Goal: Contribute content: Contribute content

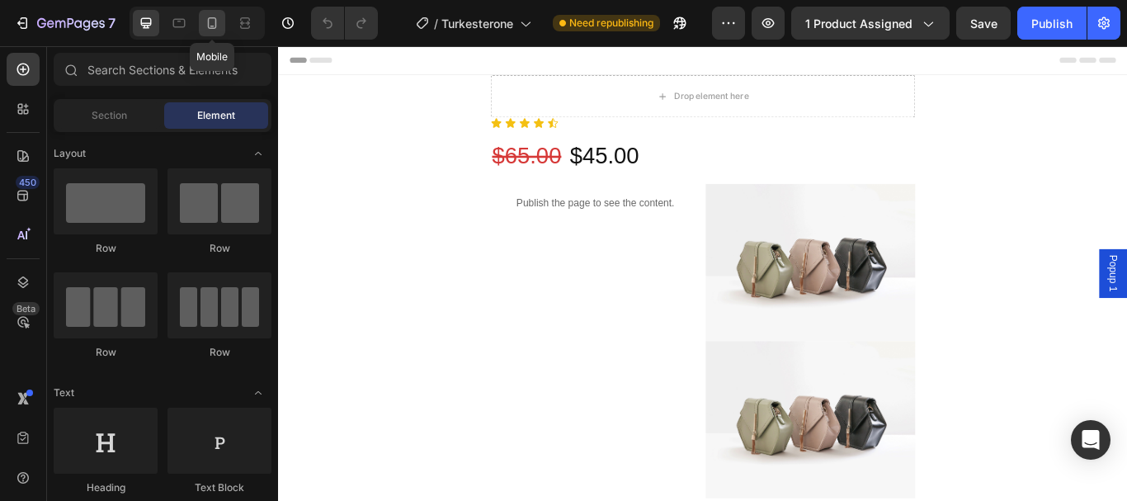
click at [209, 21] on icon at bounding box center [212, 23] width 9 height 12
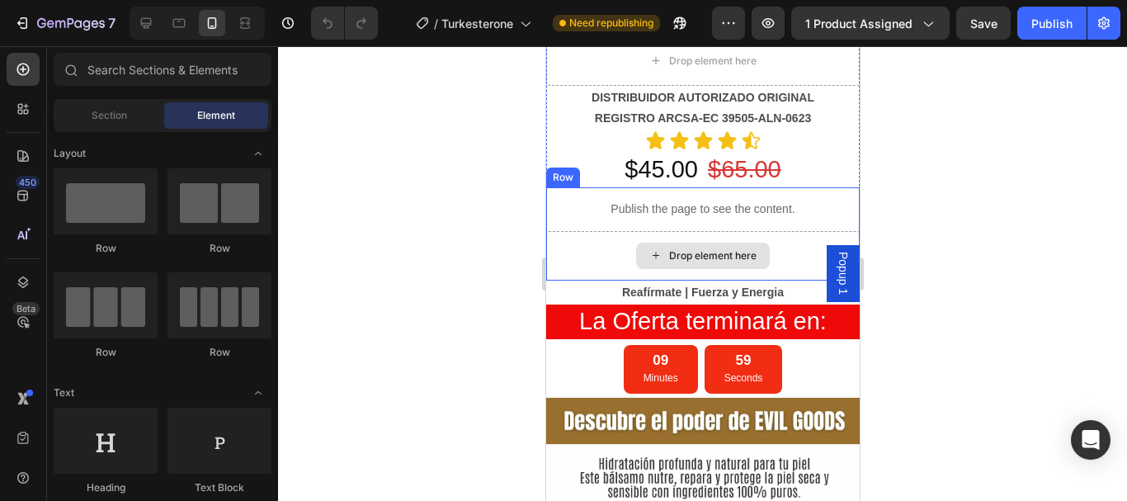
scroll to position [1155, 0]
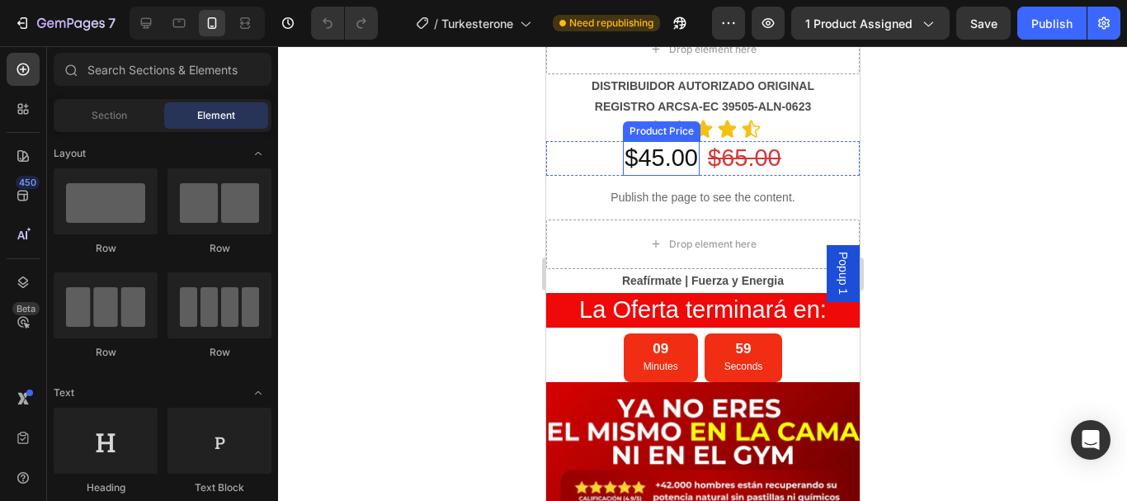
click at [658, 162] on div "$45.00" at bounding box center [660, 158] width 77 height 35
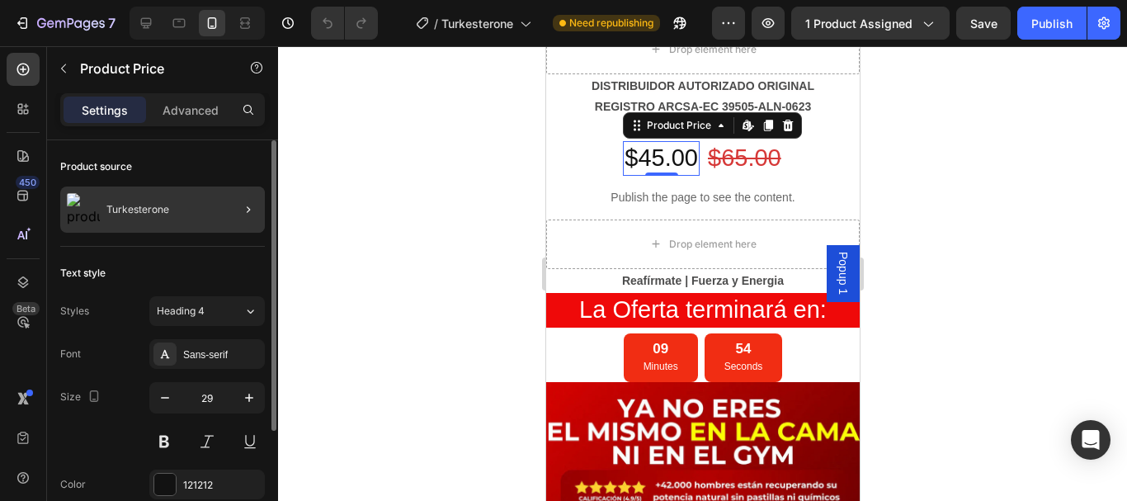
click at [222, 216] on div at bounding box center [242, 209] width 46 height 46
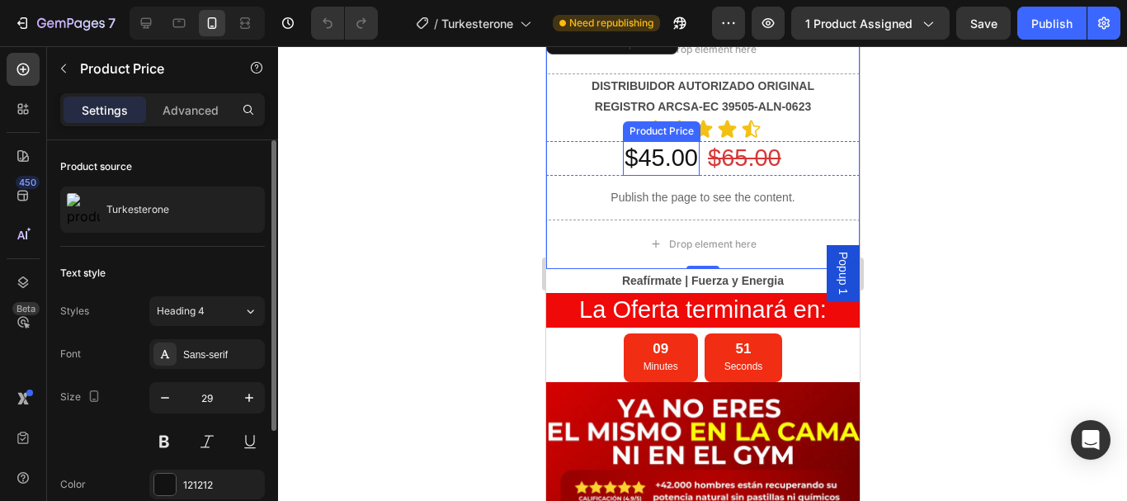
click at [647, 166] on div "$45.00" at bounding box center [660, 158] width 77 height 35
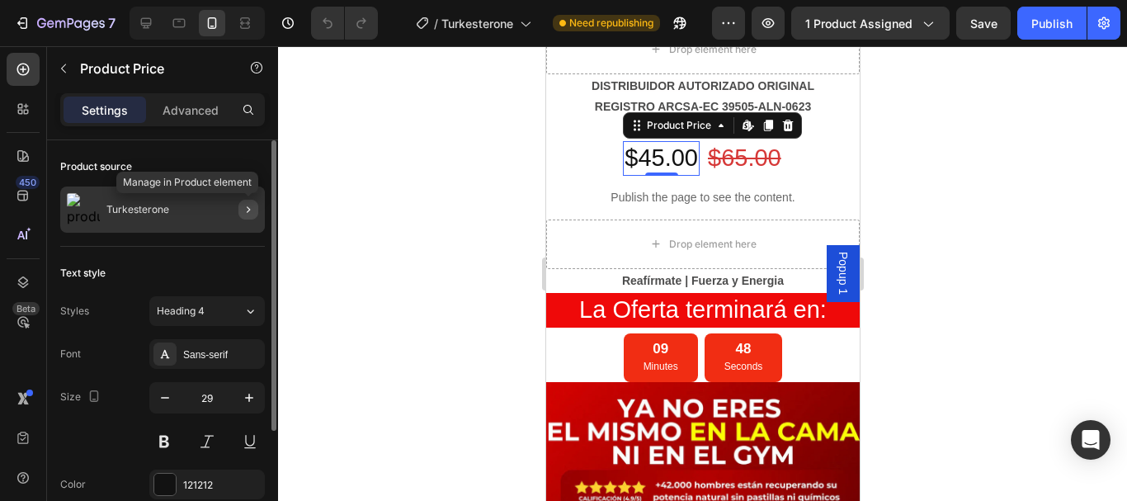
click at [248, 210] on icon "button" at bounding box center [248, 209] width 3 height 7
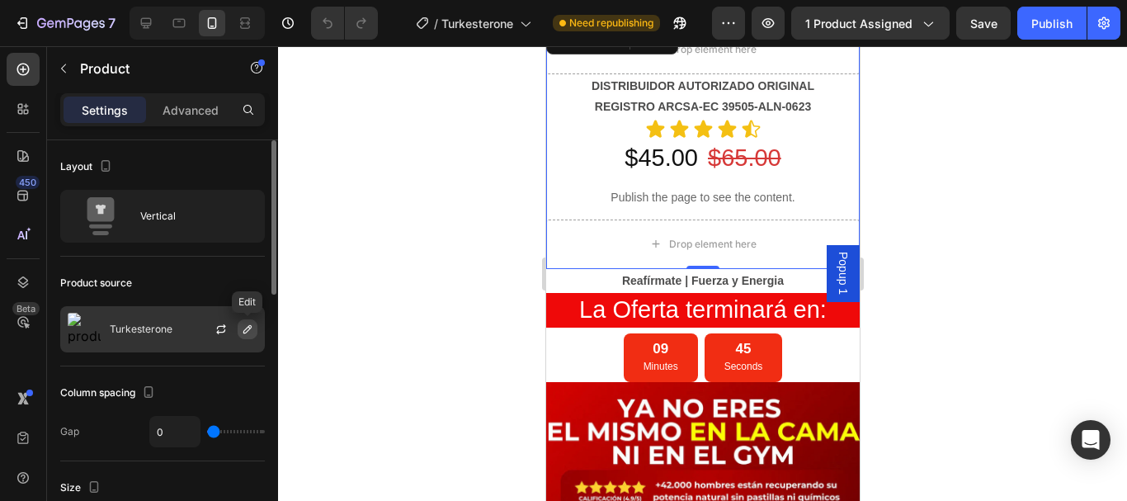
click at [249, 332] on icon "button" at bounding box center [247, 328] width 13 height 13
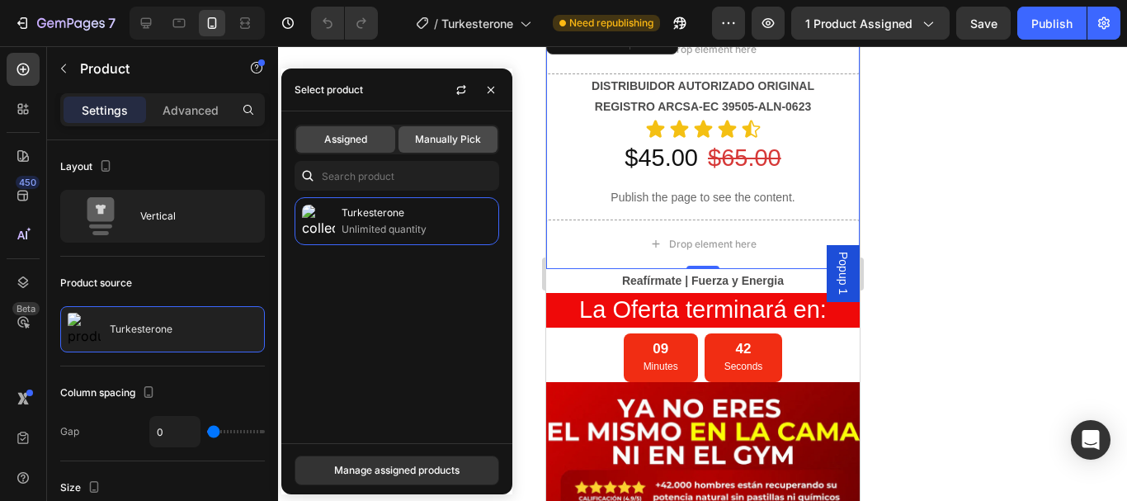
click at [438, 143] on span "Manually Pick" at bounding box center [448, 139] width 66 height 15
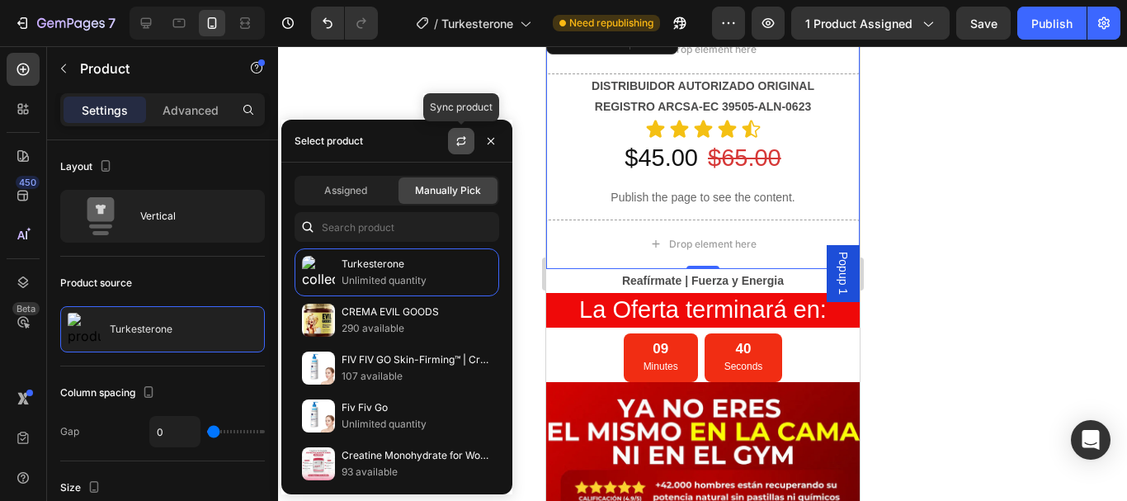
click at [458, 144] on icon "button" at bounding box center [460, 143] width 9 height 5
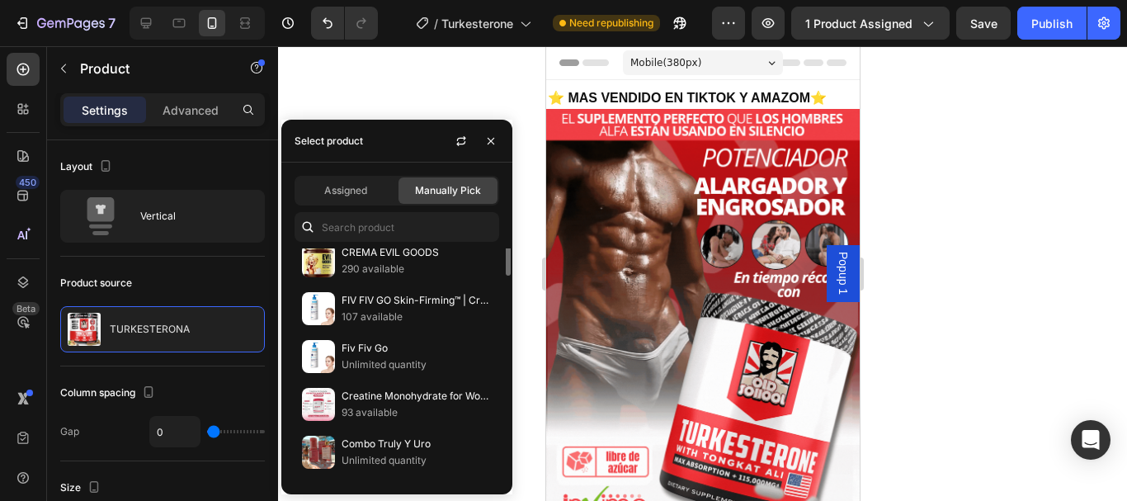
scroll to position [0, 0]
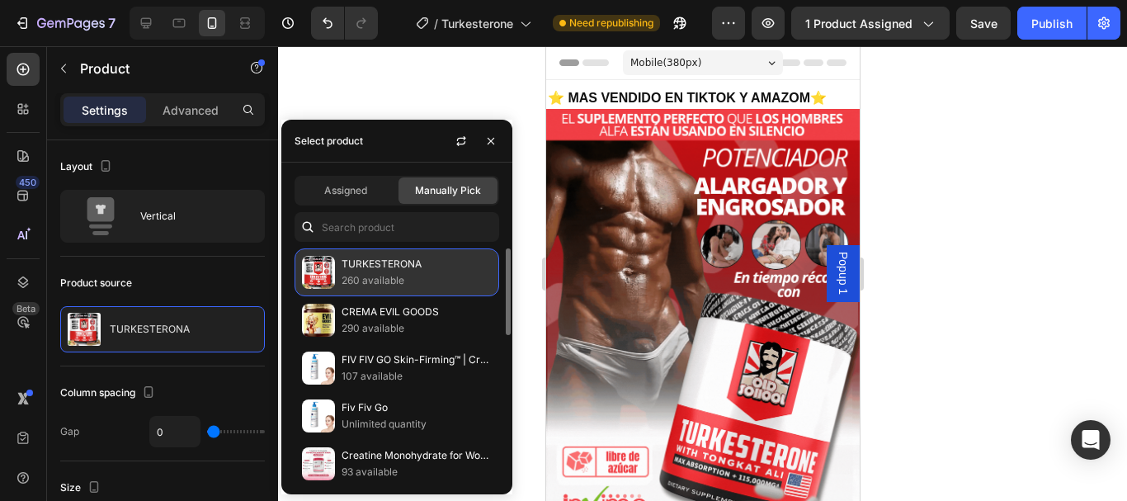
click at [421, 271] on p "TURKESTERONA" at bounding box center [416, 264] width 150 height 16
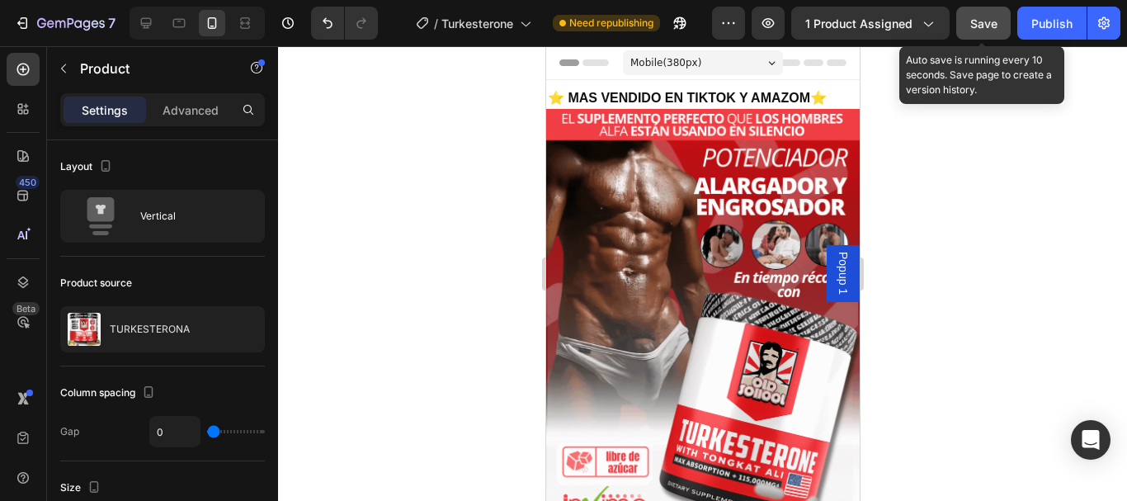
click at [991, 24] on span "Save" at bounding box center [983, 23] width 27 height 14
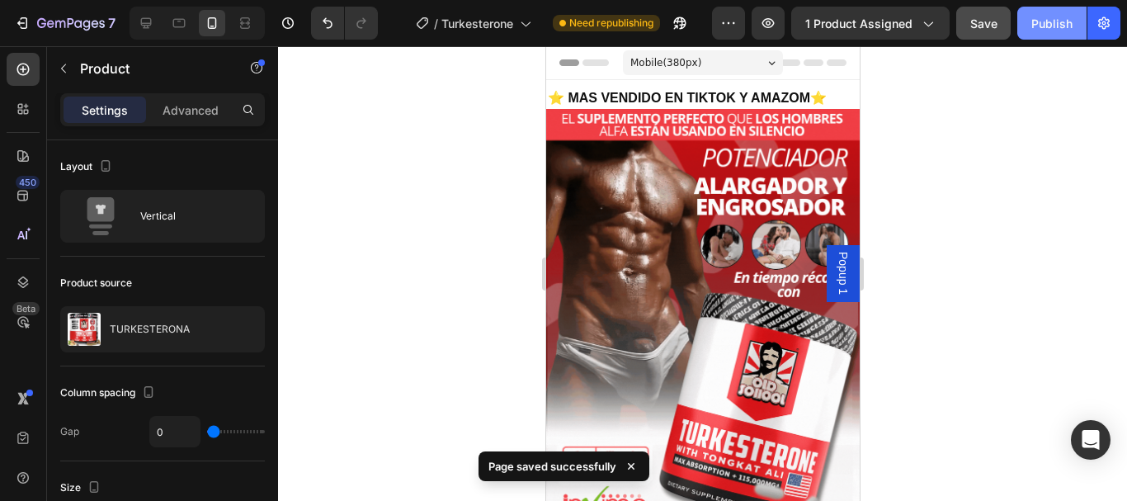
click at [1038, 32] on button "Publish" at bounding box center [1051, 23] width 69 height 33
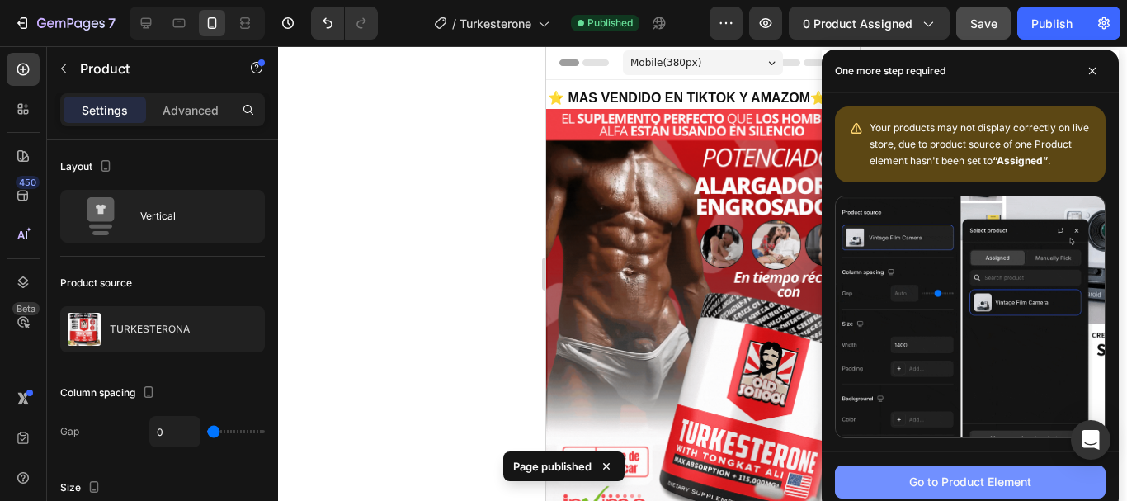
click at [958, 485] on div "Go to Product Element" at bounding box center [970, 481] width 122 height 17
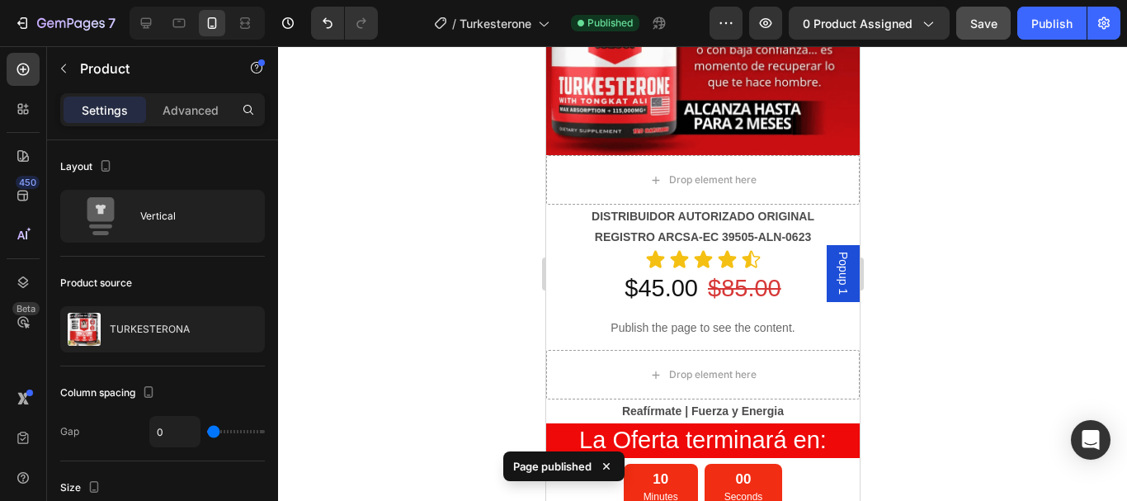
scroll to position [1075, 0]
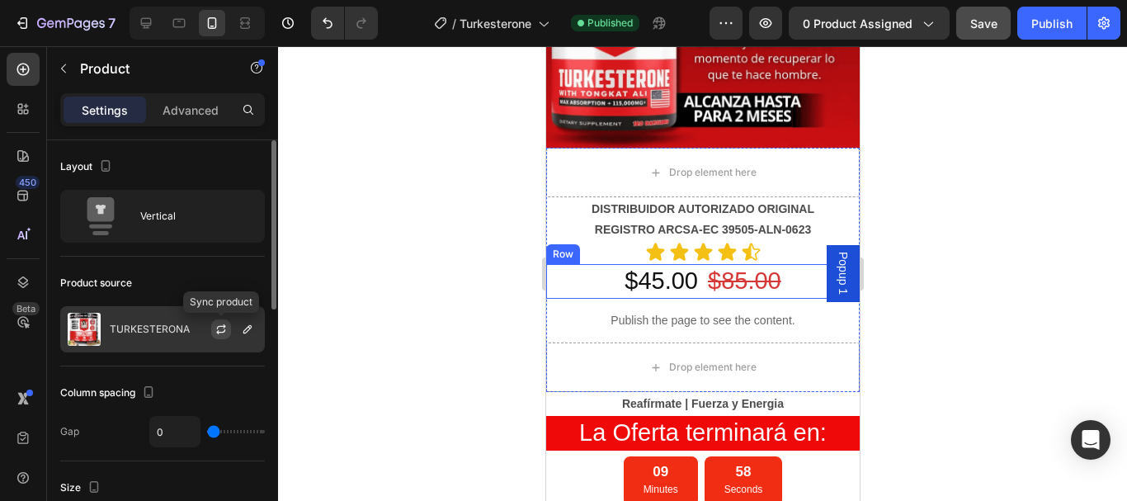
click at [222, 331] on icon "button" at bounding box center [220, 328] width 13 height 13
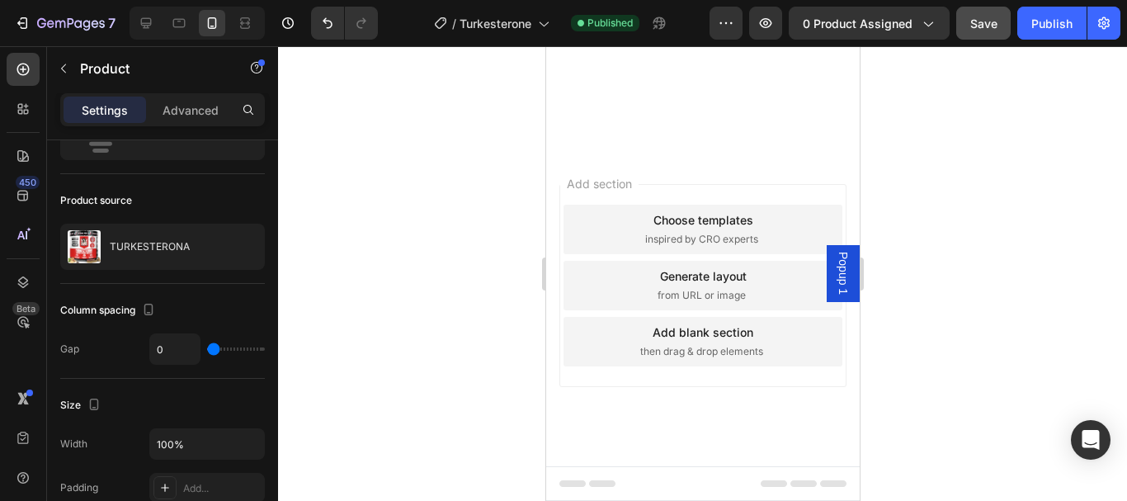
scroll to position [2725, 0]
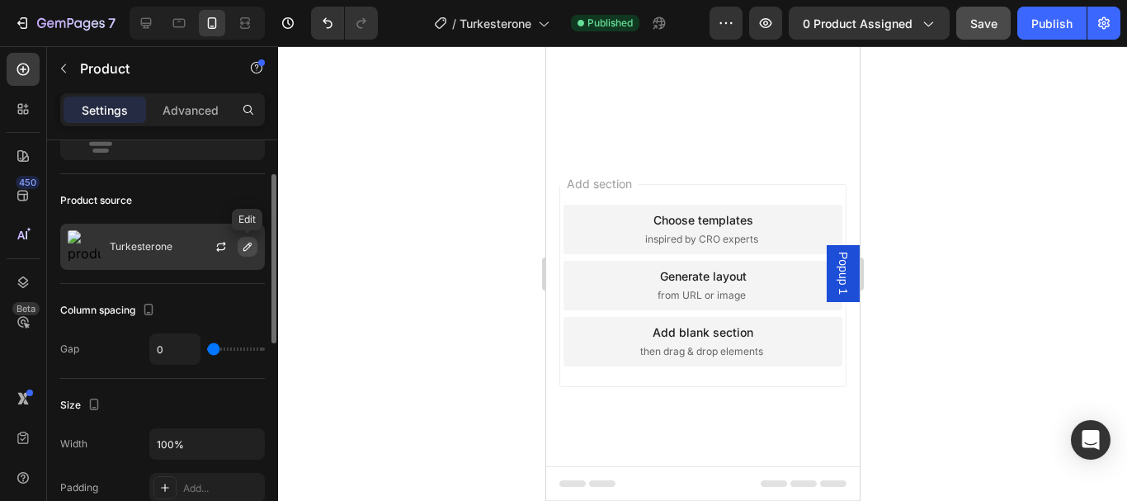
click at [242, 244] on icon "button" at bounding box center [247, 246] width 13 height 13
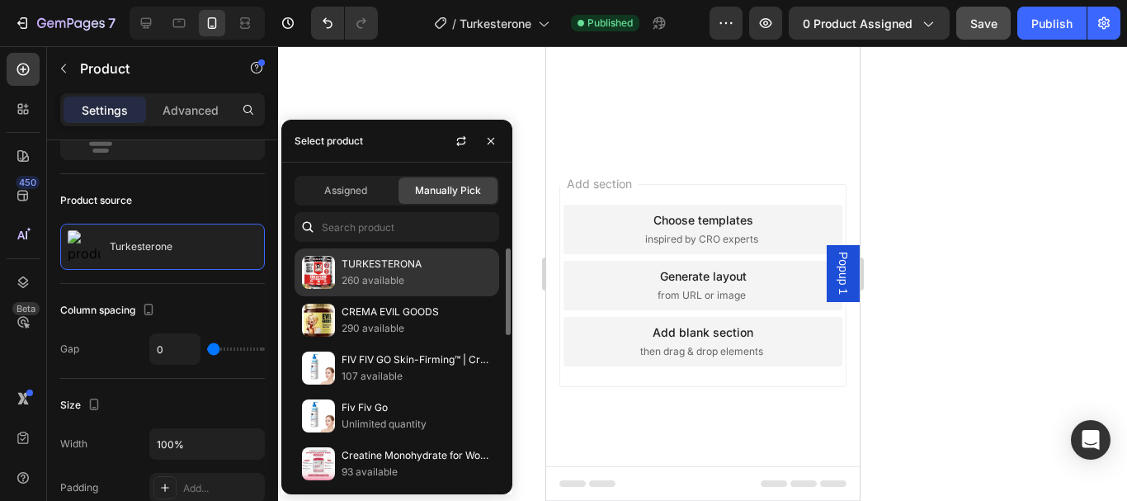
click at [366, 283] on p "260 available" at bounding box center [416, 280] width 150 height 16
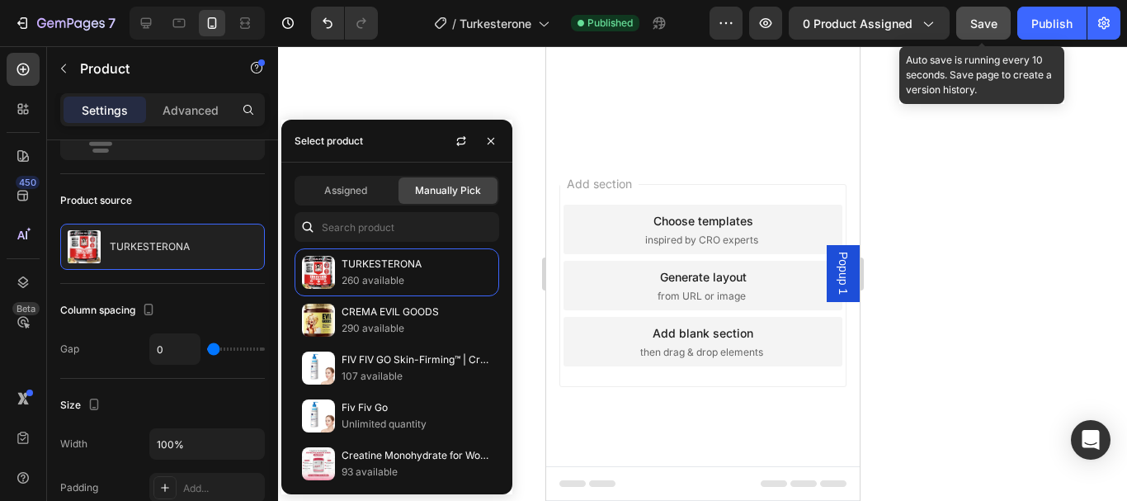
click at [989, 31] on div "Save" at bounding box center [983, 23] width 27 height 17
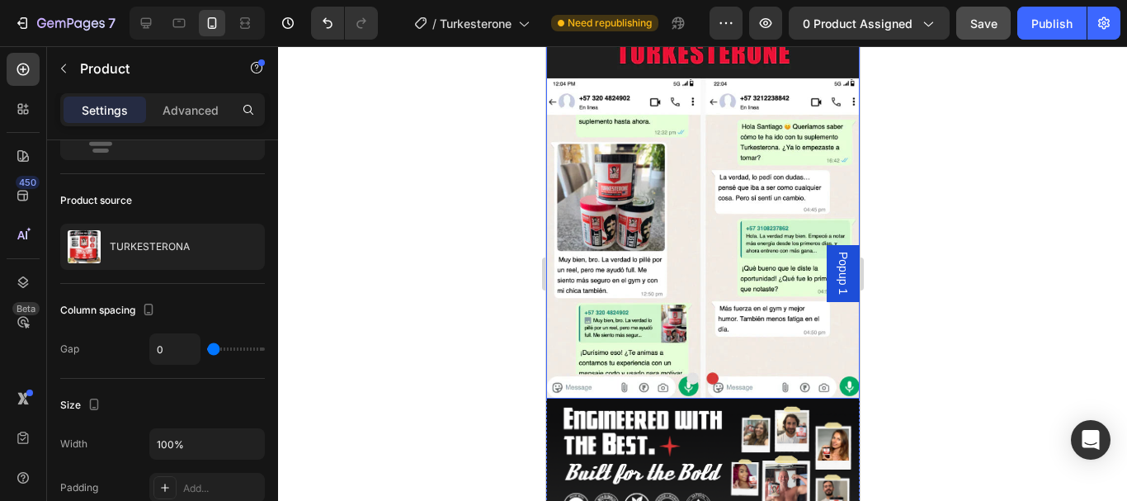
scroll to position [4539, 0]
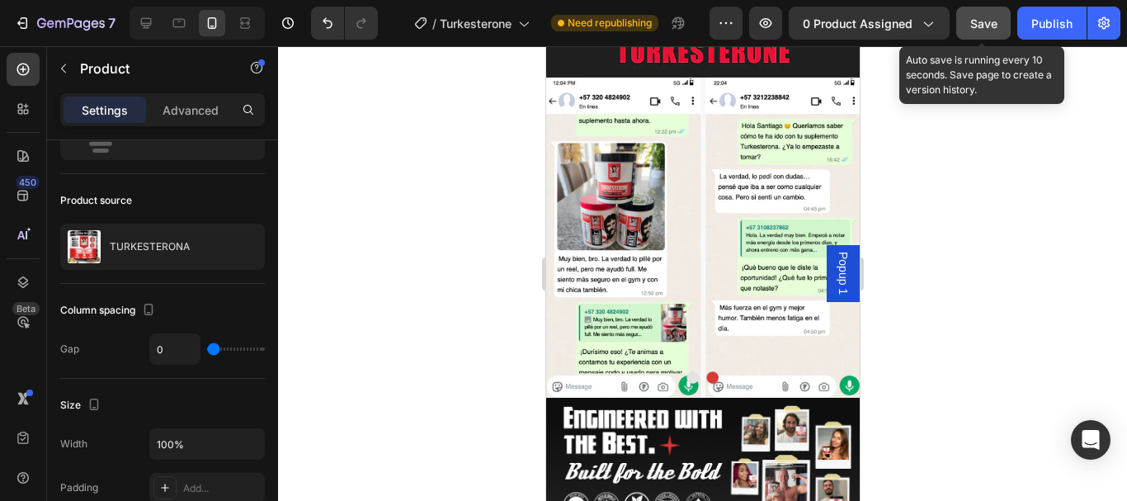
click at [986, 30] on span "Save" at bounding box center [983, 23] width 27 height 14
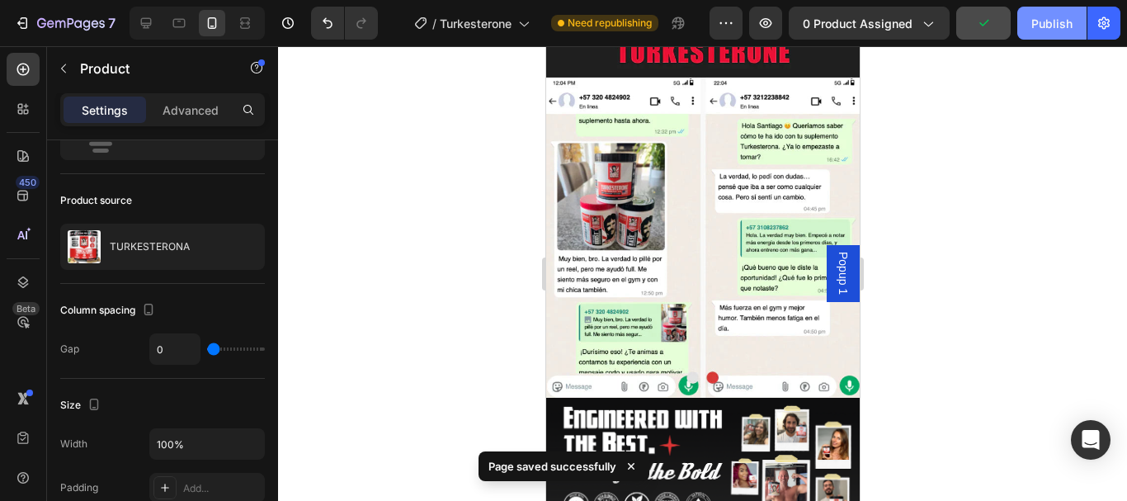
click at [1050, 8] on button "Publish" at bounding box center [1051, 23] width 69 height 33
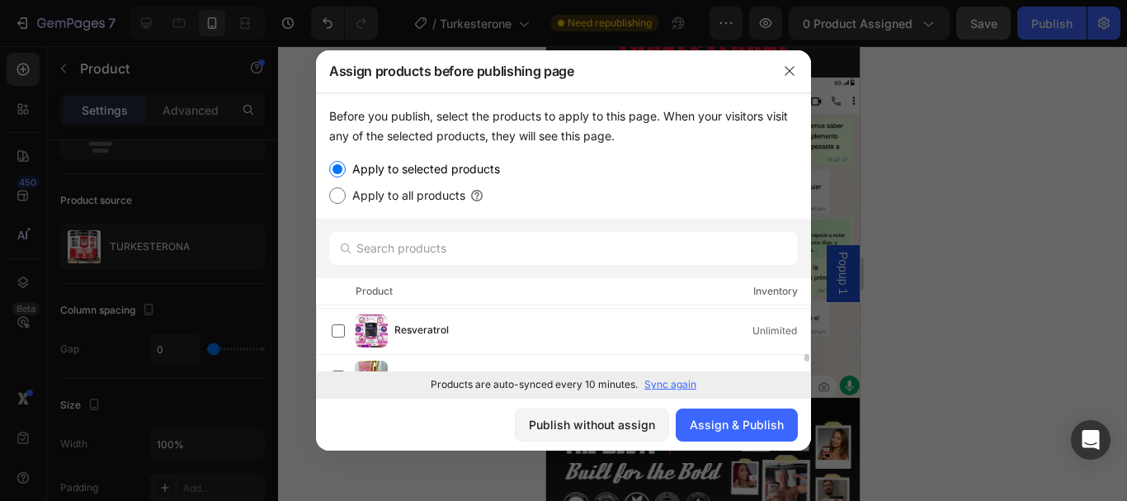
scroll to position [495, 0]
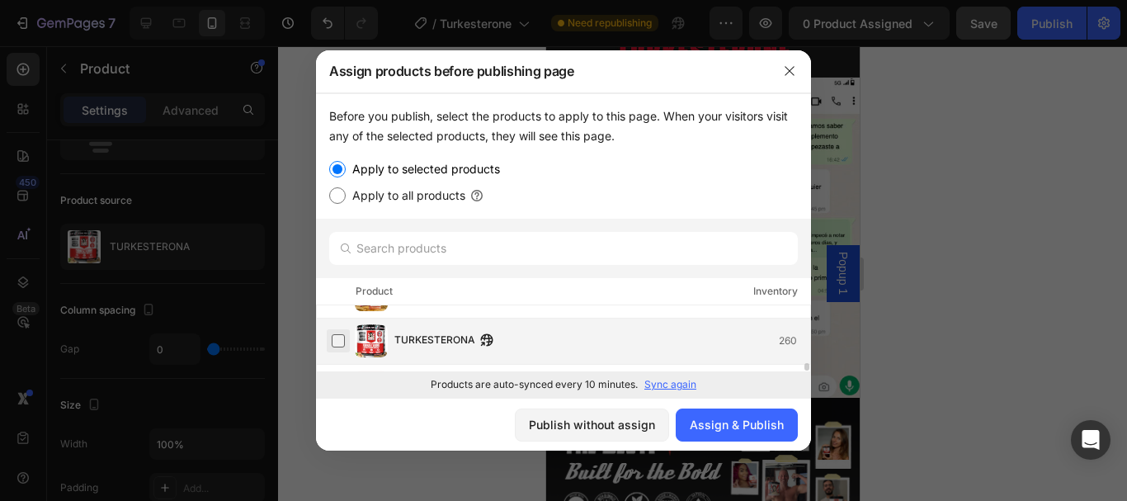
click at [338, 342] on label at bounding box center [338, 340] width 13 height 13
click at [729, 425] on div "Assign & Publish" at bounding box center [736, 424] width 94 height 17
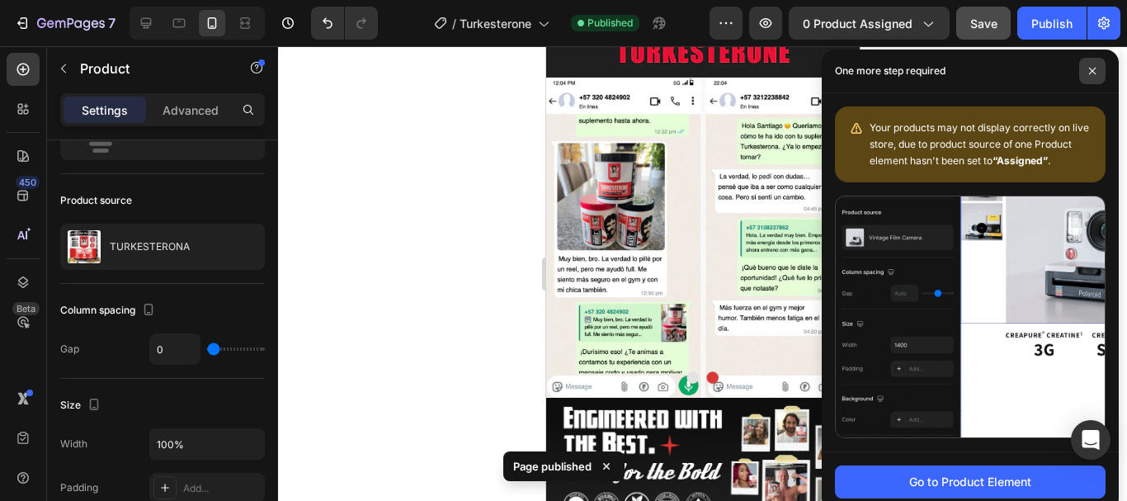
click at [1094, 68] on icon at bounding box center [1092, 71] width 8 height 8
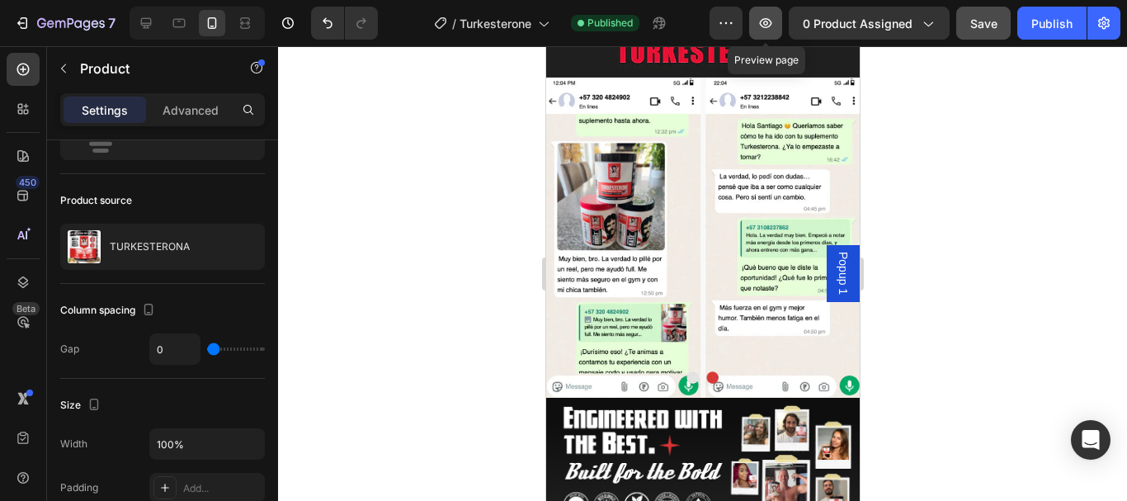
click at [767, 23] on icon "button" at bounding box center [765, 23] width 16 height 16
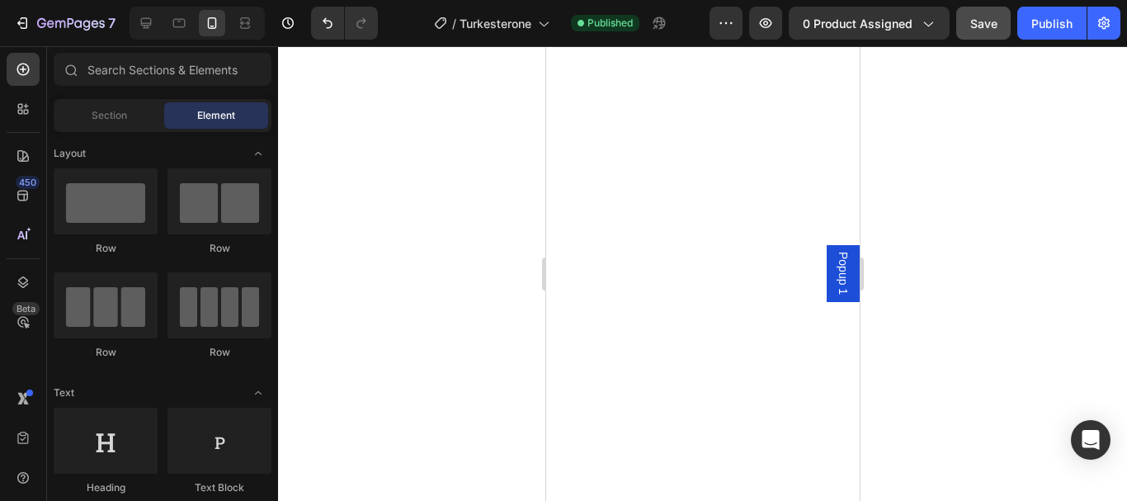
scroll to position [0, 0]
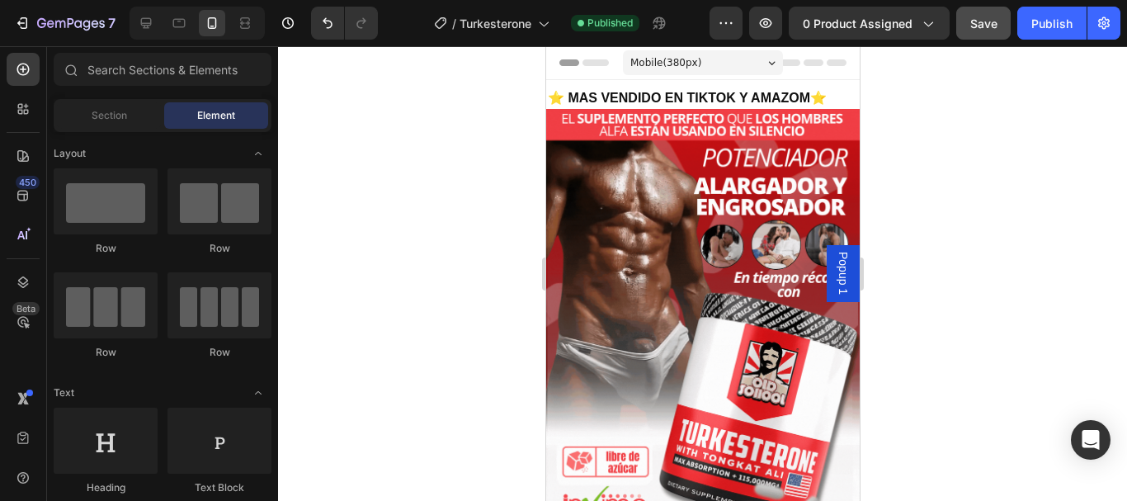
drag, startPoint x: 852, startPoint y: 427, endPoint x: 1397, endPoint y: 87, distance: 642.8
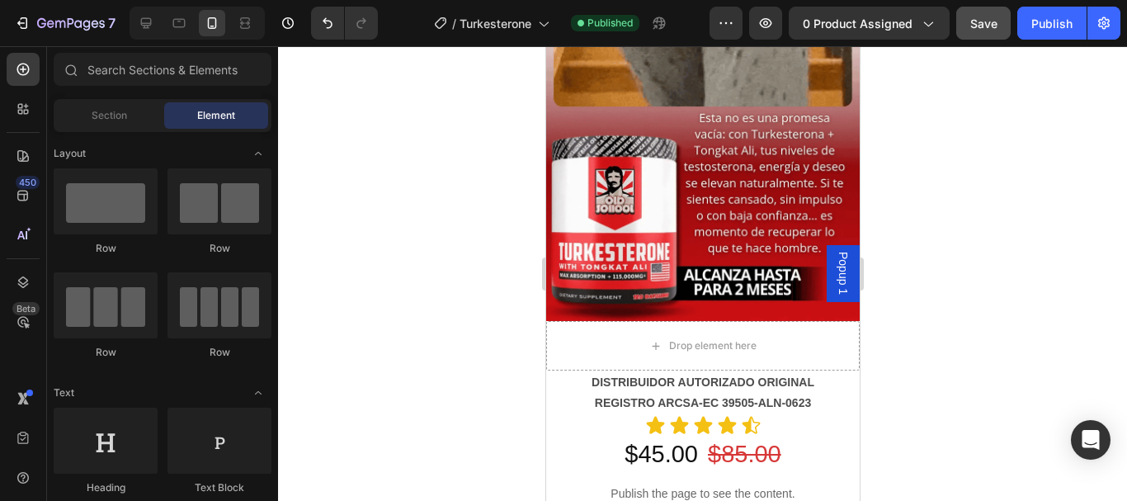
scroll to position [1053, 0]
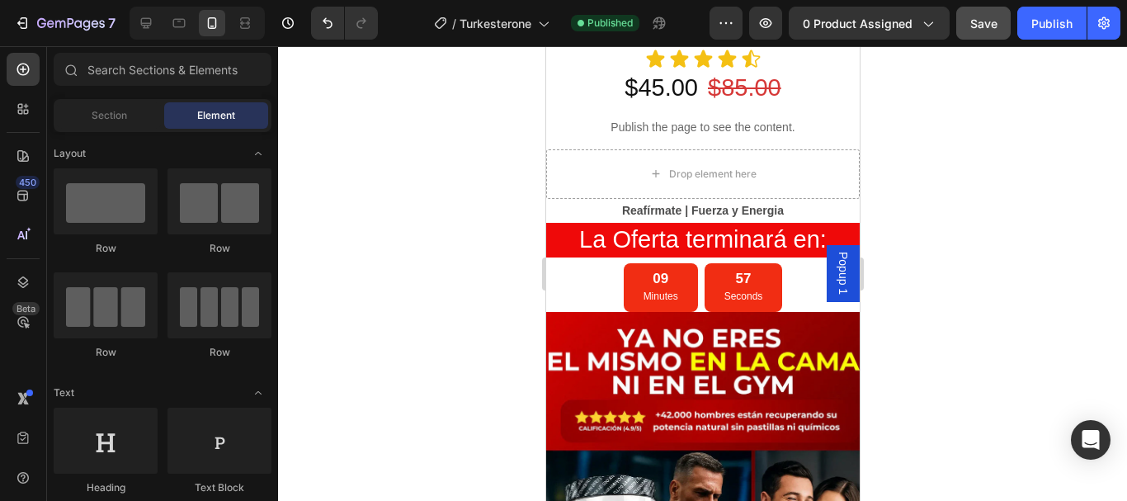
drag, startPoint x: 850, startPoint y: 78, endPoint x: 1390, endPoint y: 47, distance: 540.3
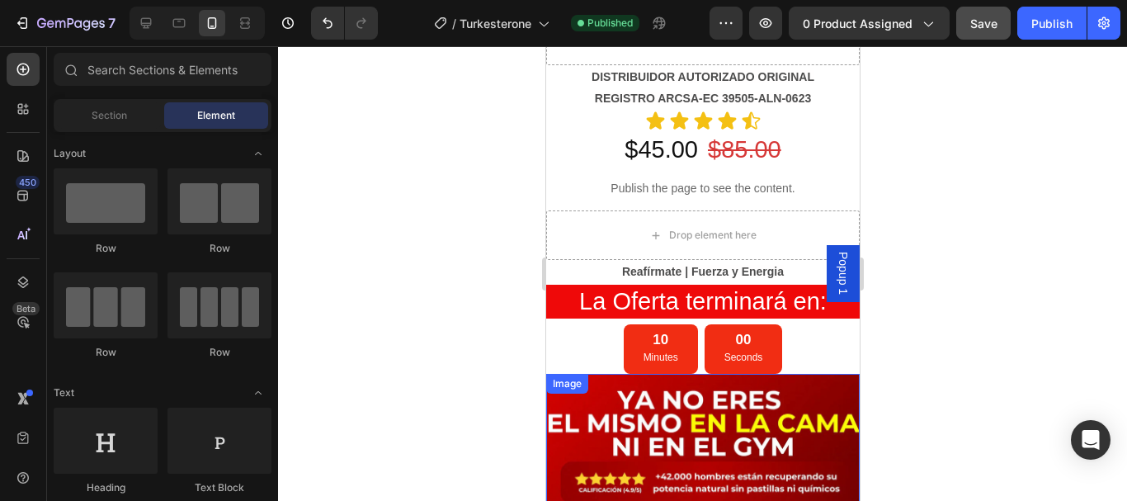
scroll to position [0, 0]
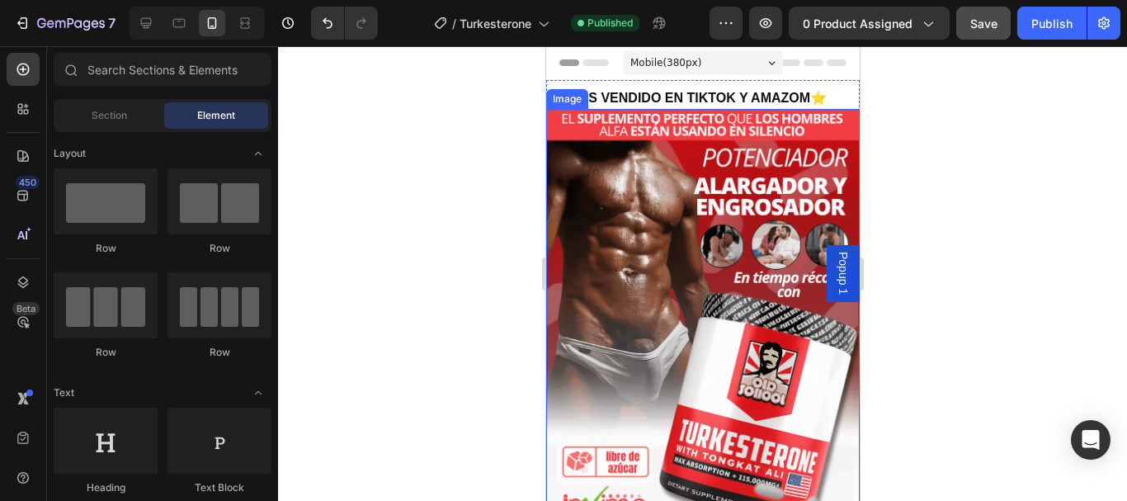
click at [598, 252] on img at bounding box center [701, 387] width 313 height 557
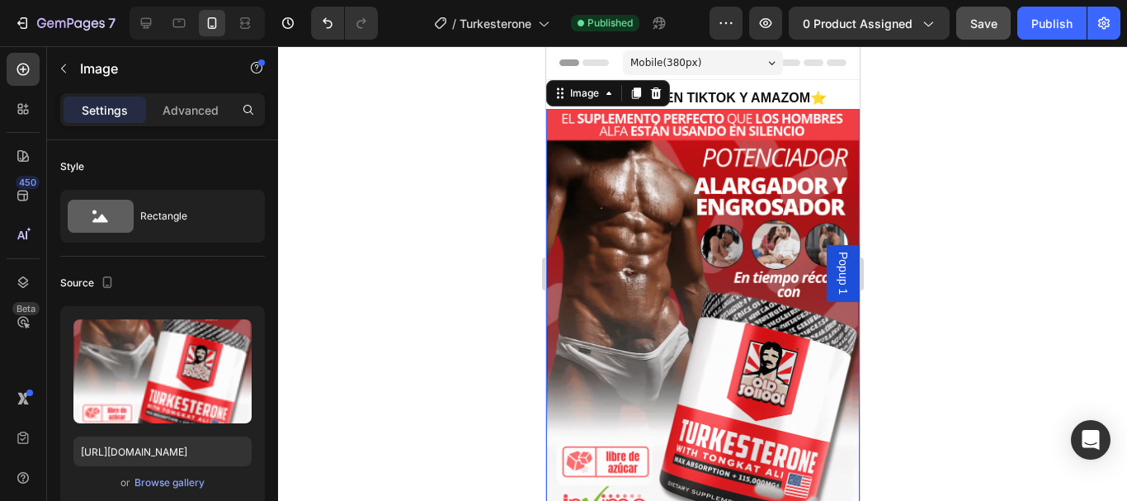
click at [696, 271] on img at bounding box center [701, 387] width 313 height 557
click at [650, 186] on img at bounding box center [701, 387] width 313 height 557
click at [679, 228] on img at bounding box center [701, 387] width 313 height 557
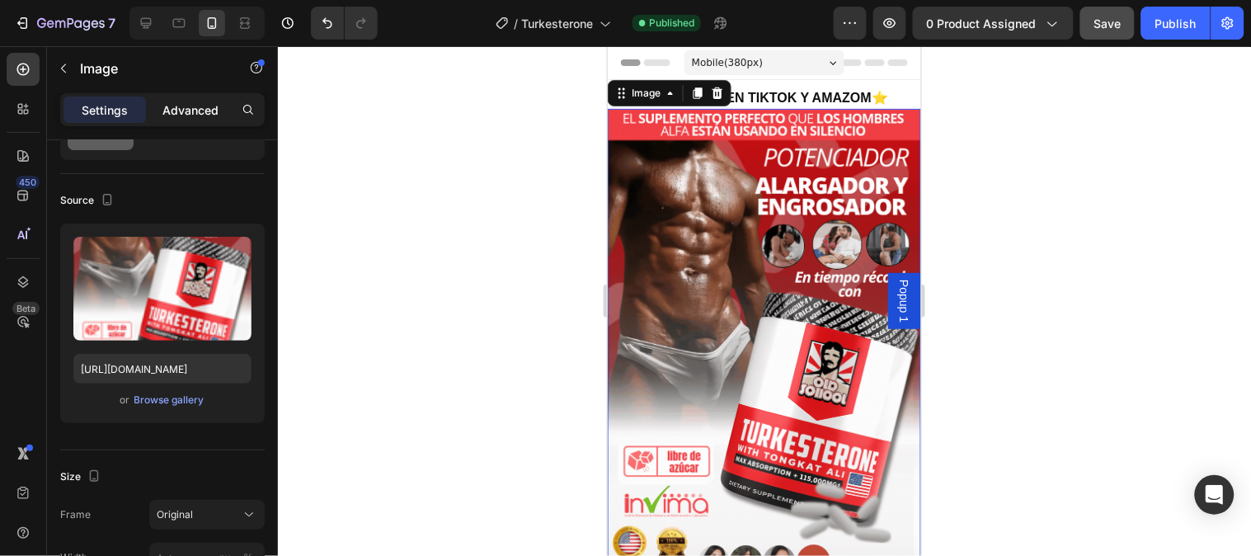
click at [194, 111] on p "Advanced" at bounding box center [190, 109] width 56 height 17
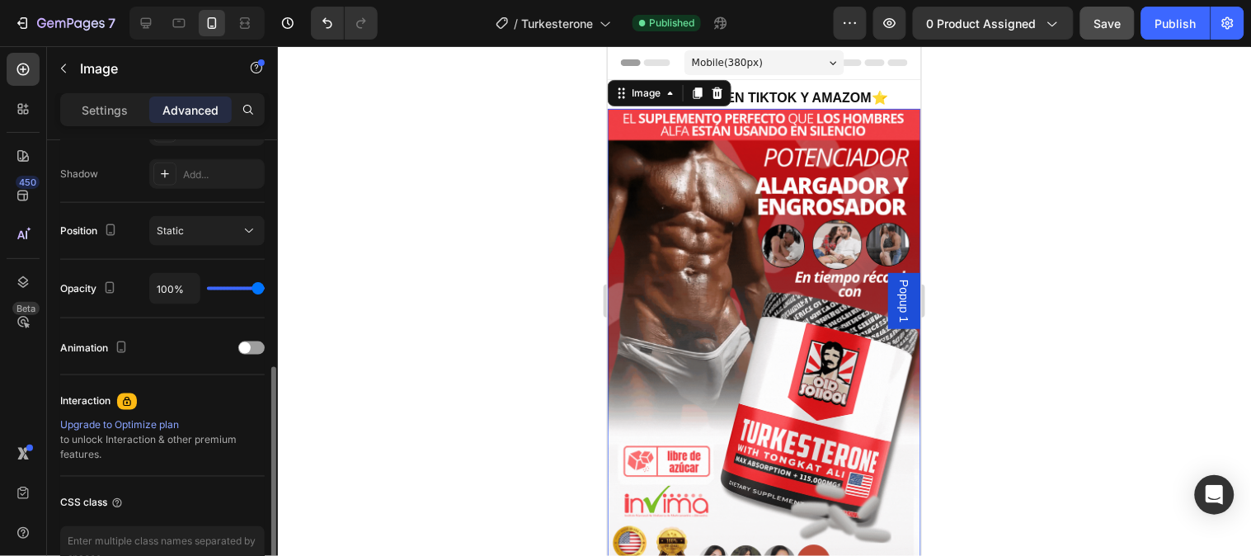
scroll to position [638, 0]
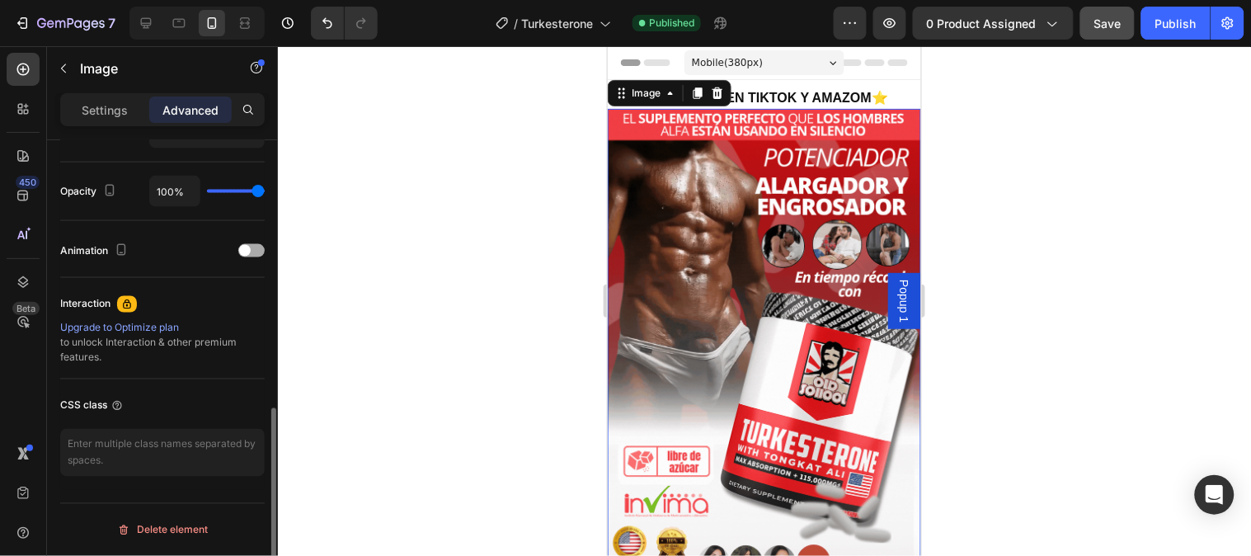
click at [239, 251] on span at bounding box center [245, 251] width 12 height 12
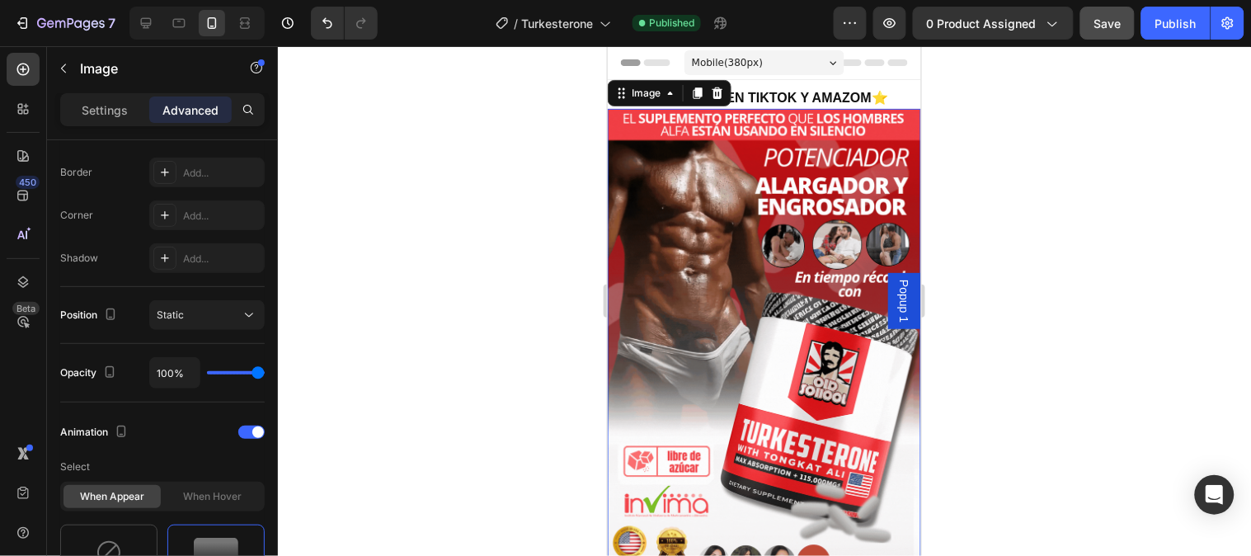
scroll to position [89, 0]
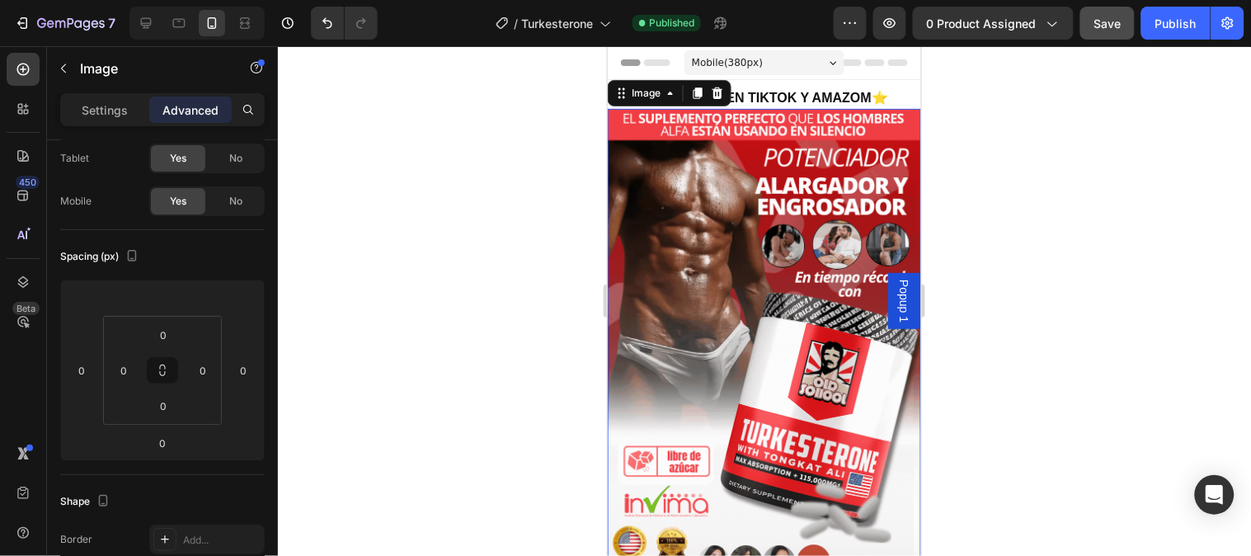
click at [689, 207] on img at bounding box center [763, 386] width 313 height 557
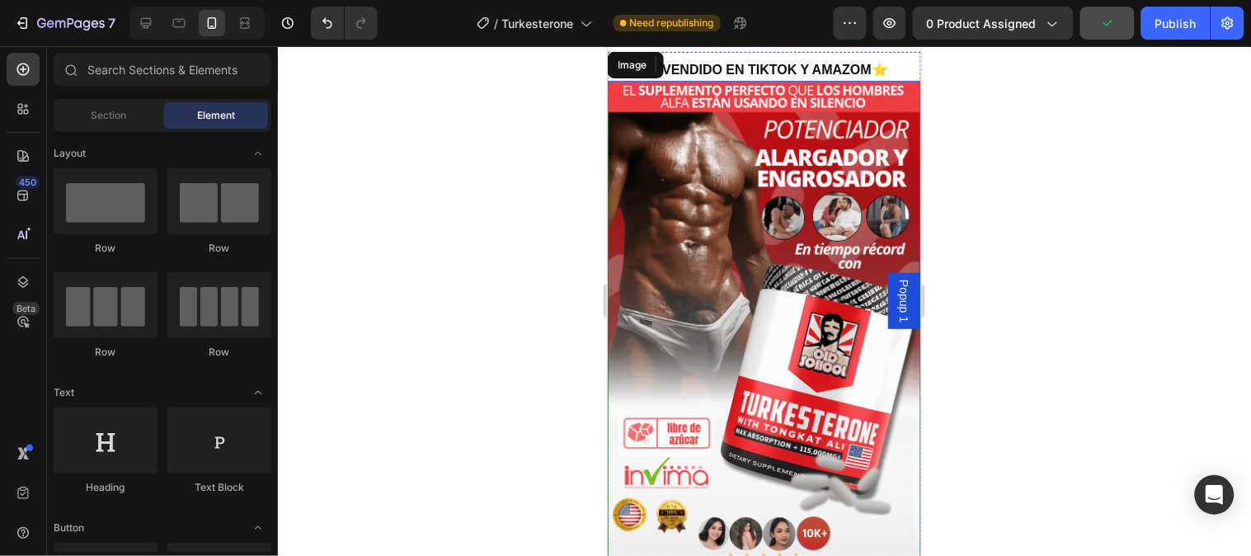
scroll to position [0, 0]
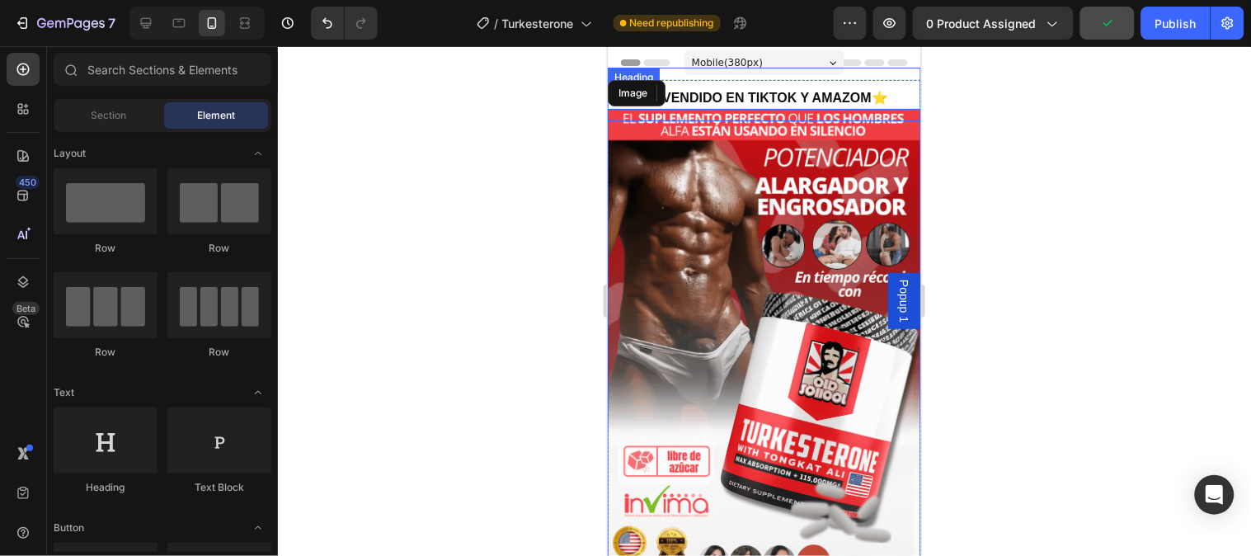
click at [716, 92] on div "⭐ MAS VENDIDO EN TIKTOK Y AMAZOM⭐ Heading" at bounding box center [763, 94] width 313 height 54
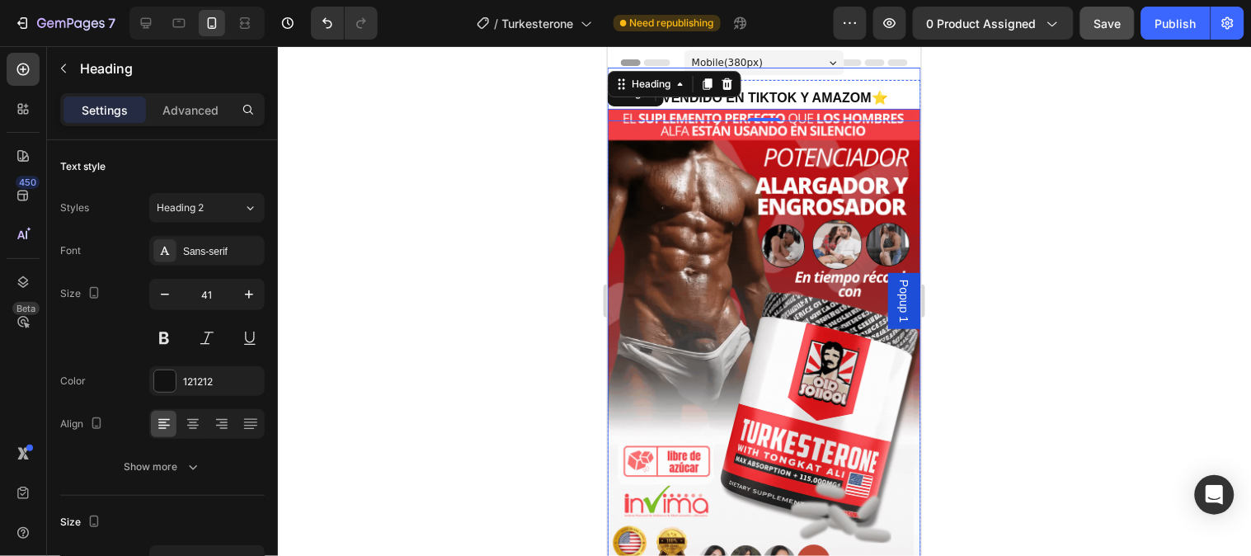
click at [727, 212] on img at bounding box center [763, 386] width 313 height 557
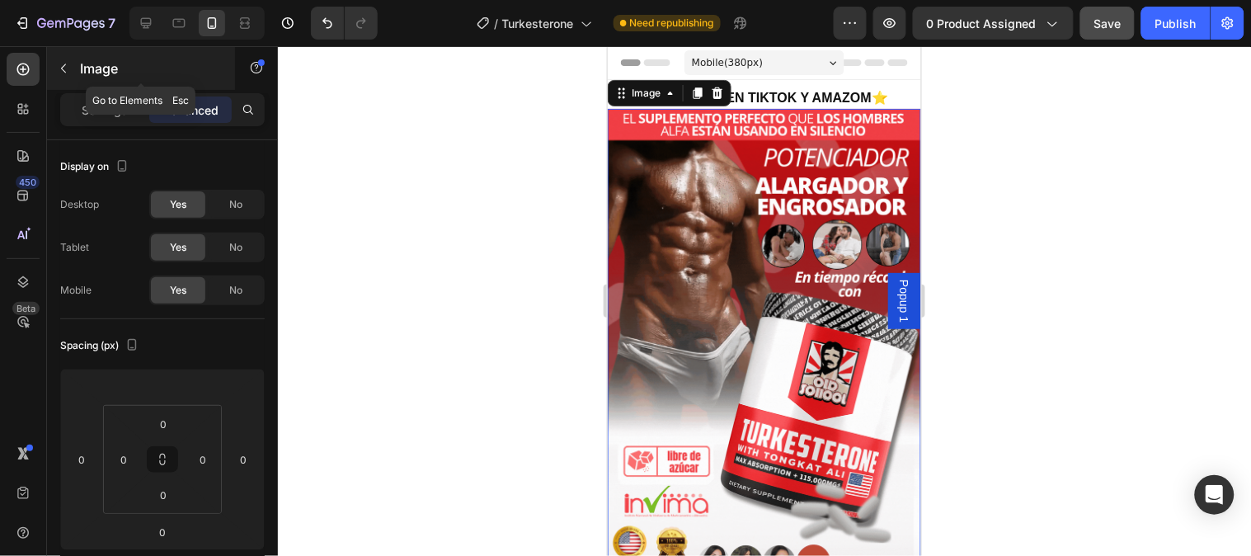
click at [66, 64] on icon "button" at bounding box center [63, 68] width 13 height 13
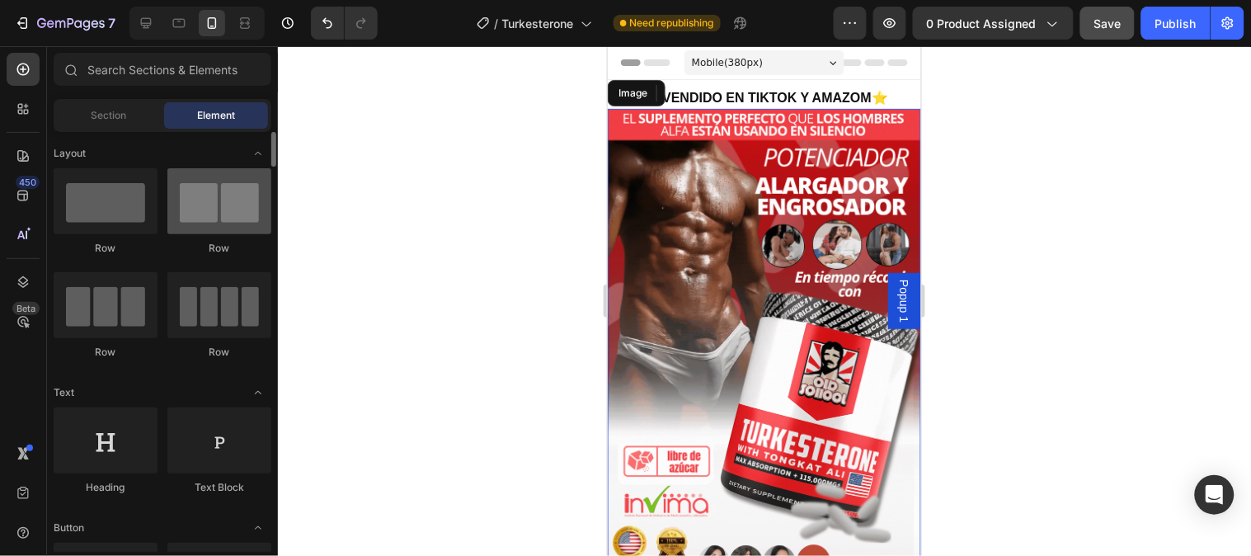
click at [217, 205] on div at bounding box center [219, 201] width 104 height 66
drag, startPoint x: 274, startPoint y: 153, endPoint x: 269, endPoint y: 144, distance: 11.1
click at [269, 301] on div at bounding box center [271, 318] width 9 height 35
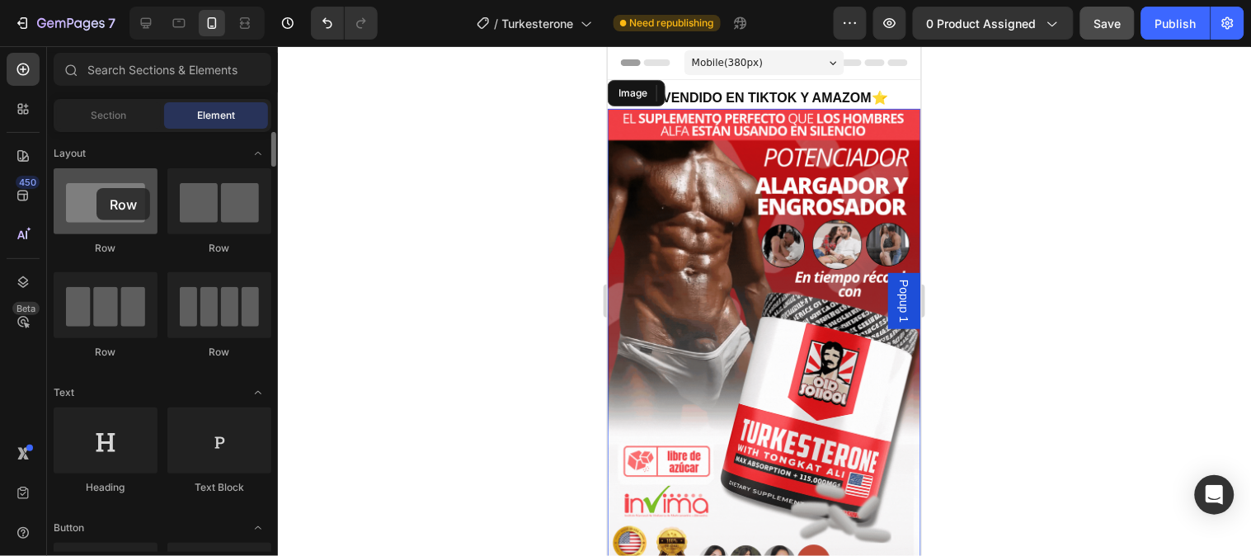
click at [96, 188] on div at bounding box center [106, 201] width 104 height 66
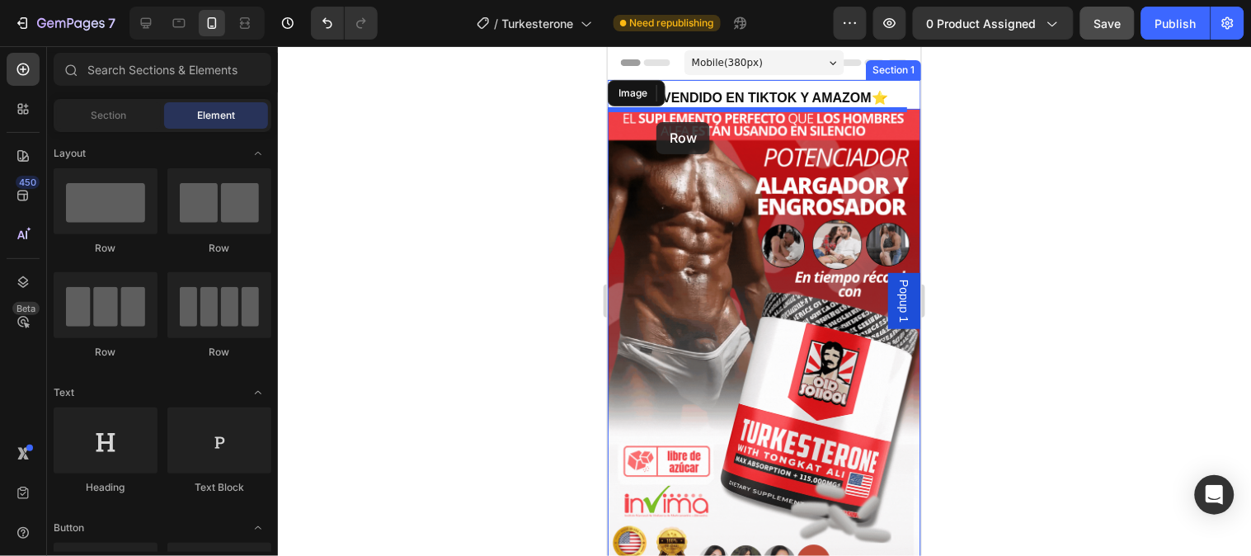
drag, startPoint x: 714, startPoint y: 261, endPoint x: 656, endPoint y: 121, distance: 151.2
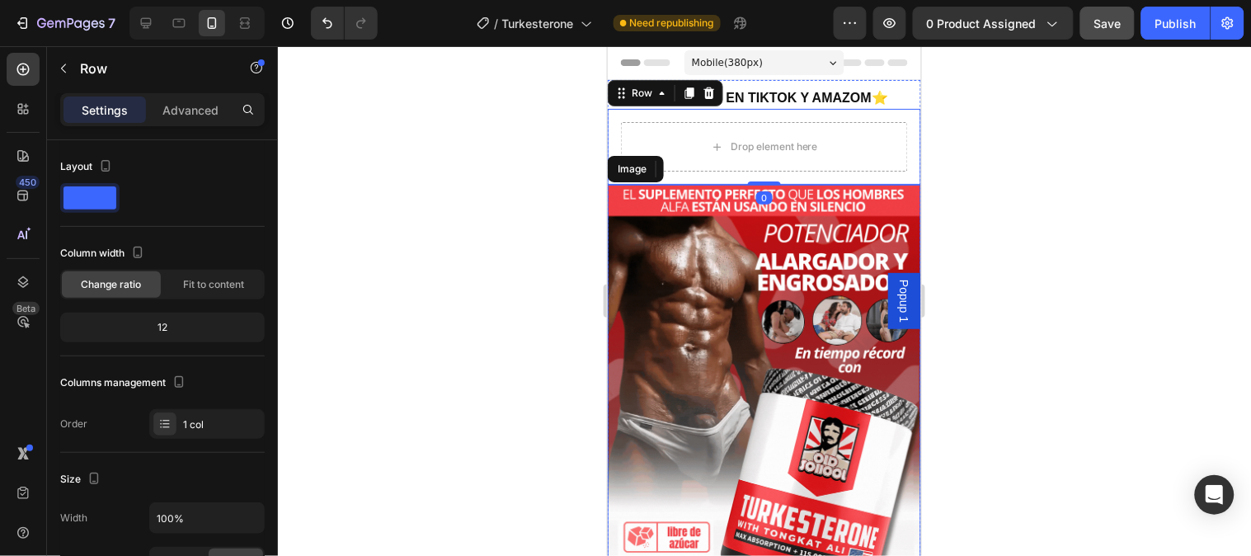
click at [726, 318] on img at bounding box center [763, 462] width 313 height 557
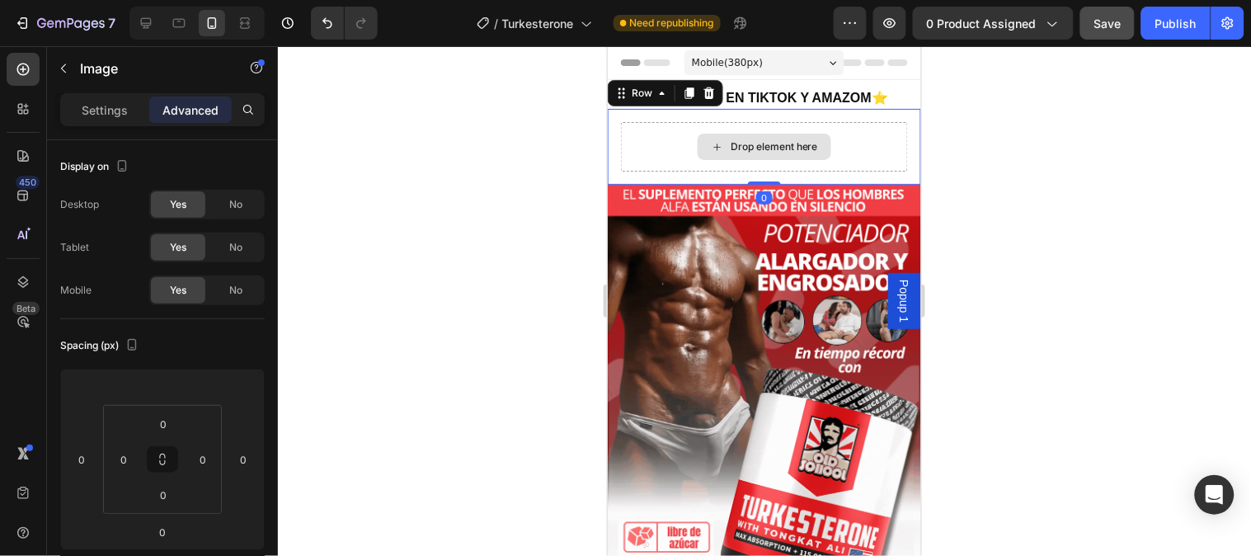
click at [737, 133] on div "Drop element here" at bounding box center [763, 145] width 287 height 49
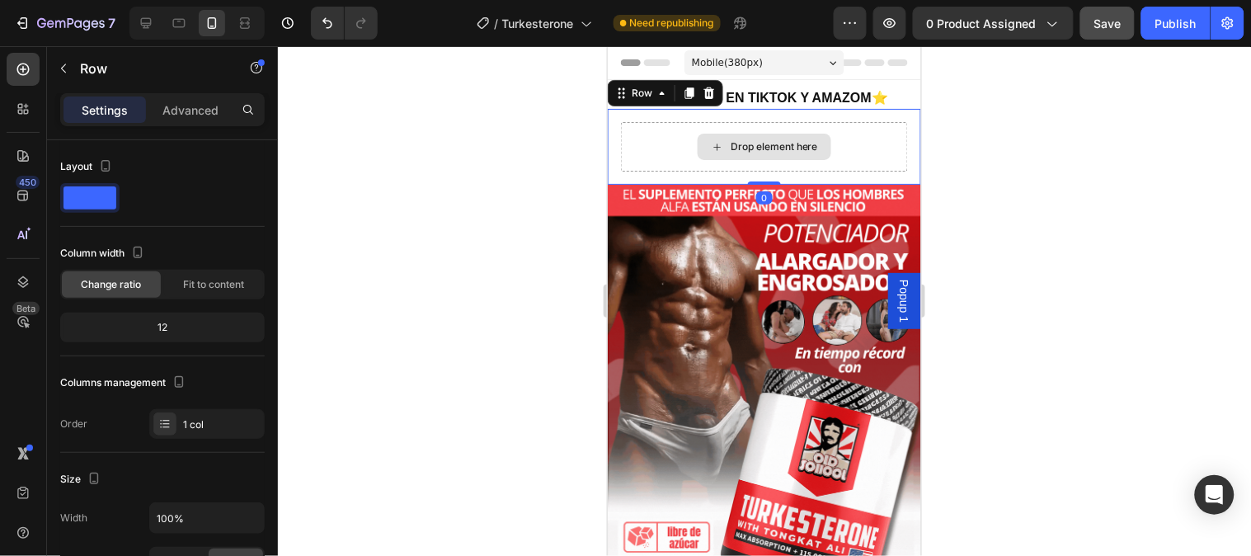
click at [646, 135] on div "Drop element here" at bounding box center [763, 145] width 287 height 49
click at [614, 162] on div "Drop element here Row 0" at bounding box center [763, 146] width 313 height 76
click at [706, 95] on icon at bounding box center [708, 92] width 13 height 13
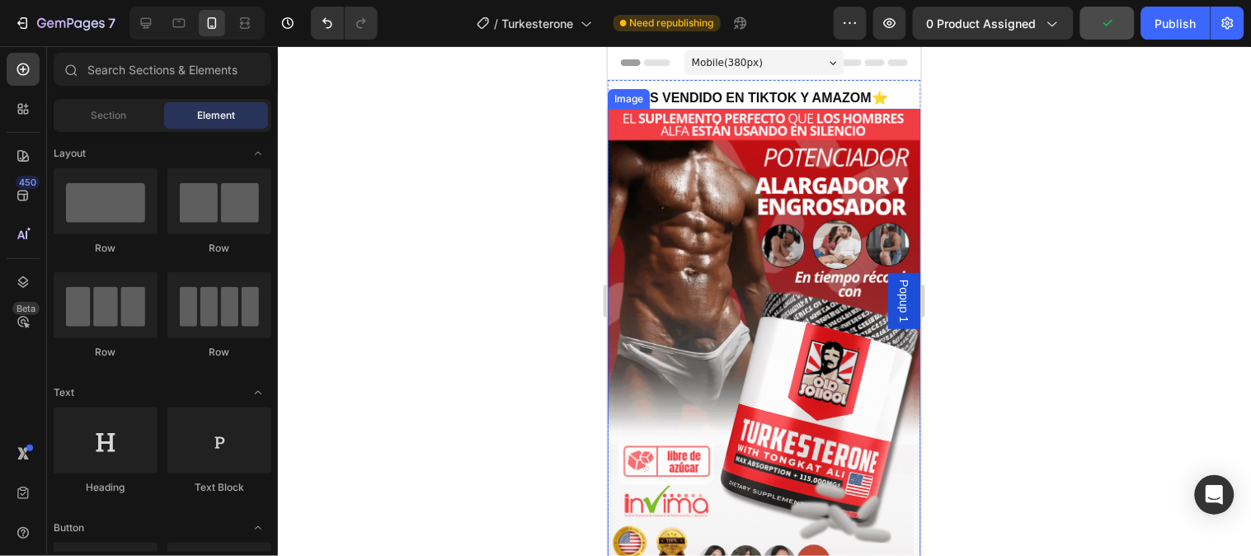
click at [742, 233] on img at bounding box center [763, 386] width 313 height 557
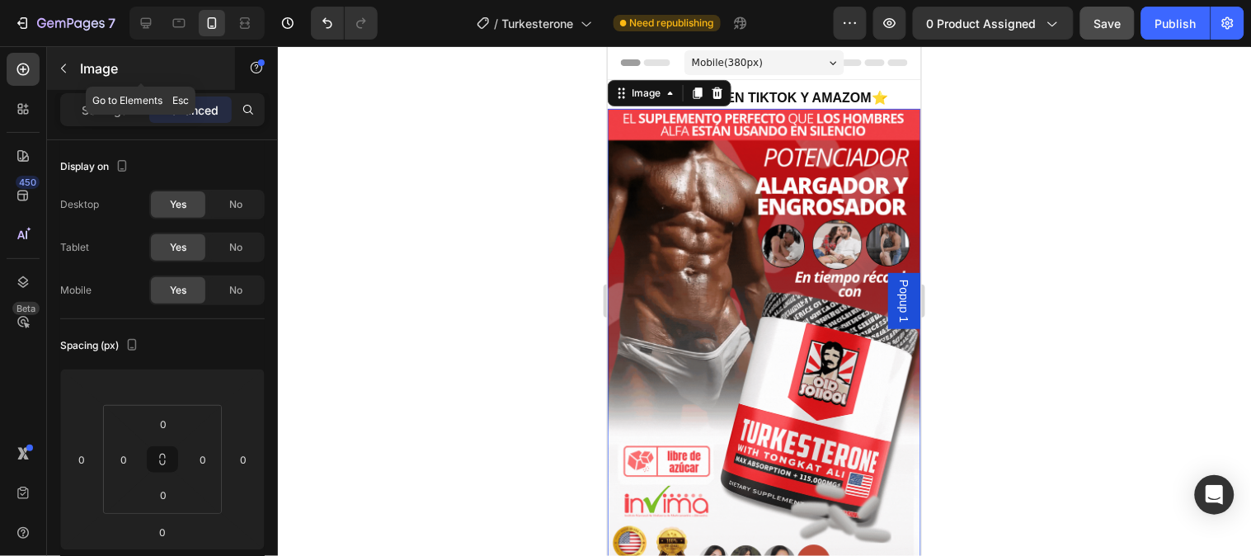
click at [68, 63] on icon "button" at bounding box center [63, 68] width 13 height 13
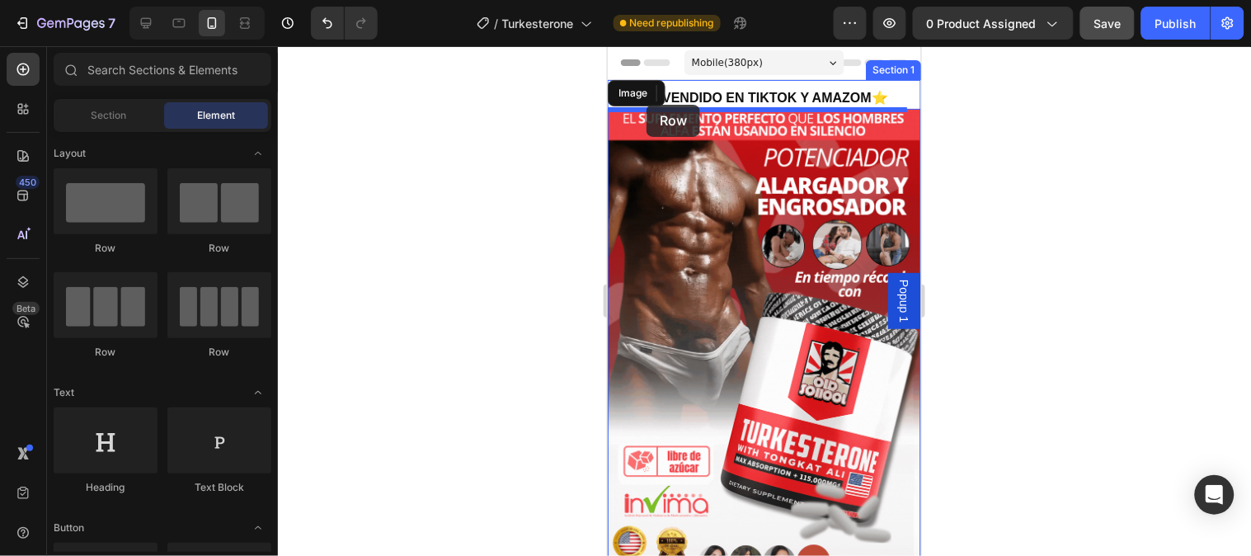
drag, startPoint x: 724, startPoint y: 236, endPoint x: 646, endPoint y: 104, distance: 153.5
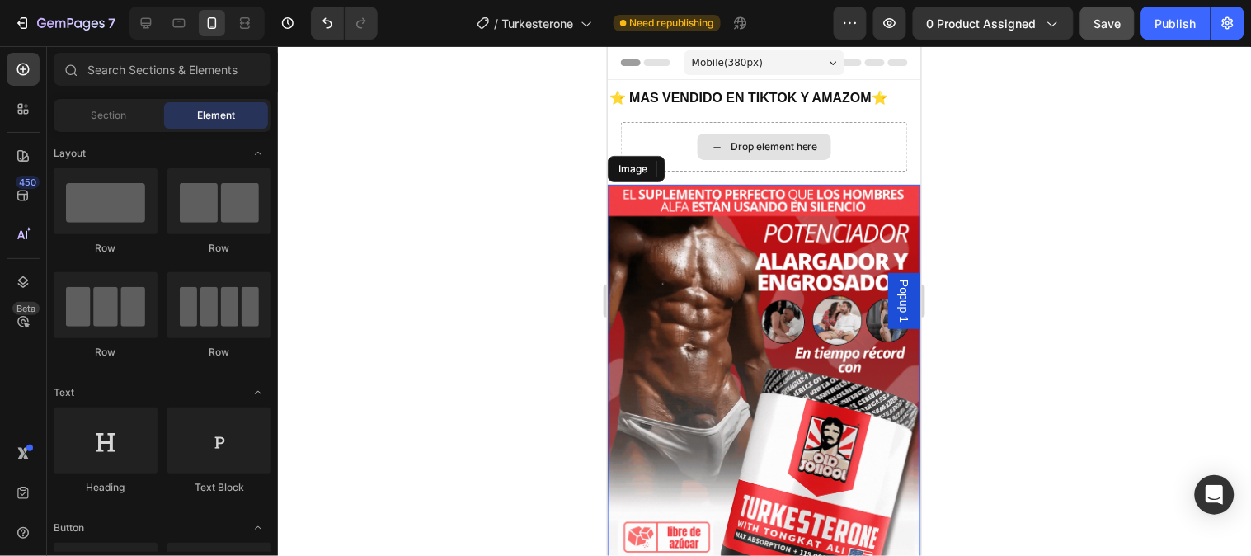
click at [710, 148] on icon at bounding box center [716, 146] width 13 height 14
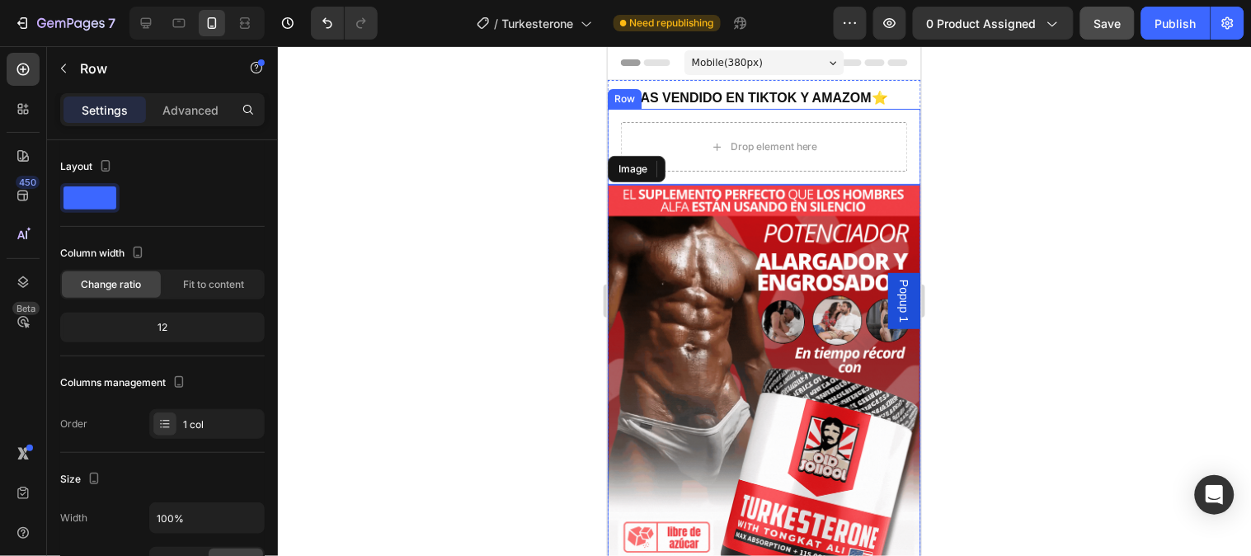
click at [608, 127] on div "Drop element here Row" at bounding box center [763, 146] width 313 height 76
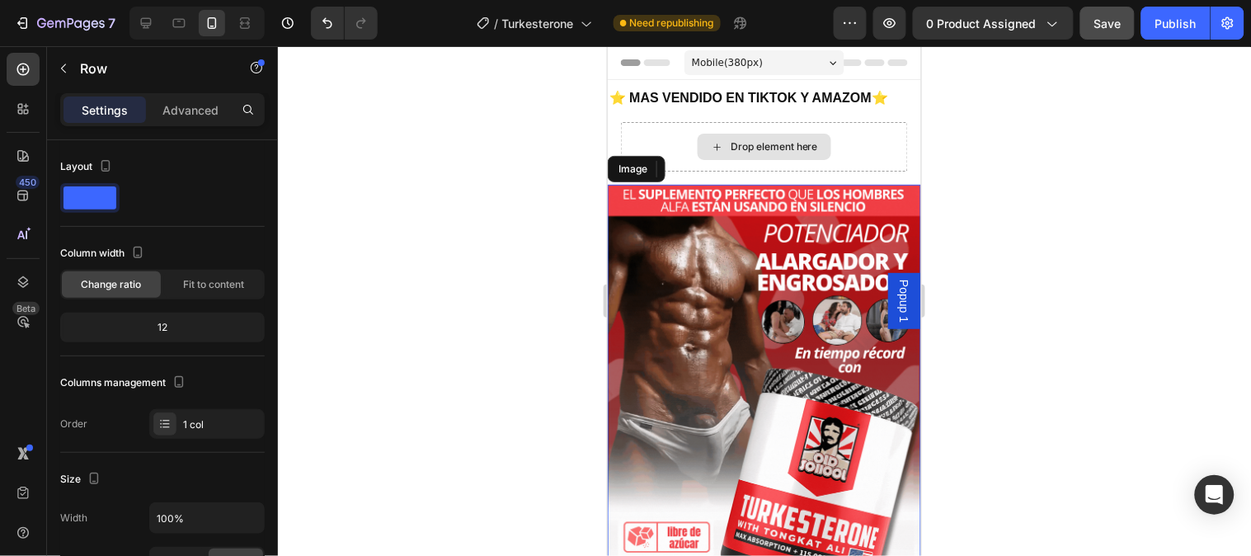
click at [715, 149] on icon at bounding box center [716, 146] width 13 height 14
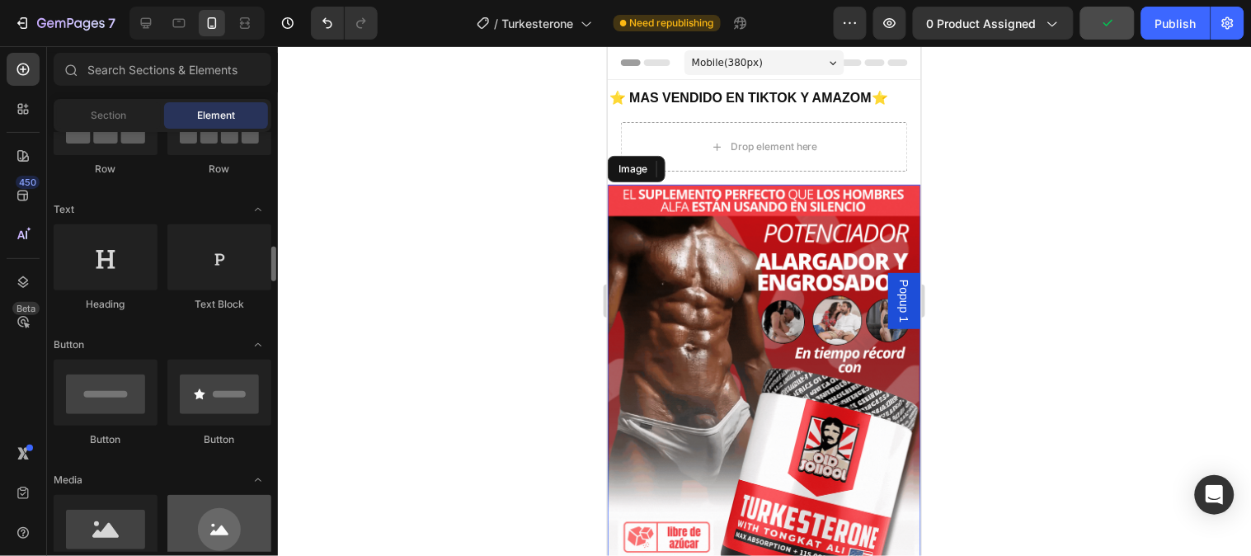
scroll to position [275, 0]
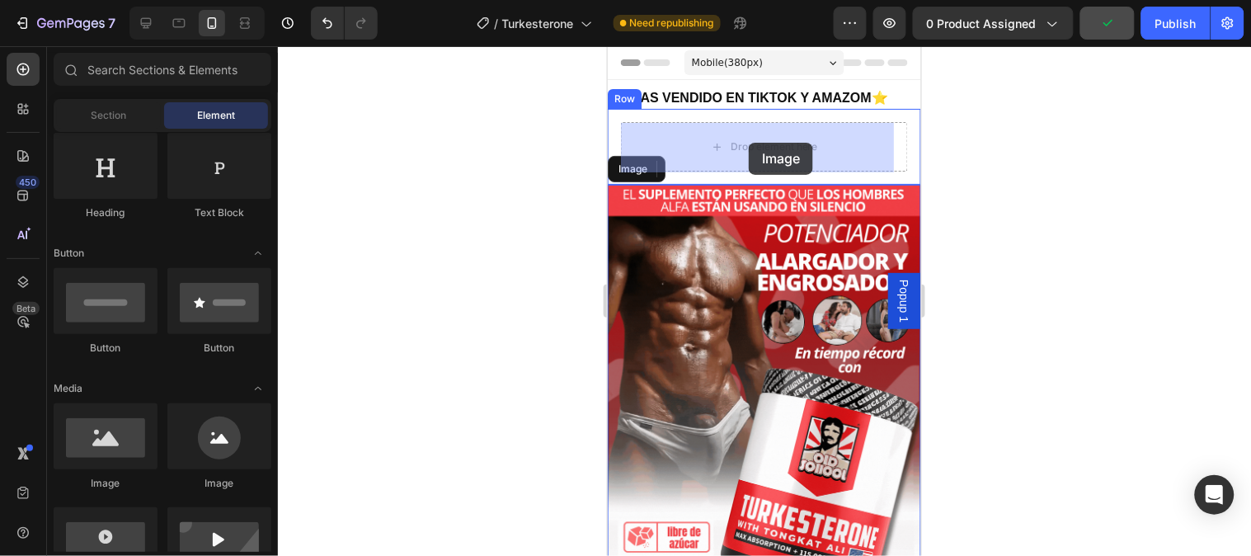
drag, startPoint x: 835, startPoint y: 499, endPoint x: 748, endPoint y: 142, distance: 367.5
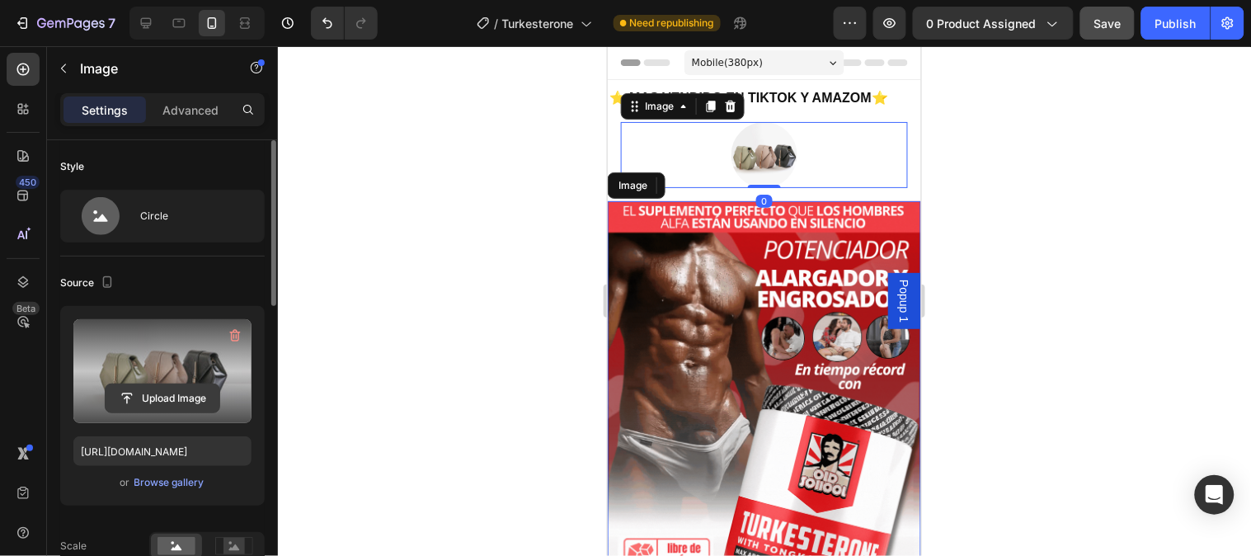
click at [170, 393] on input "file" at bounding box center [163, 398] width 114 height 28
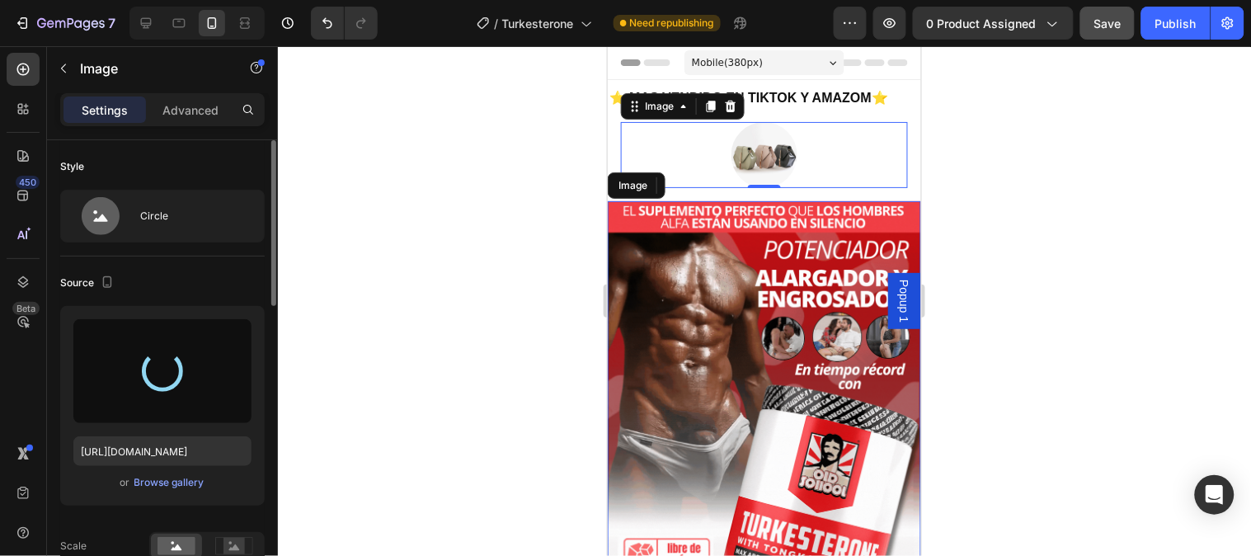
type input "[URL][DOMAIN_NAME]"
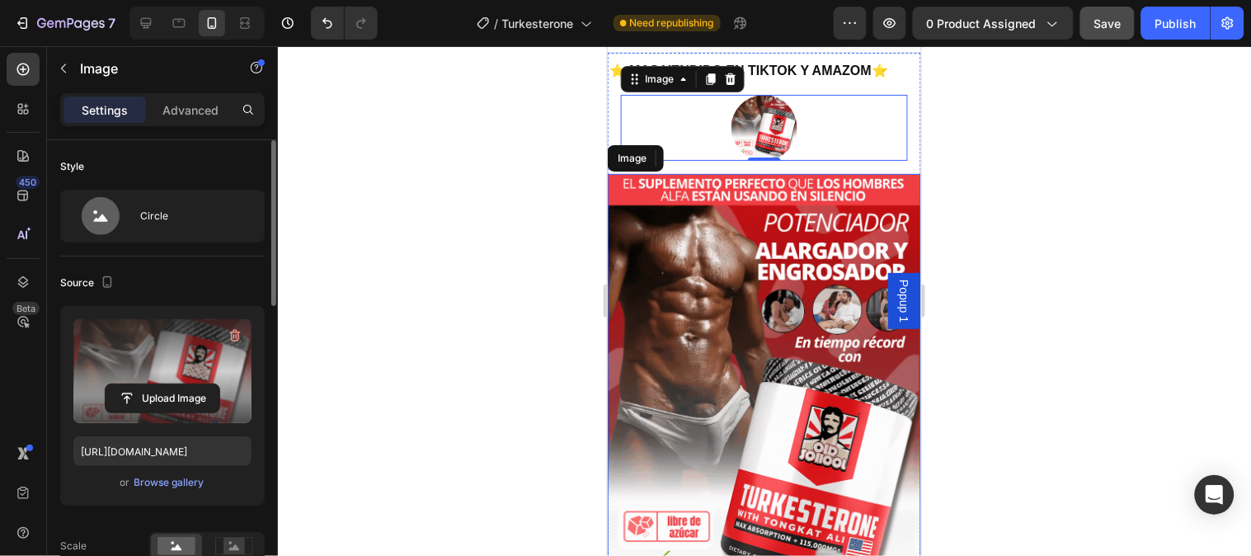
scroll to position [0, 0]
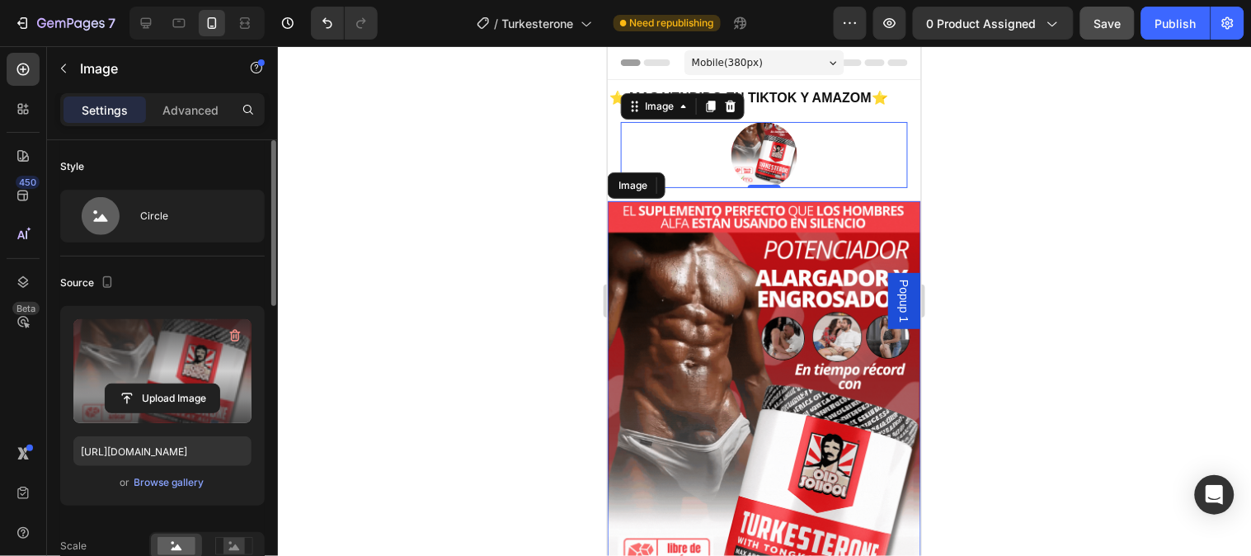
click at [806, 151] on div at bounding box center [763, 154] width 287 height 66
click at [770, 148] on img at bounding box center [764, 154] width 66 height 66
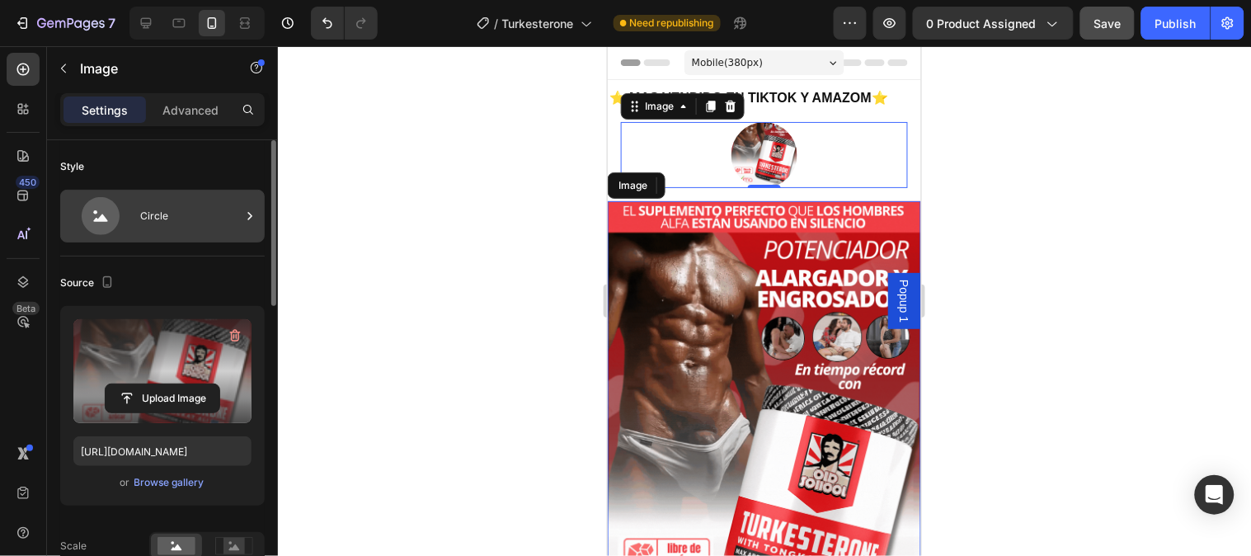
click at [139, 211] on div "Circle" at bounding box center [162, 216] width 205 height 53
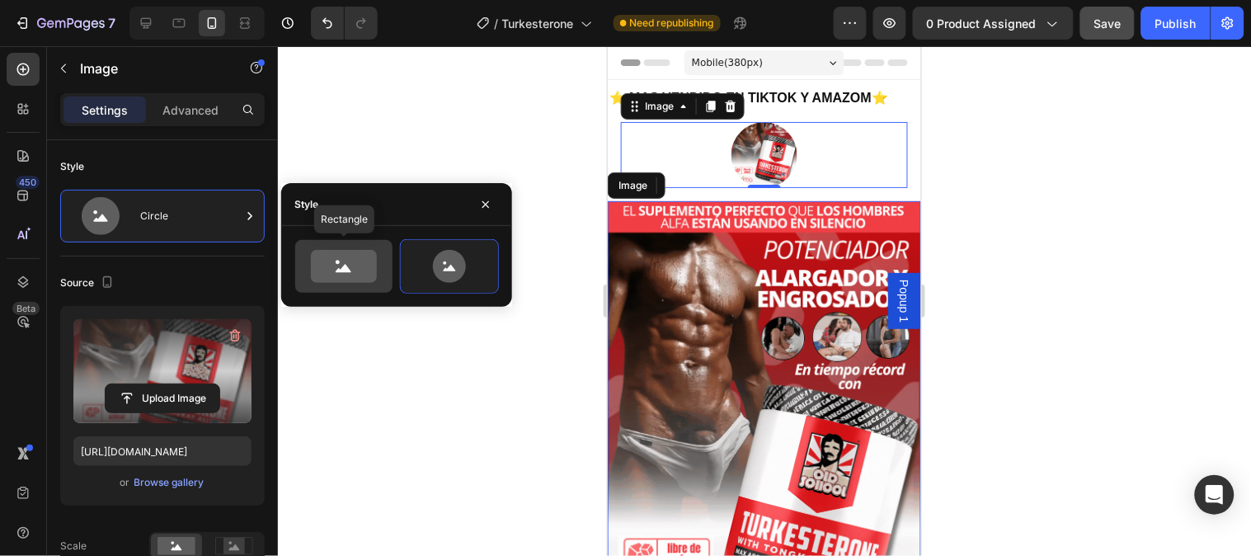
click at [352, 260] on icon at bounding box center [344, 266] width 66 height 33
type input "100"
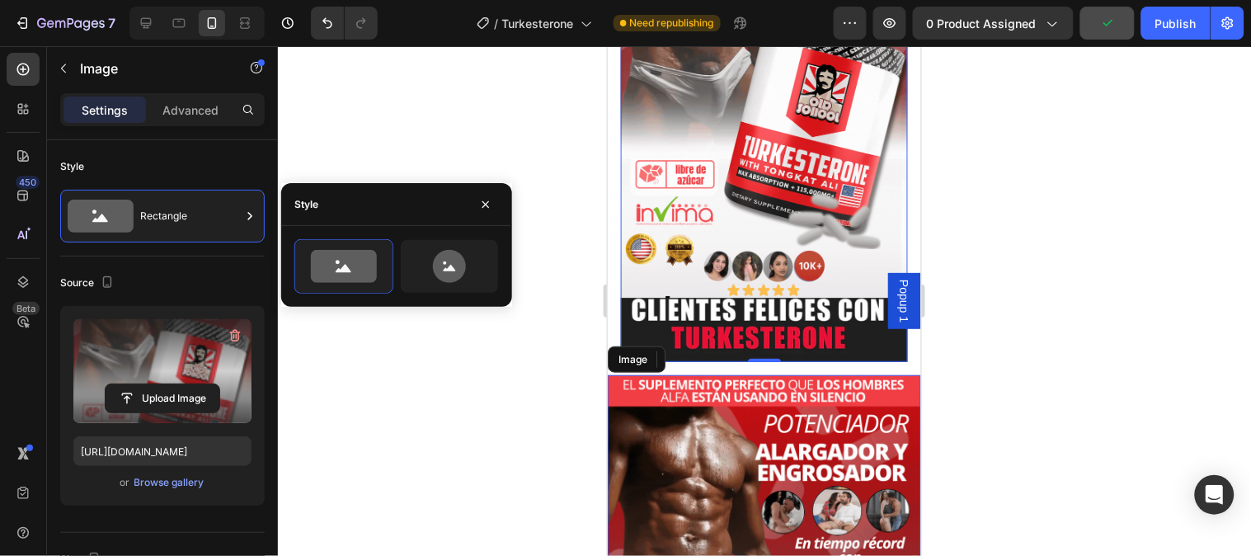
scroll to position [275, 0]
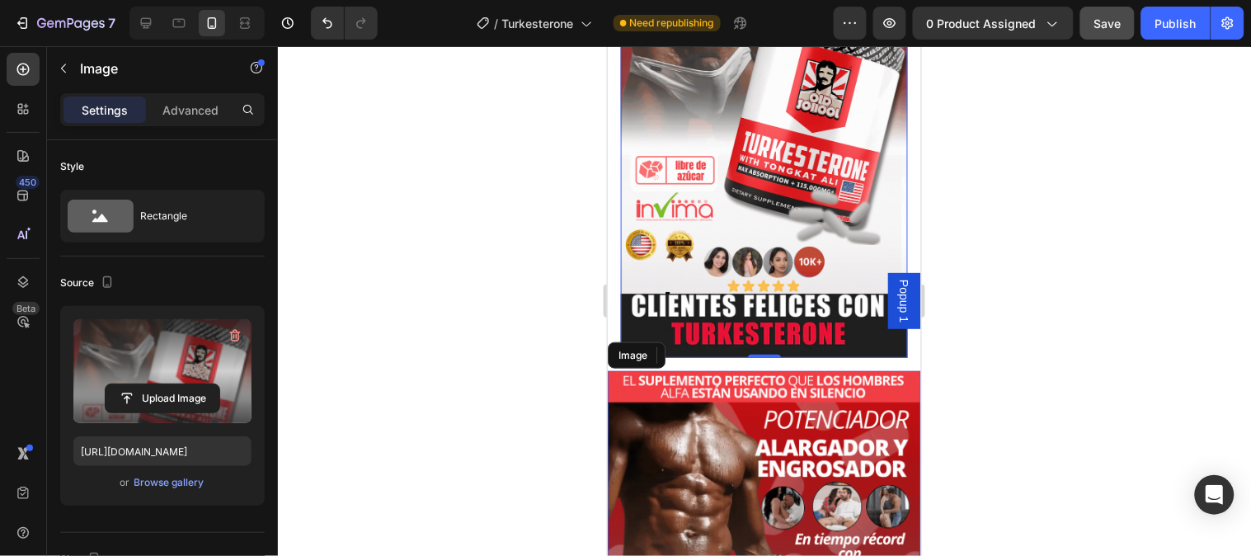
click at [795, 251] on img at bounding box center [763, 102] width 287 height 511
click at [1018, 261] on div at bounding box center [764, 301] width 973 height 510
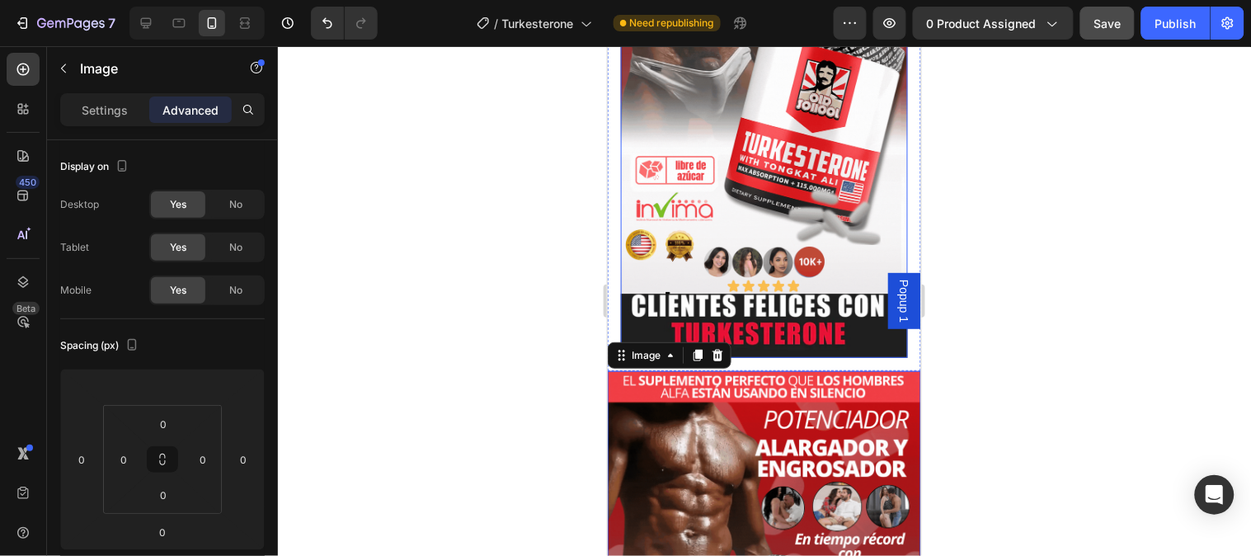
click at [758, 224] on img at bounding box center [763, 102] width 287 height 511
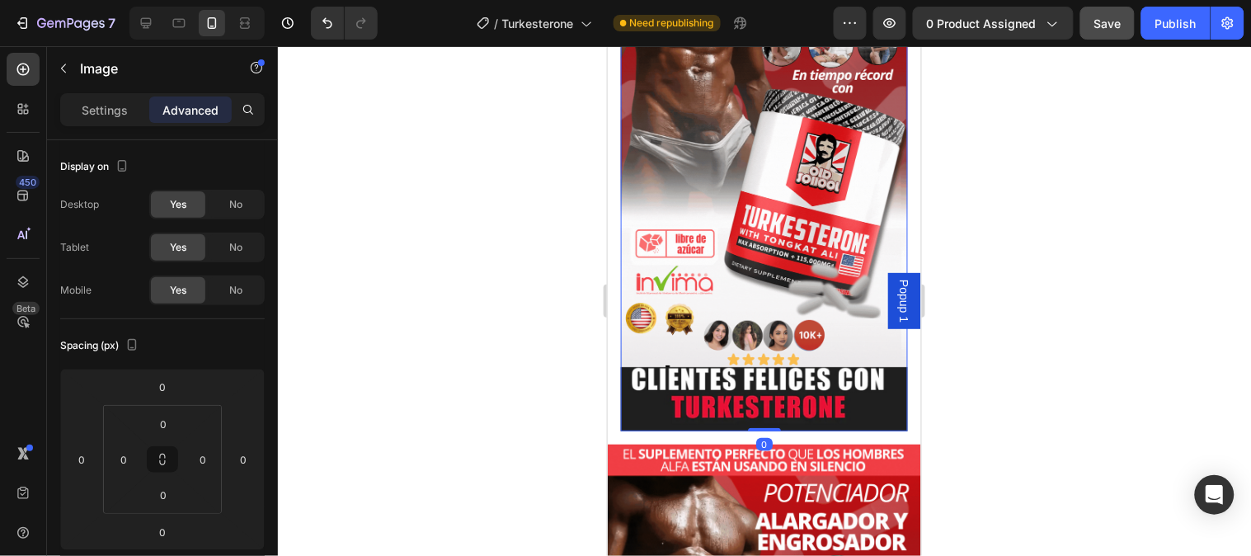
scroll to position [0, 0]
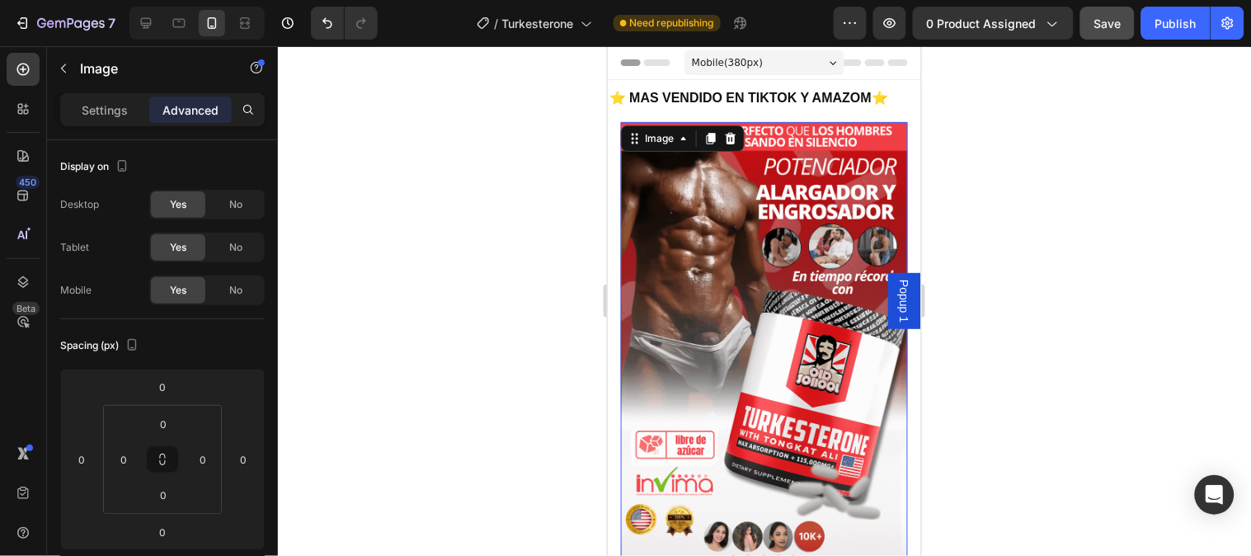
click at [795, 228] on img at bounding box center [763, 376] width 287 height 511
click at [707, 350] on img at bounding box center [763, 376] width 287 height 511
click at [732, 200] on img at bounding box center [763, 376] width 287 height 511
click at [649, 137] on div "Image" at bounding box center [658, 137] width 35 height 15
click at [710, 266] on img at bounding box center [763, 376] width 287 height 511
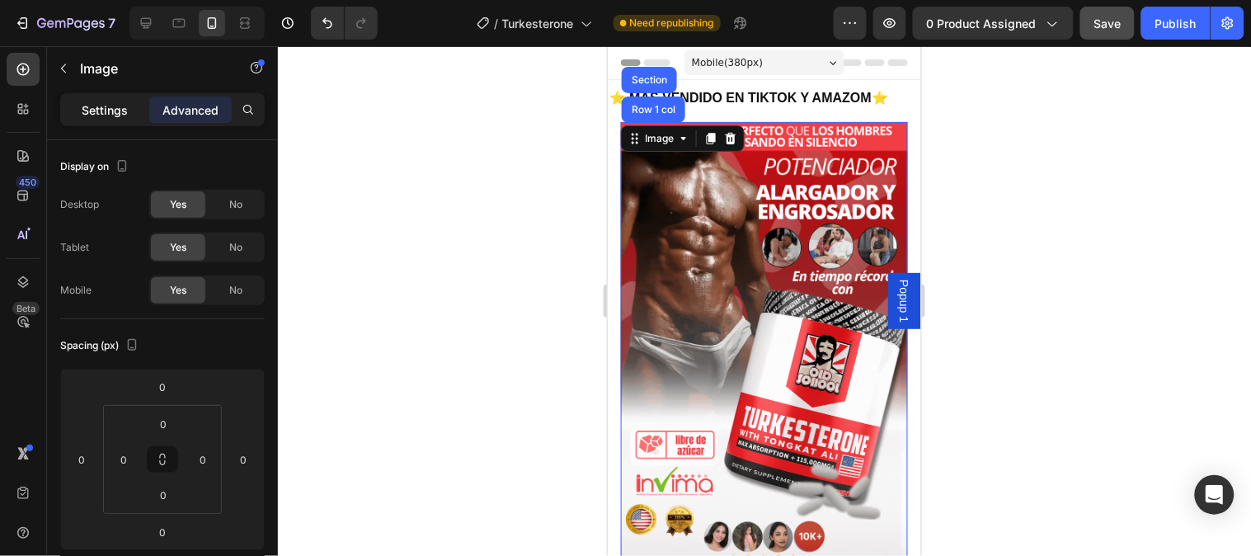
click at [121, 109] on p "Settings" at bounding box center [105, 109] width 46 height 17
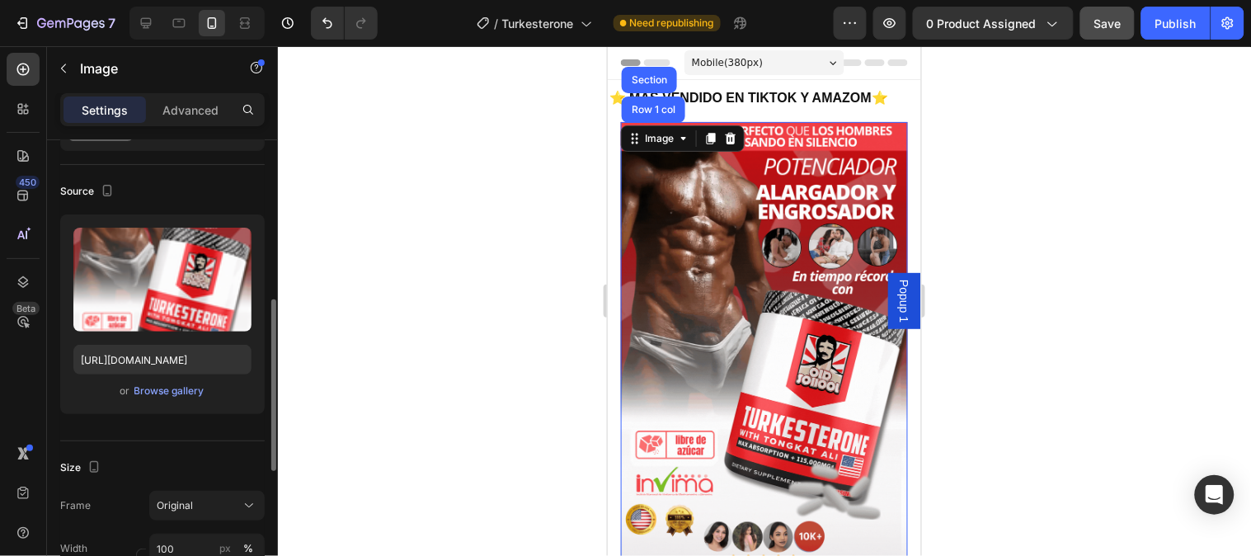
scroll to position [275, 0]
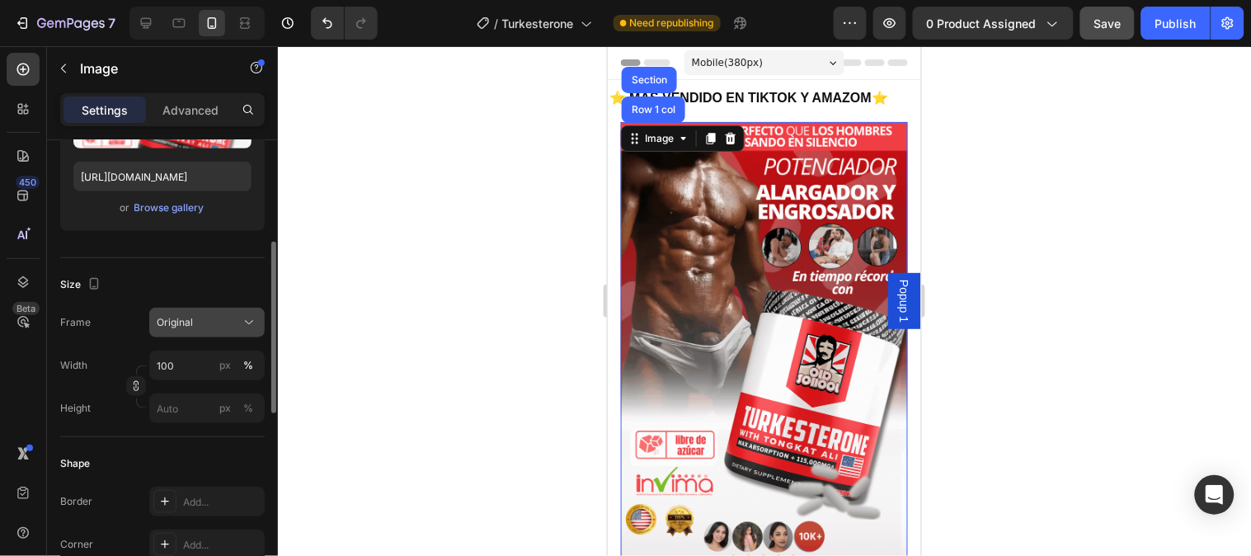
click at [246, 315] on icon at bounding box center [249, 322] width 16 height 16
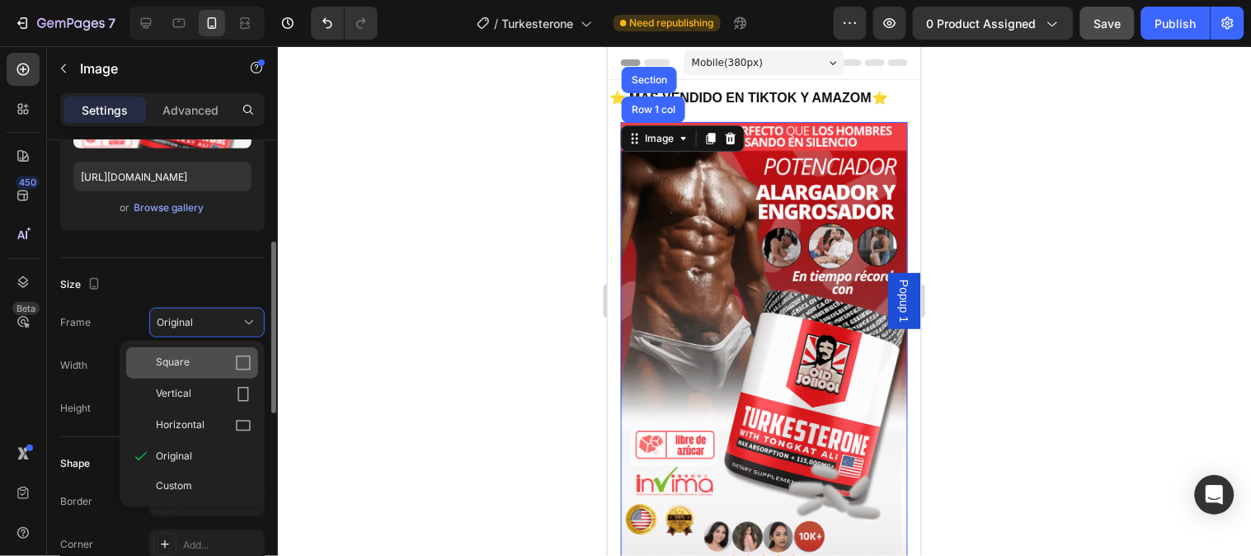
click at [247, 359] on icon at bounding box center [243, 363] width 16 height 16
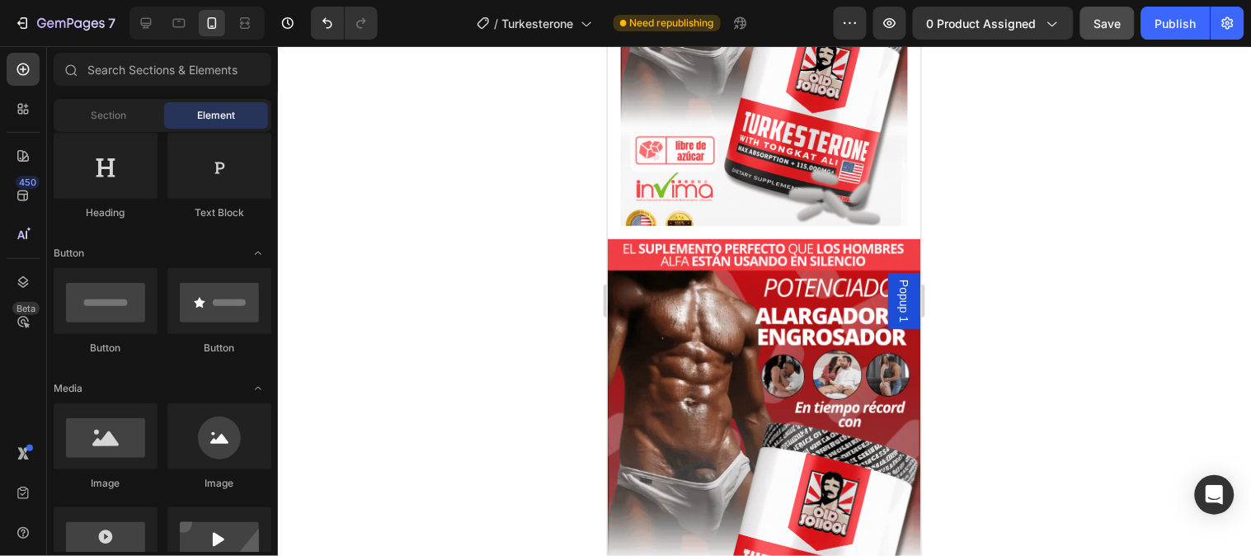
scroll to position [0, 0]
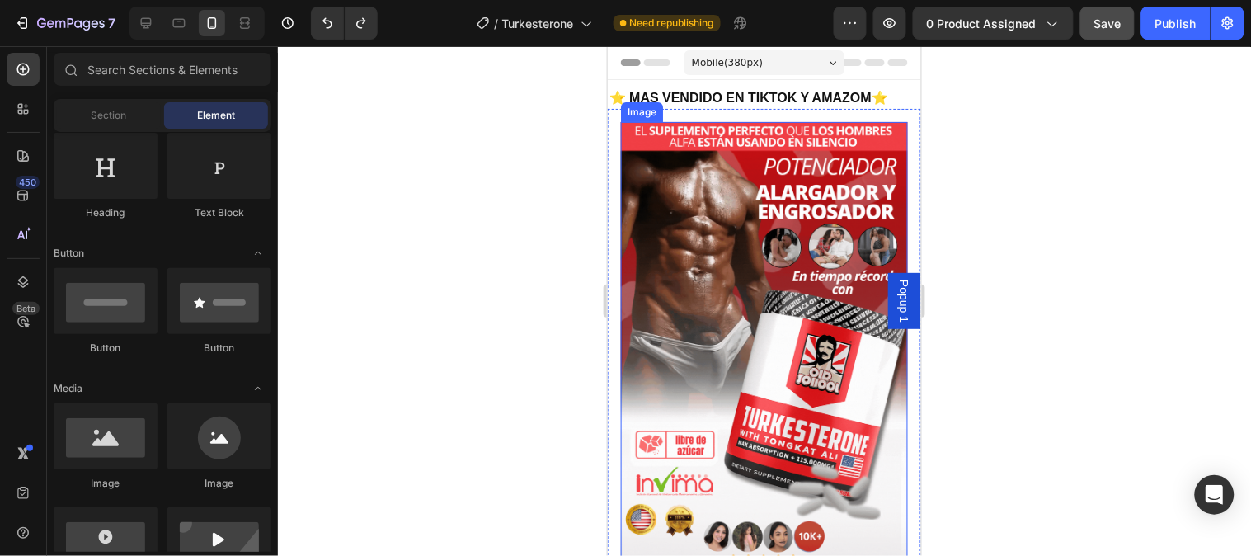
click at [723, 248] on img at bounding box center [763, 376] width 287 height 511
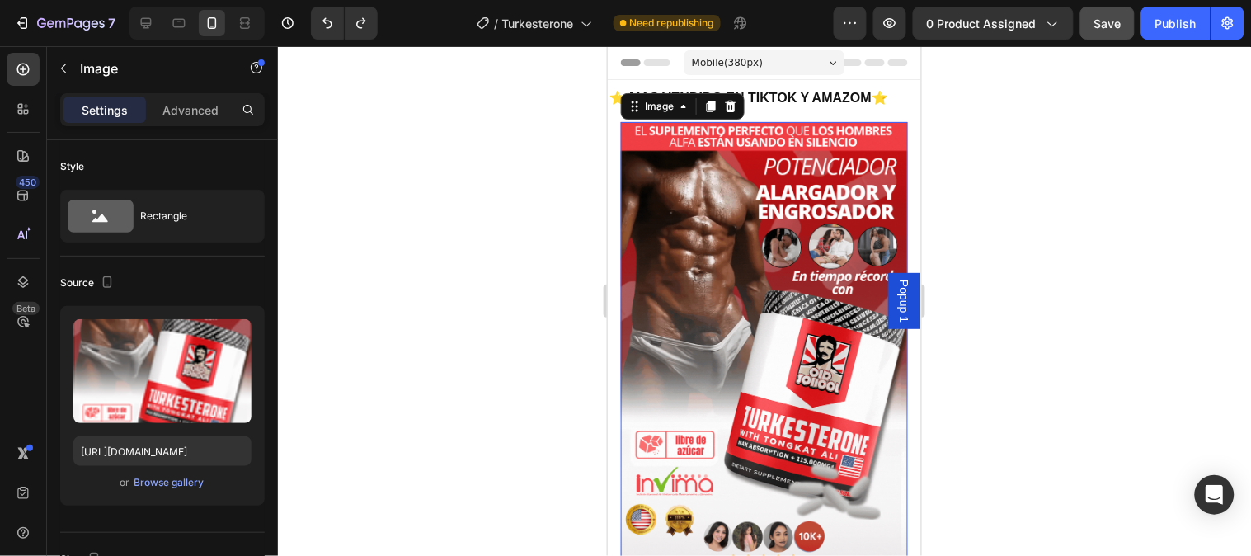
click at [708, 236] on img at bounding box center [763, 376] width 287 height 511
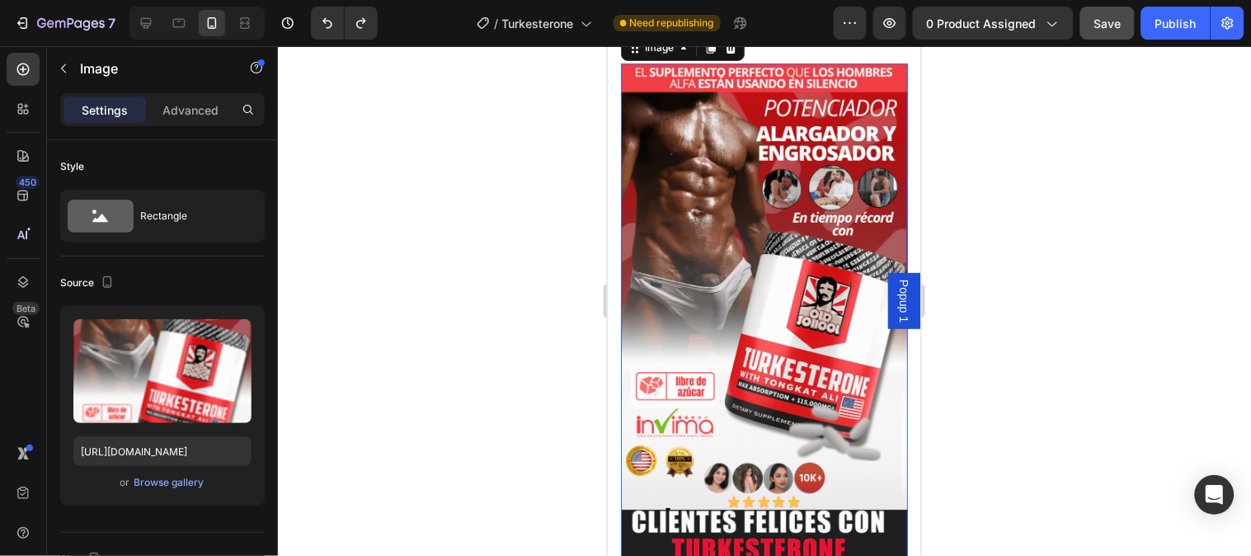
scroll to position [92, 0]
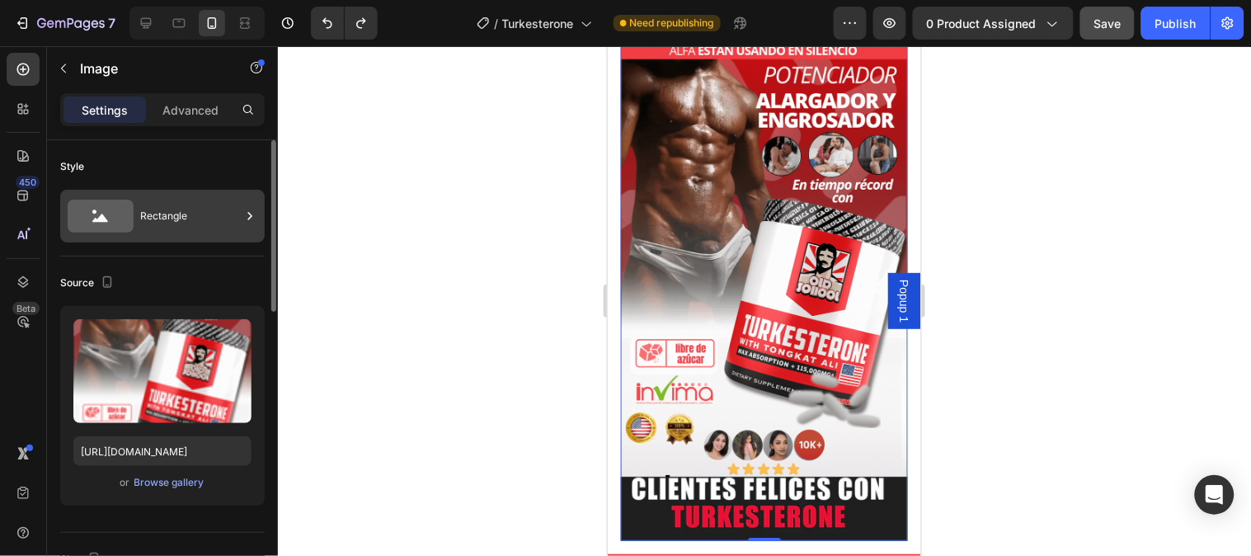
click at [257, 212] on icon at bounding box center [250, 216] width 16 height 16
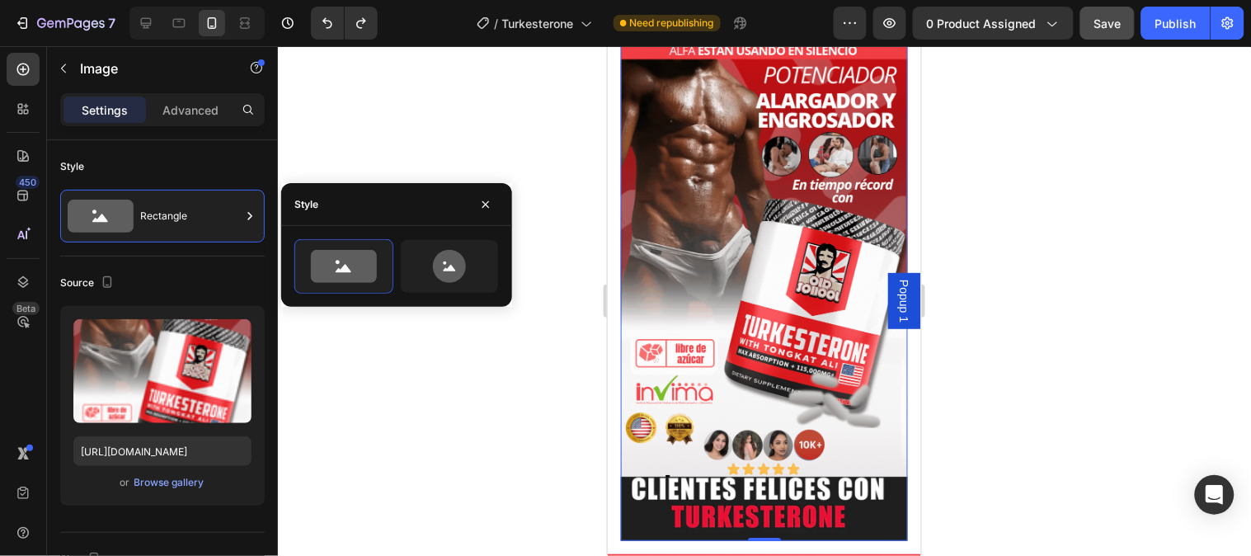
click at [384, 148] on div at bounding box center [764, 301] width 973 height 510
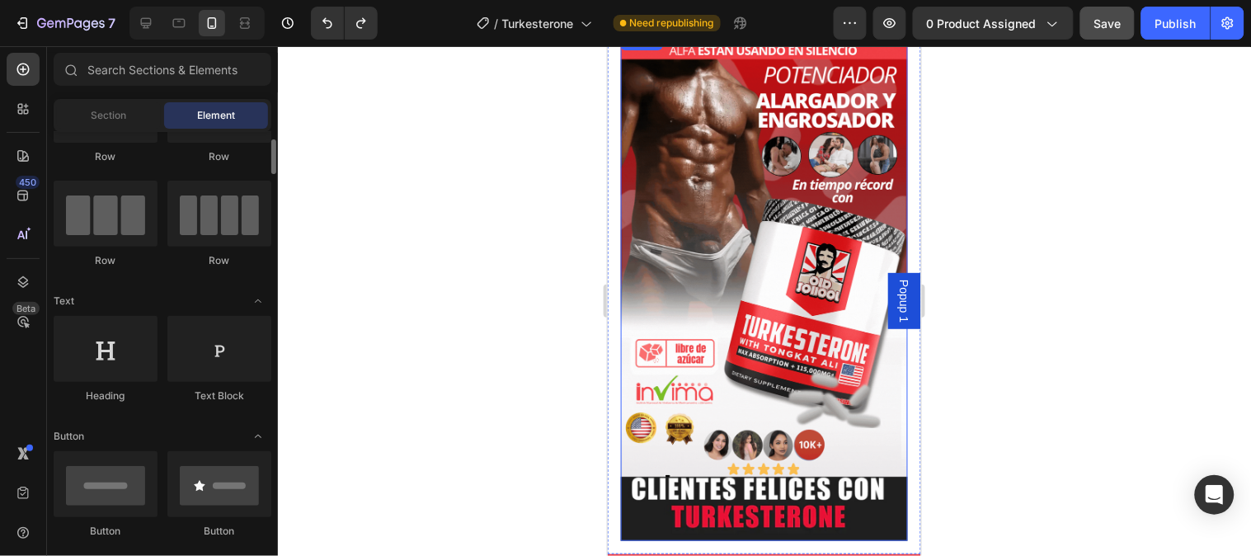
click at [753, 302] on img at bounding box center [763, 285] width 287 height 511
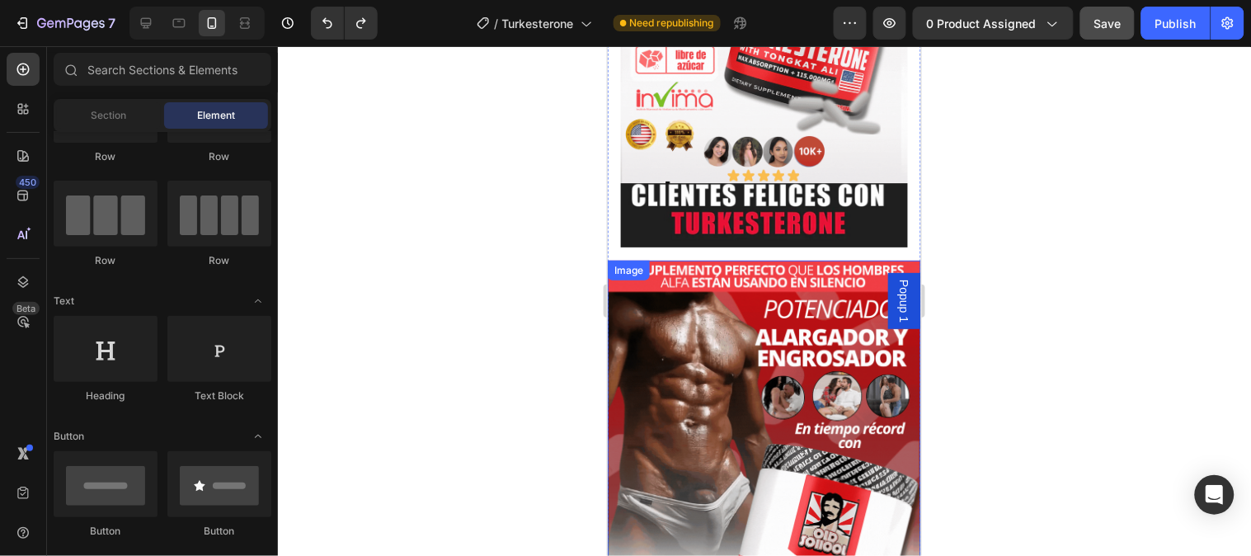
scroll to position [355, 0]
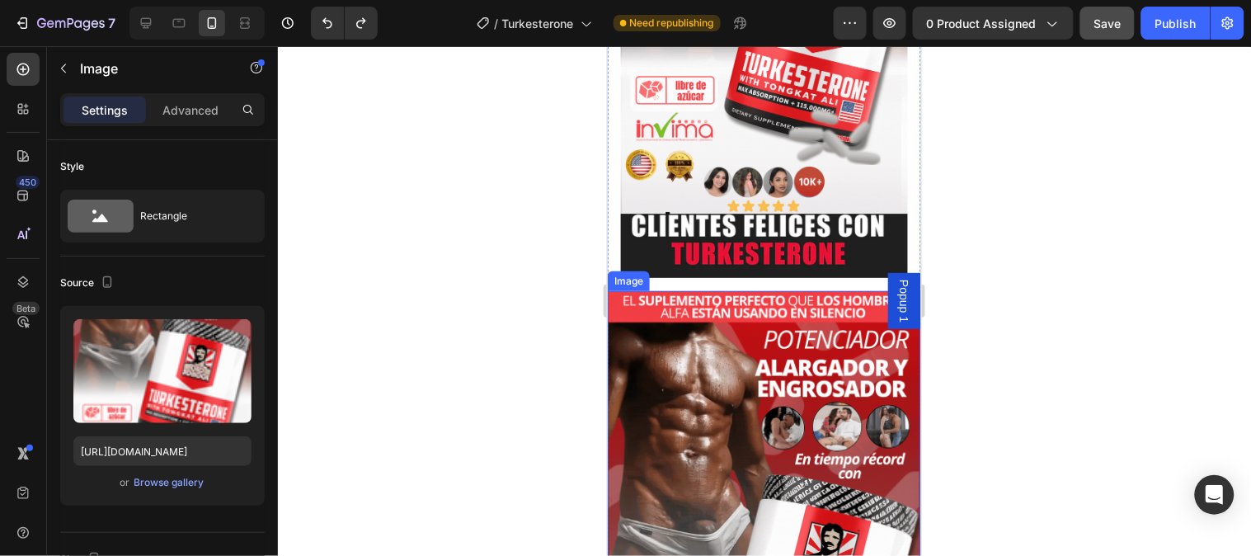
click at [611, 207] on div "Image Row" at bounding box center [763, 21] width 313 height 537
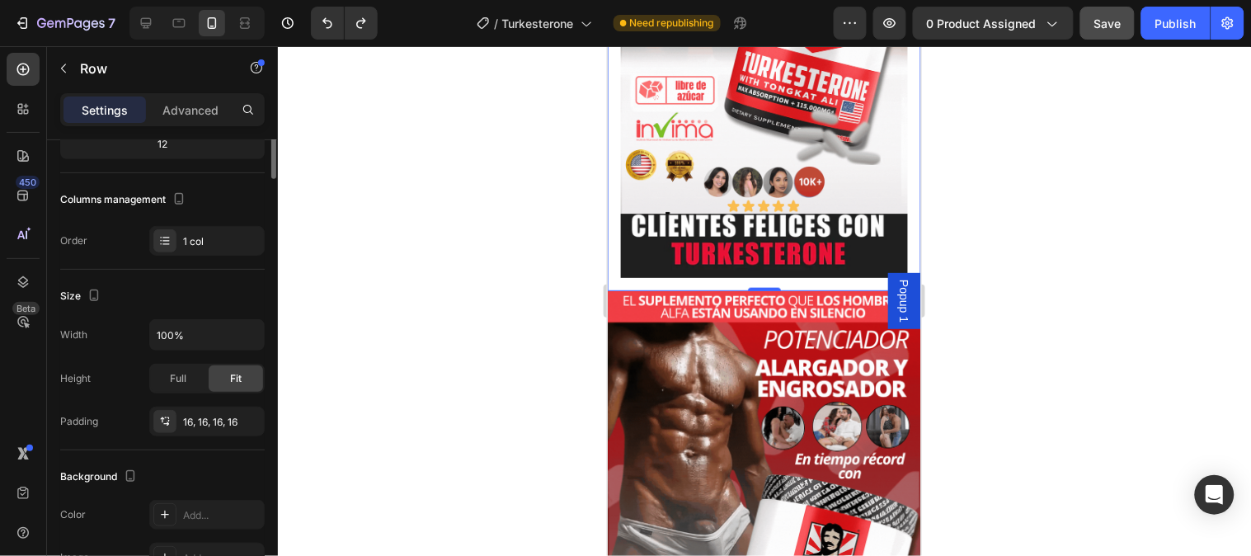
scroll to position [0, 0]
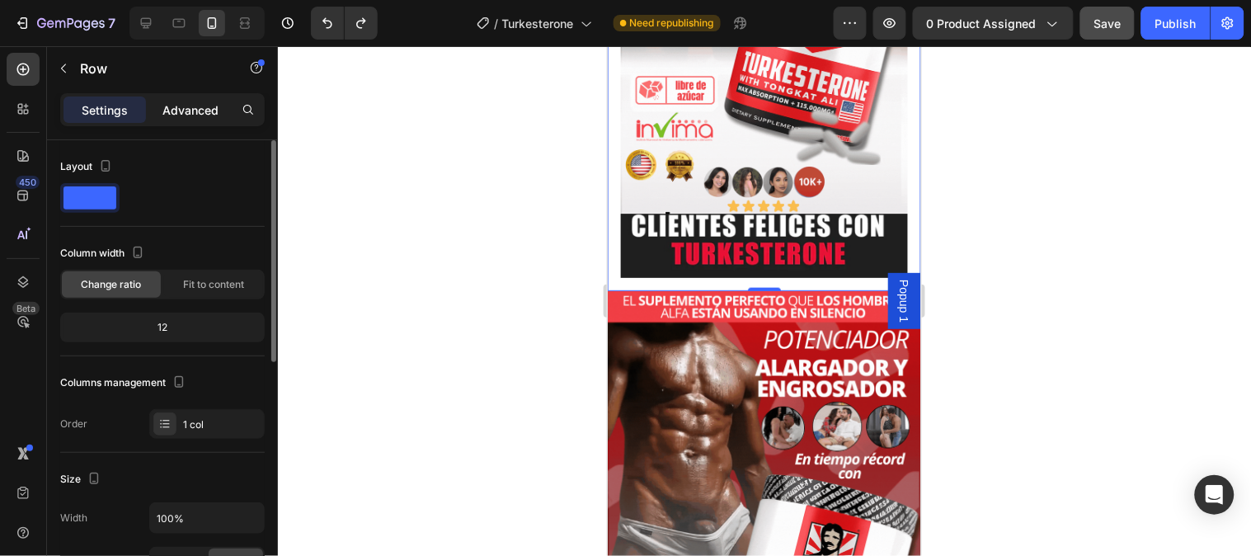
click at [192, 107] on p "Advanced" at bounding box center [190, 109] width 56 height 17
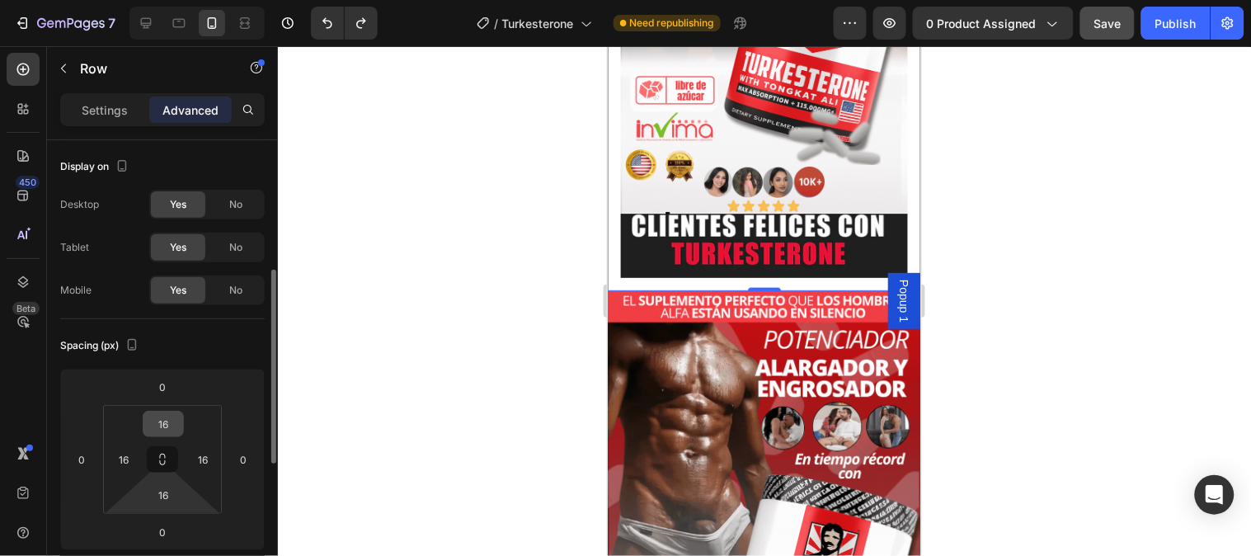
scroll to position [92, 0]
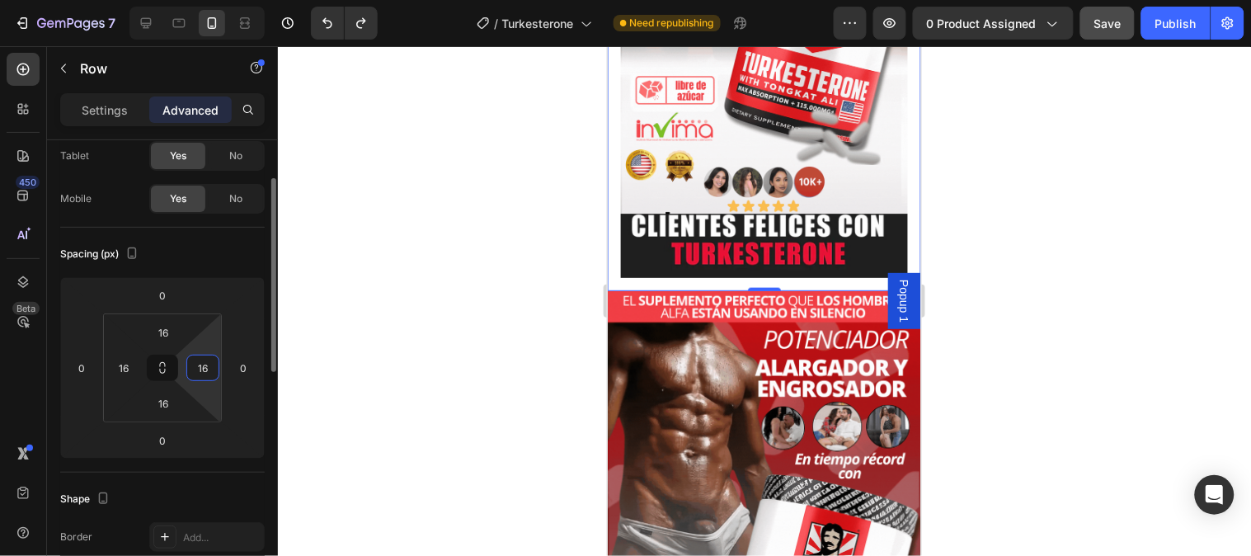
click at [200, 365] on input "16" at bounding box center [203, 367] width 25 height 25
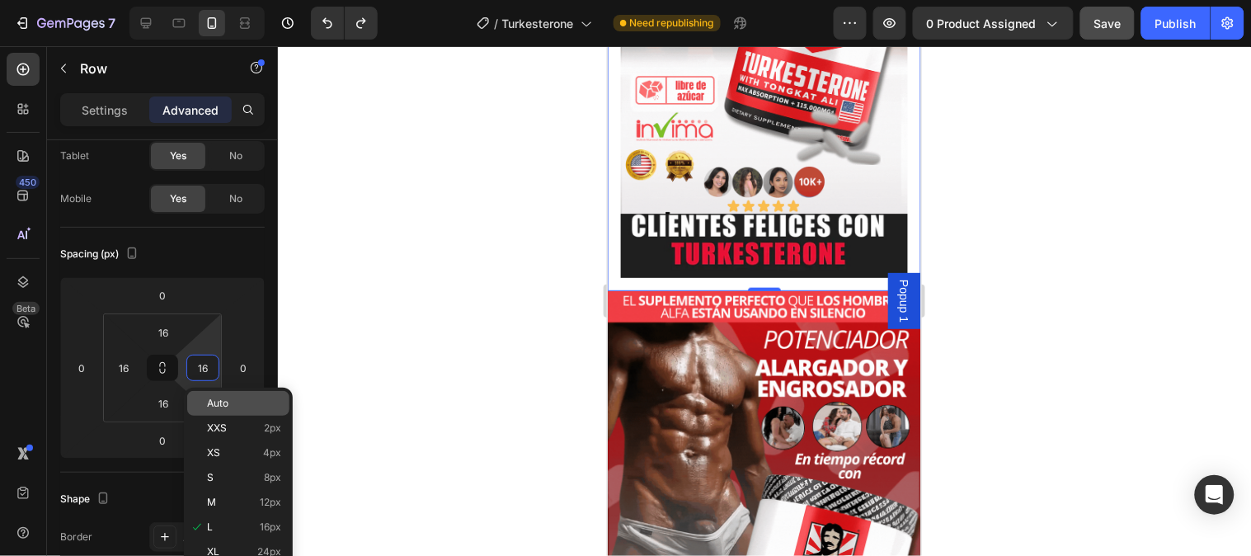
click at [206, 396] on div "Auto" at bounding box center [238, 403] width 102 height 25
type input "Auto"
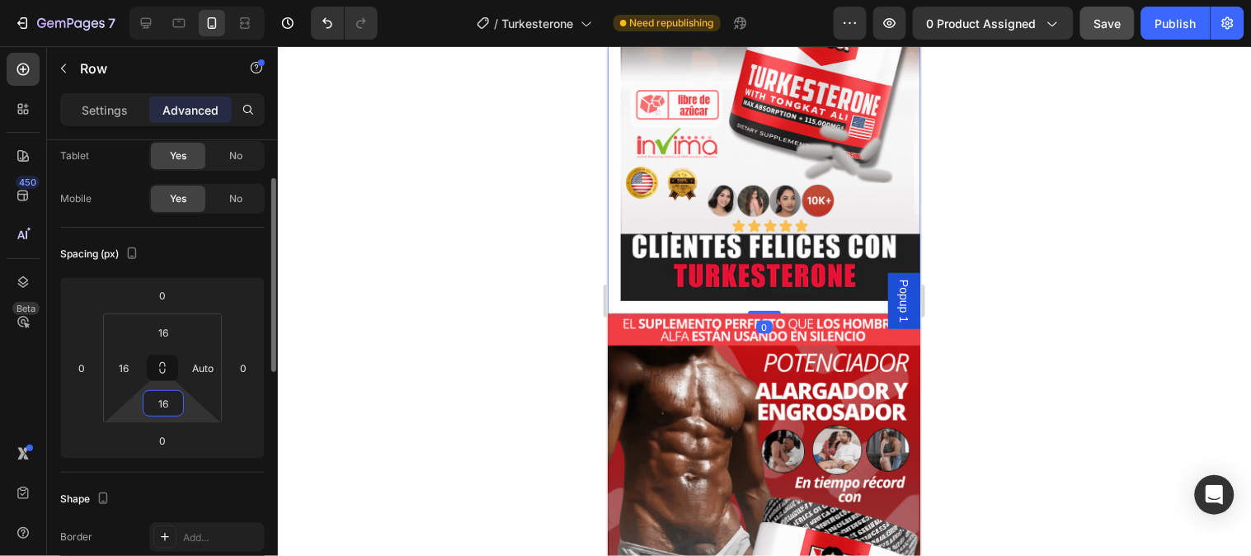
click at [165, 407] on input "16" at bounding box center [163, 403] width 33 height 25
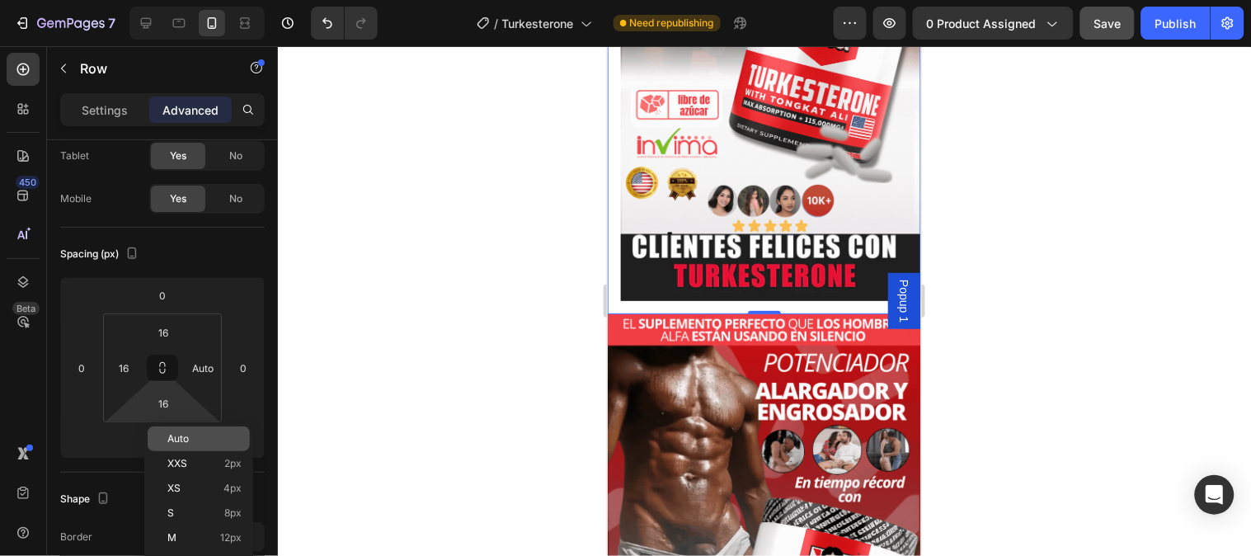
click at [178, 433] on span "Auto" at bounding box center [177, 439] width 21 height 12
type input "Auto"
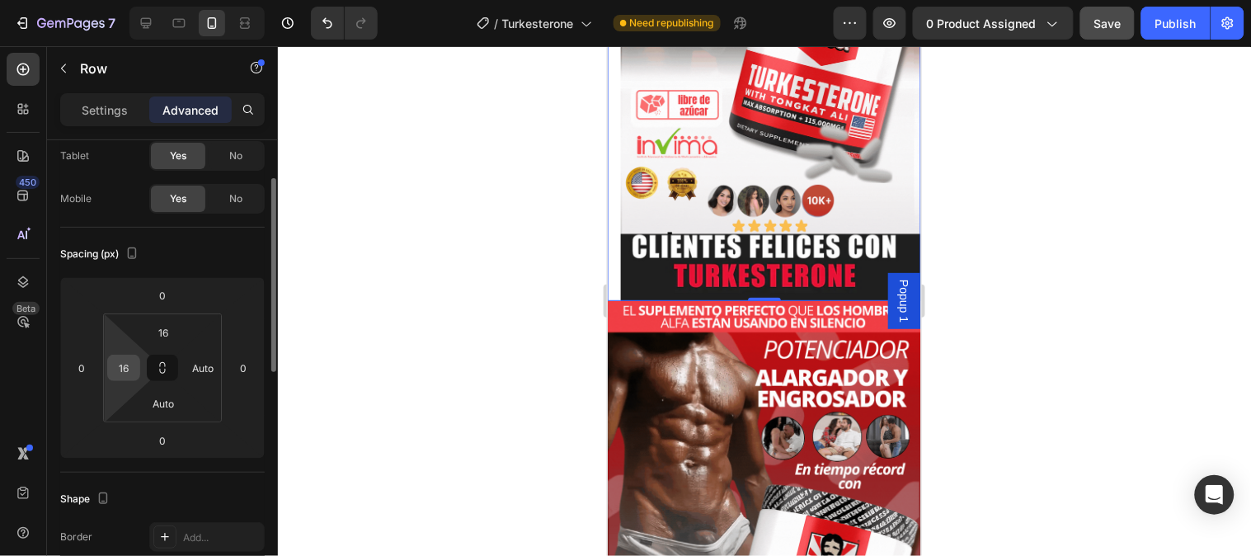
click at [126, 371] on input "16" at bounding box center [123, 367] width 25 height 25
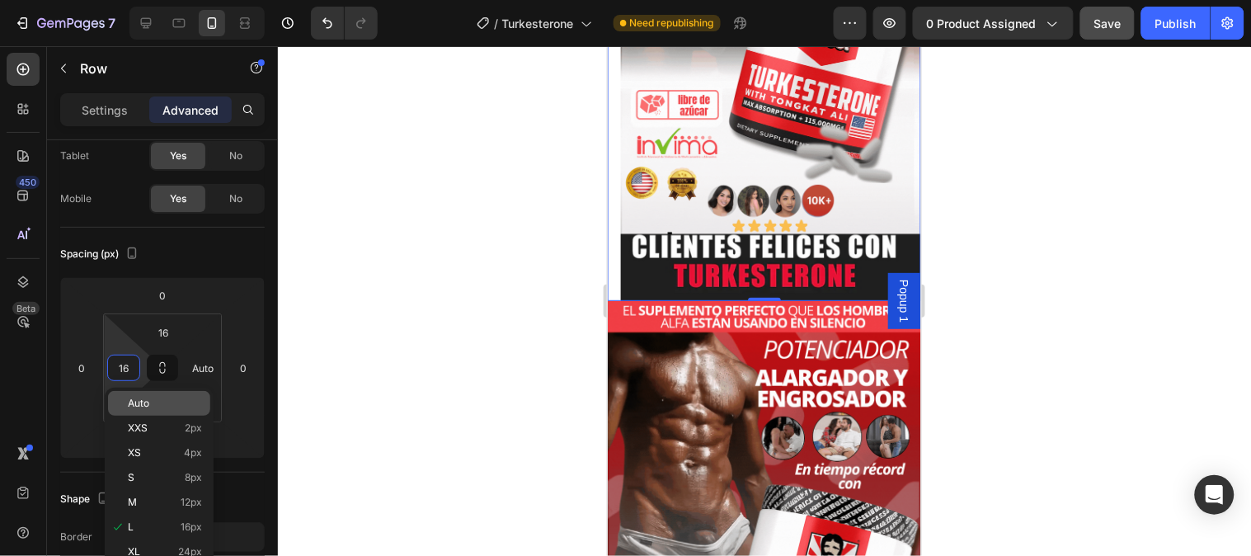
drag, startPoint x: 127, startPoint y: 408, endPoint x: 195, endPoint y: 394, distance: 69.1
click at [128, 407] on span "Auto" at bounding box center [138, 404] width 21 height 12
type input "Auto"
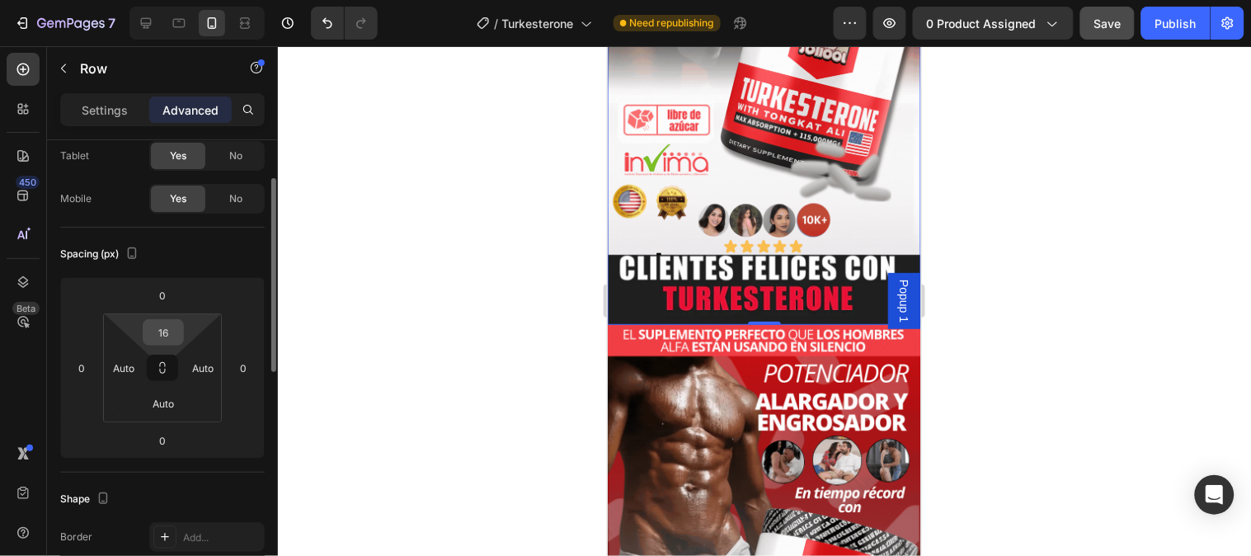
click at [162, 333] on input "16" at bounding box center [163, 332] width 33 height 25
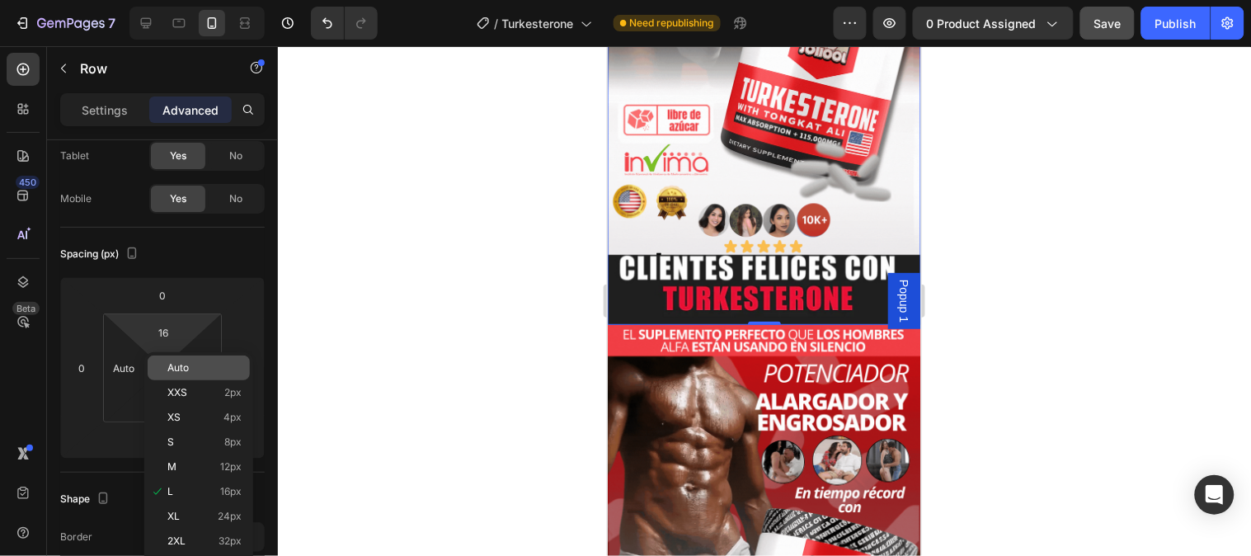
click at [182, 374] on div "Auto" at bounding box center [199, 367] width 102 height 25
type input "Auto"
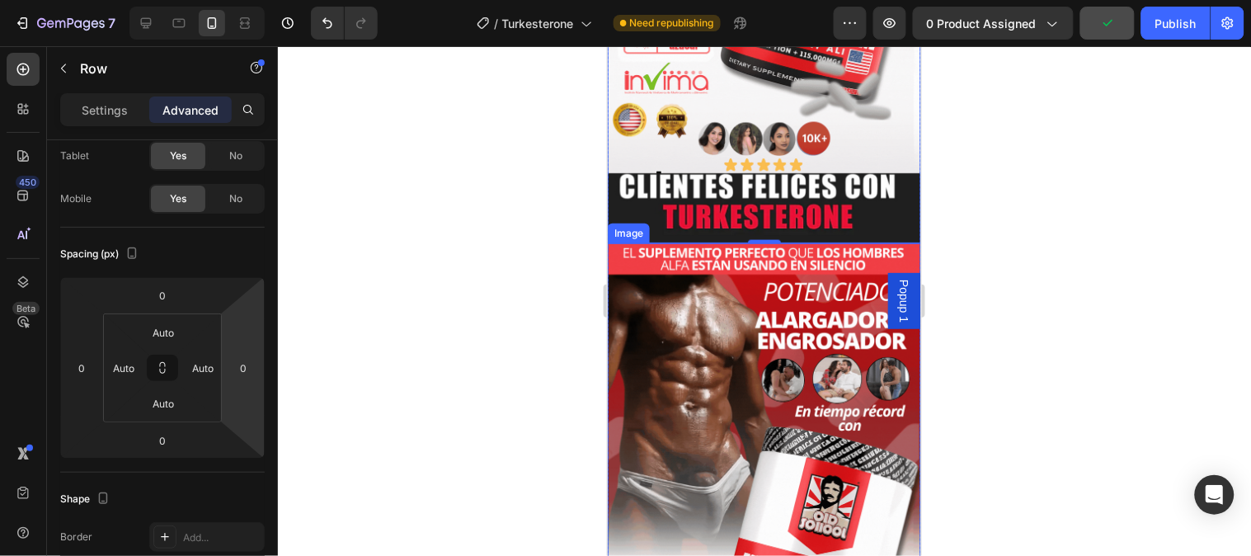
scroll to position [458, 0]
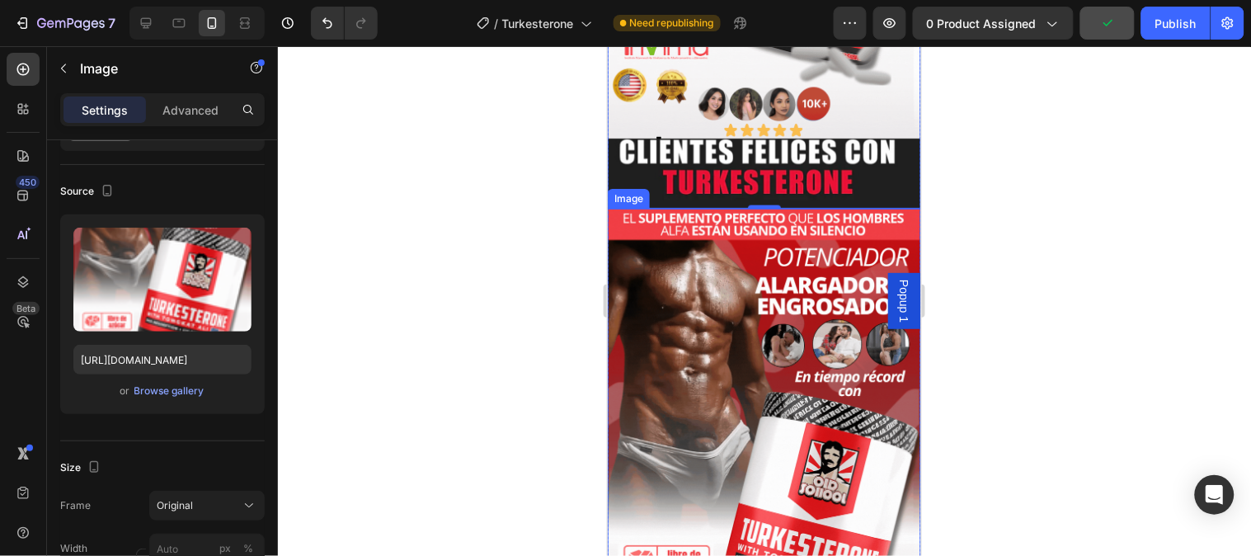
click at [762, 308] on img at bounding box center [763, 486] width 313 height 557
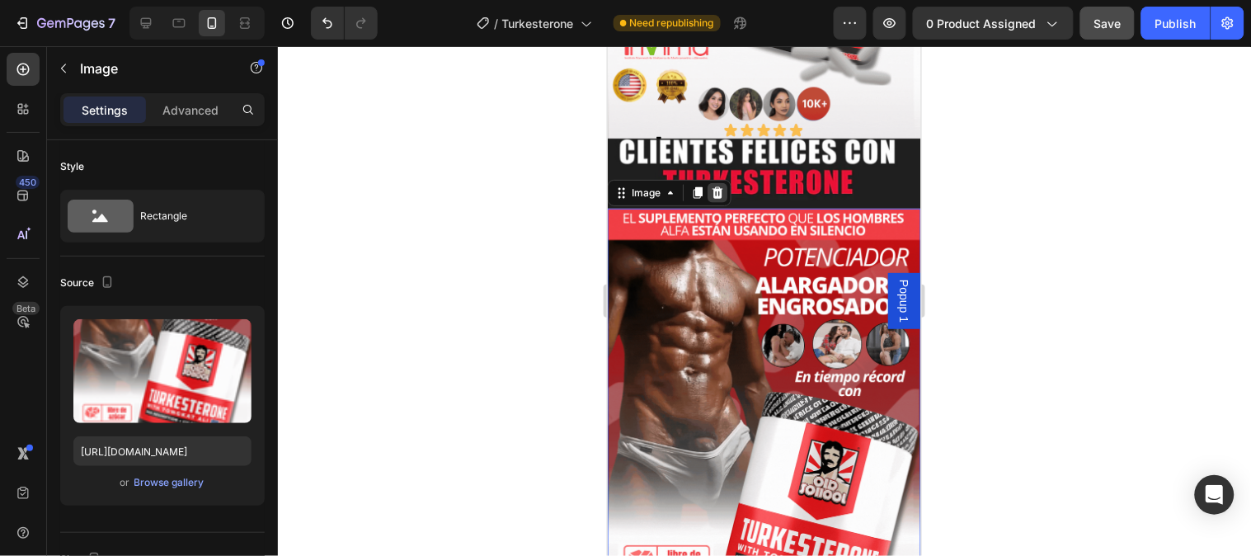
click at [716, 186] on icon at bounding box center [717, 192] width 11 height 12
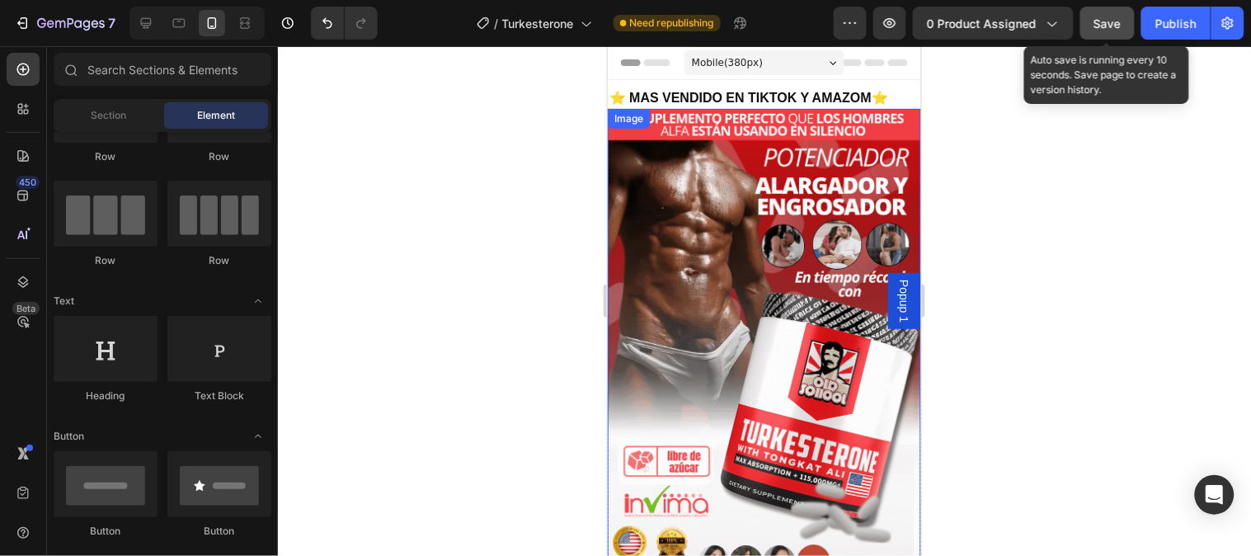
click at [1099, 22] on span "Save" at bounding box center [1107, 23] width 27 height 14
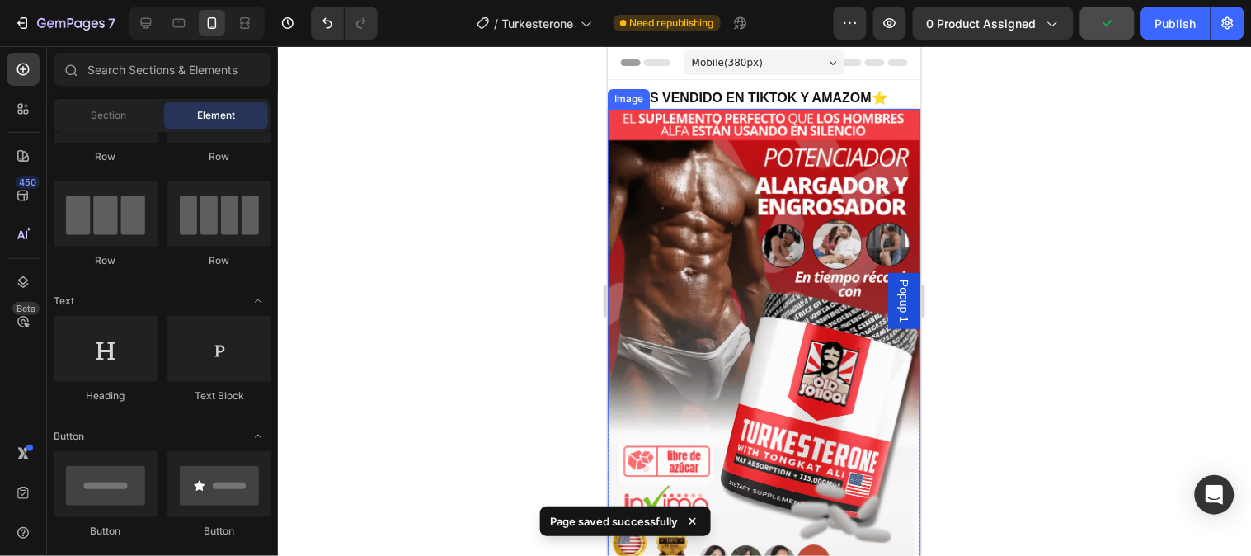
click at [749, 276] on img at bounding box center [763, 386] width 313 height 557
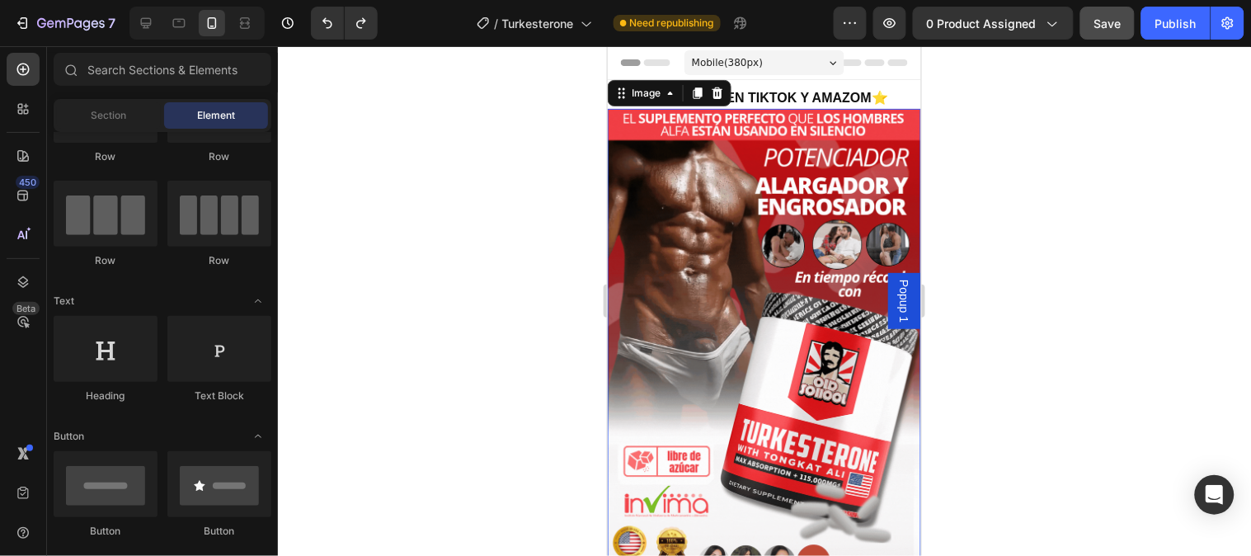
click at [828, 153] on img at bounding box center [763, 386] width 313 height 557
click at [672, 247] on img at bounding box center [763, 386] width 313 height 557
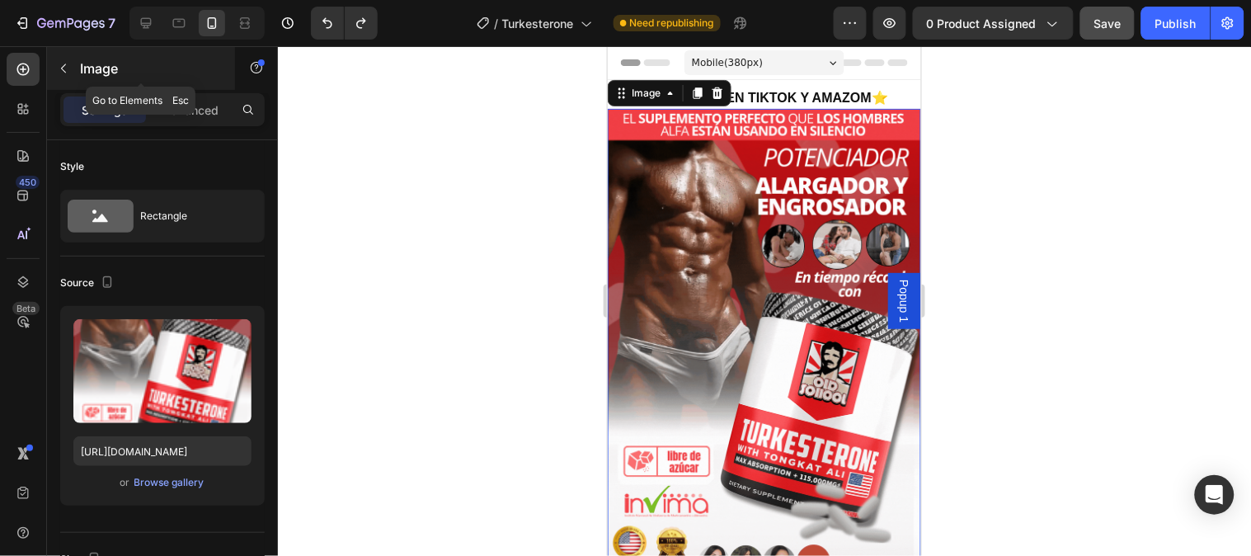
click at [67, 70] on icon "button" at bounding box center [63, 68] width 13 height 13
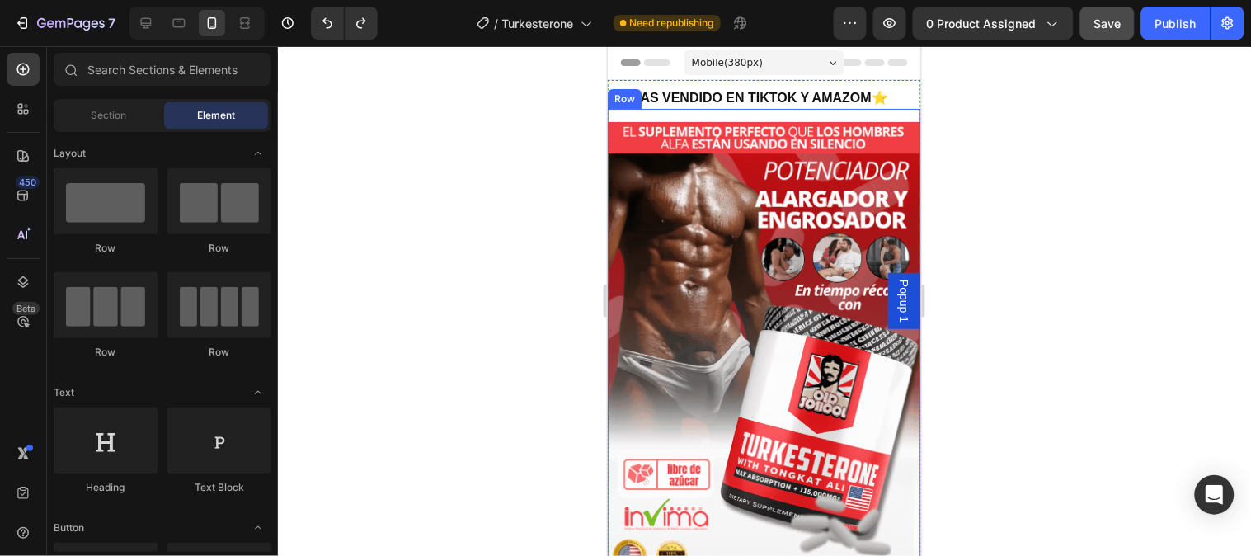
click at [689, 113] on div "Image Row" at bounding box center [763, 393] width 313 height 570
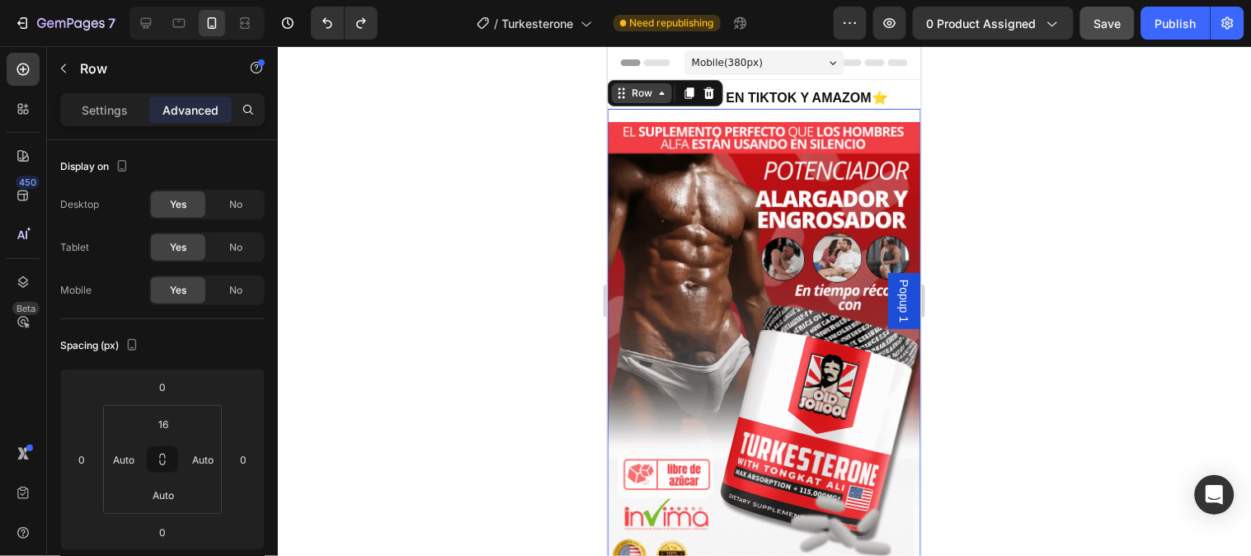
click at [636, 92] on div "Row" at bounding box center [641, 92] width 27 height 15
click at [104, 113] on p "Settings" at bounding box center [105, 109] width 46 height 17
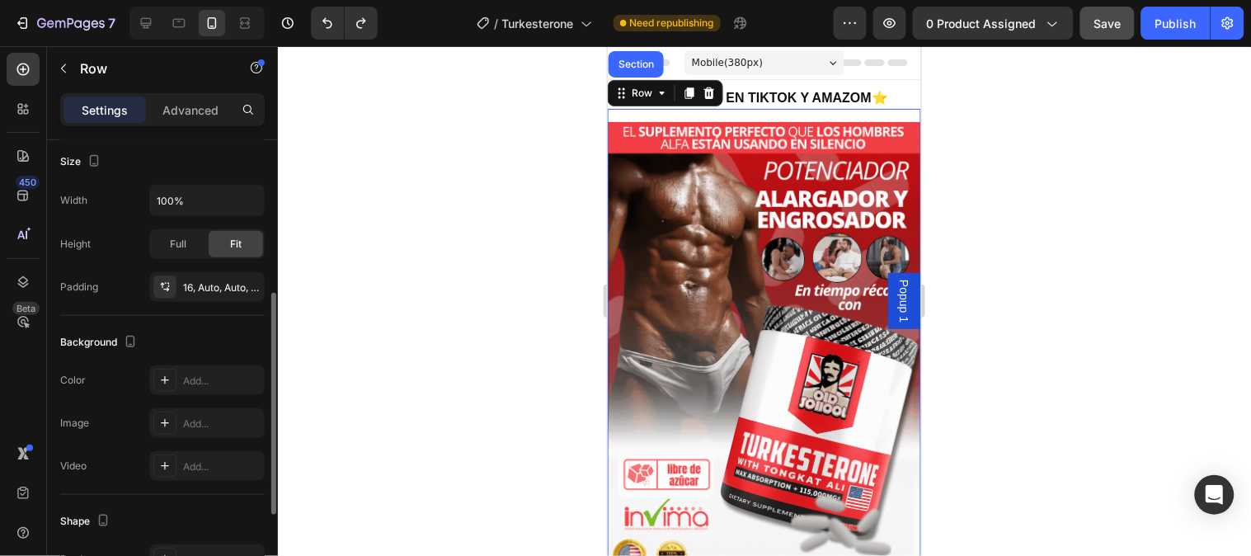
scroll to position [134, 0]
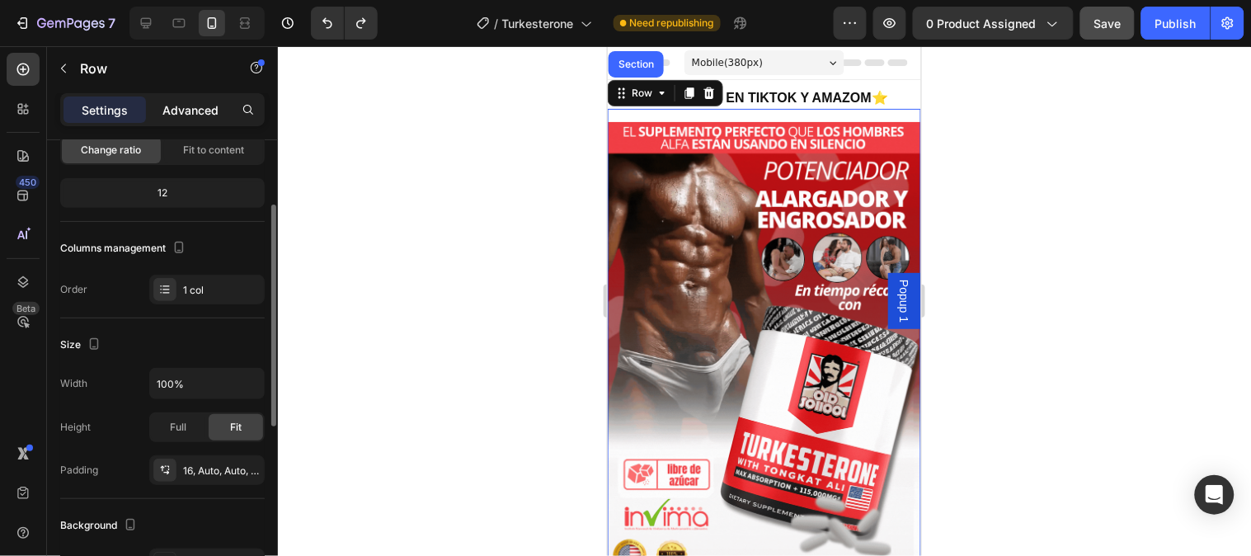
click at [191, 100] on div "Advanced" at bounding box center [190, 109] width 82 height 26
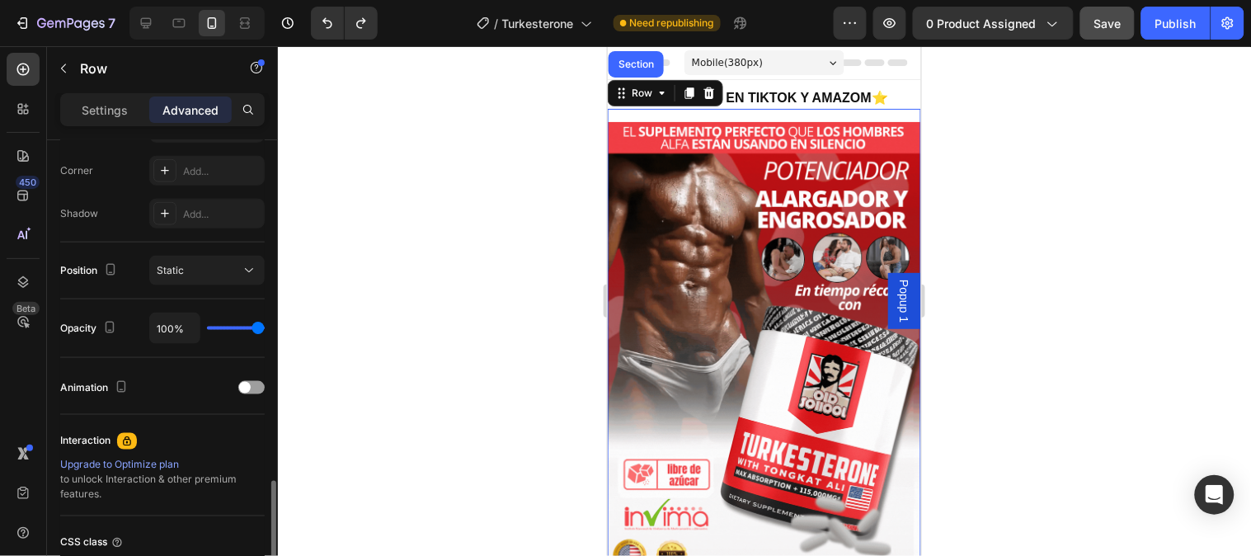
scroll to position [592, 0]
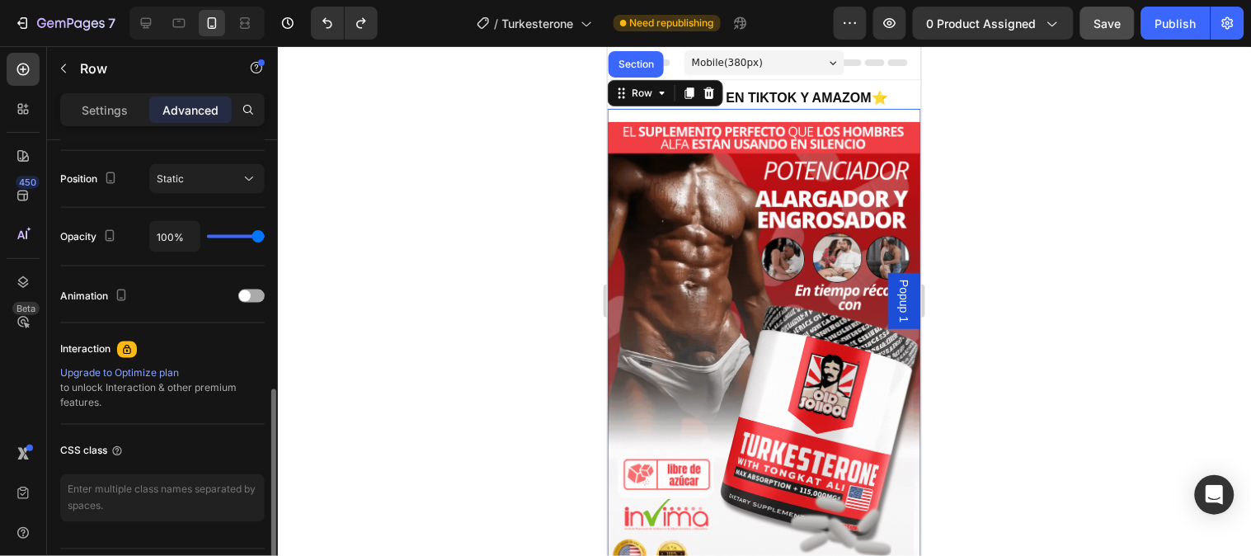
click at [244, 294] on span at bounding box center [245, 296] width 12 height 12
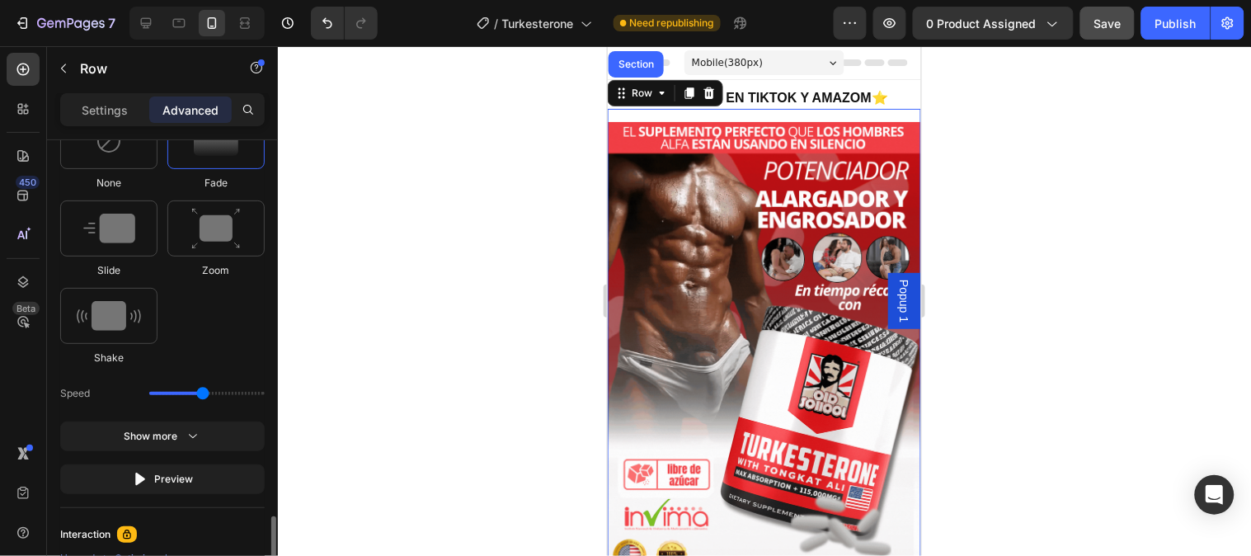
scroll to position [959, 0]
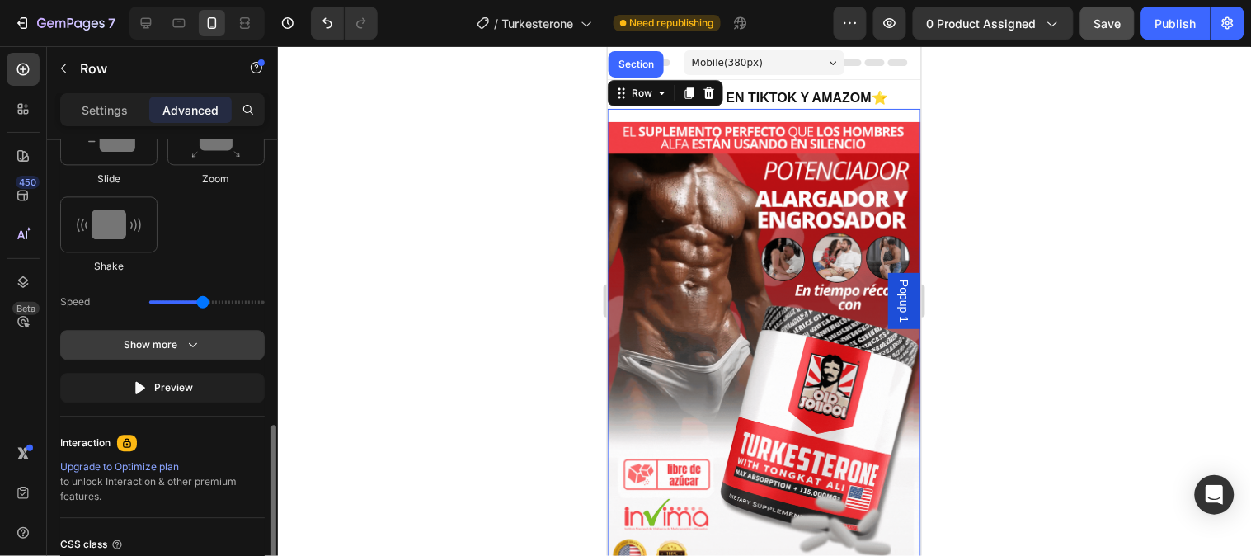
click at [185, 346] on icon "button" at bounding box center [193, 344] width 16 height 16
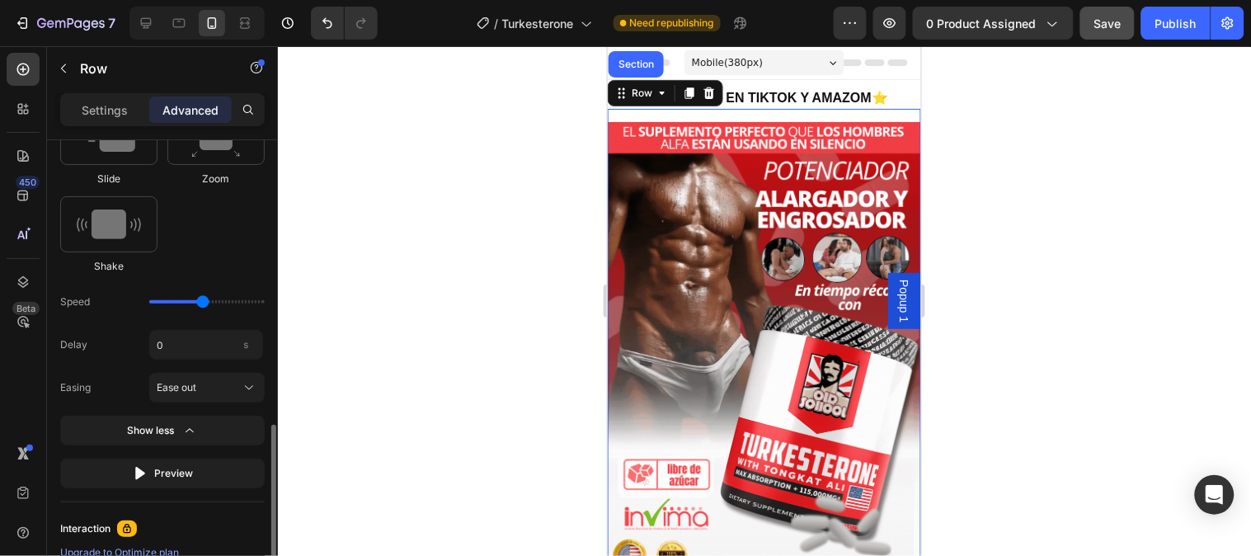
click at [129, 332] on div "Delay 0 s" at bounding box center [162, 345] width 205 height 30
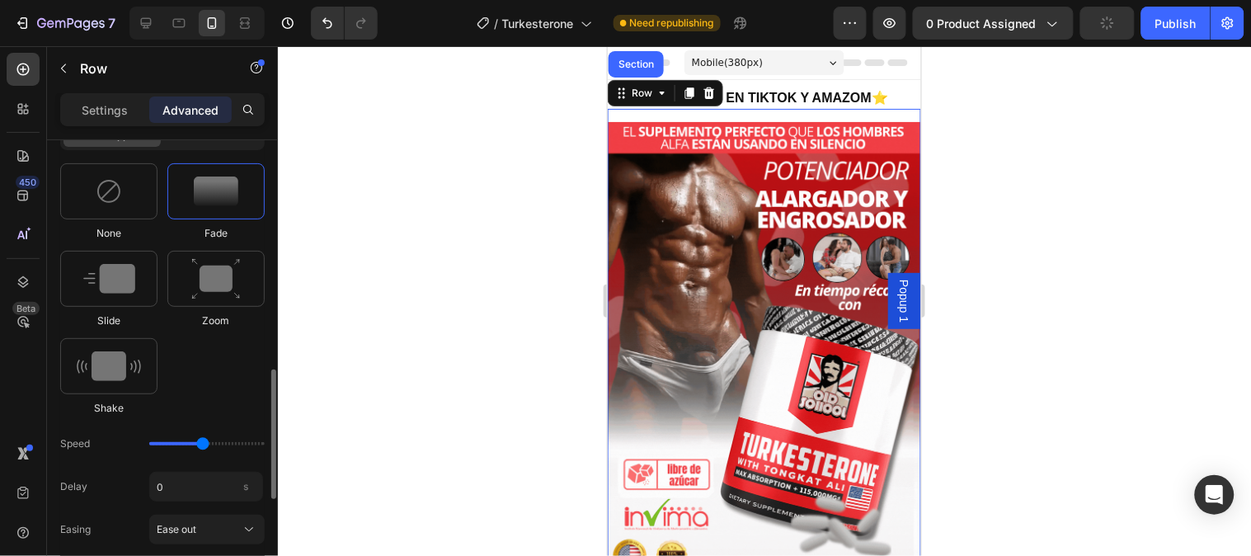
scroll to position [726, 0]
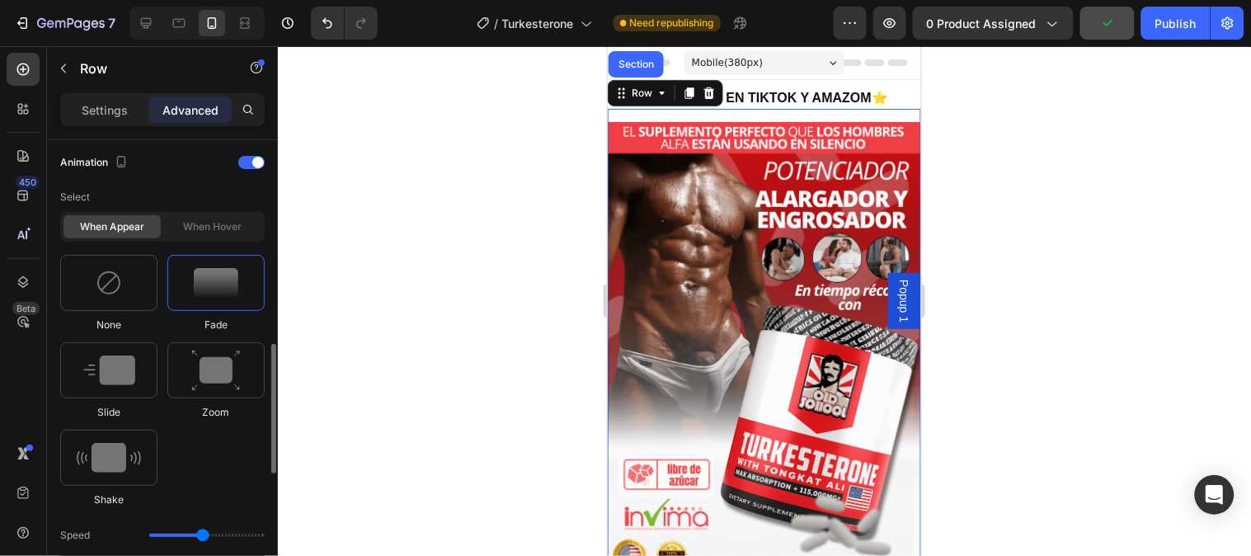
click at [235, 232] on div "When hover" at bounding box center [212, 226] width 97 height 23
click at [112, 105] on p "Settings" at bounding box center [105, 109] width 46 height 17
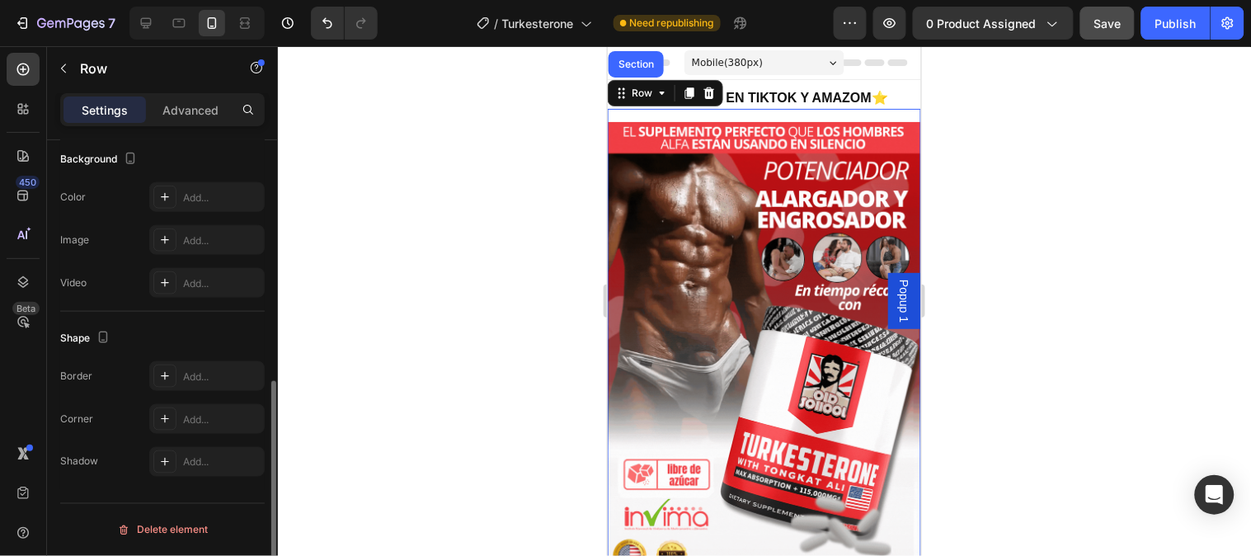
scroll to position [134, 0]
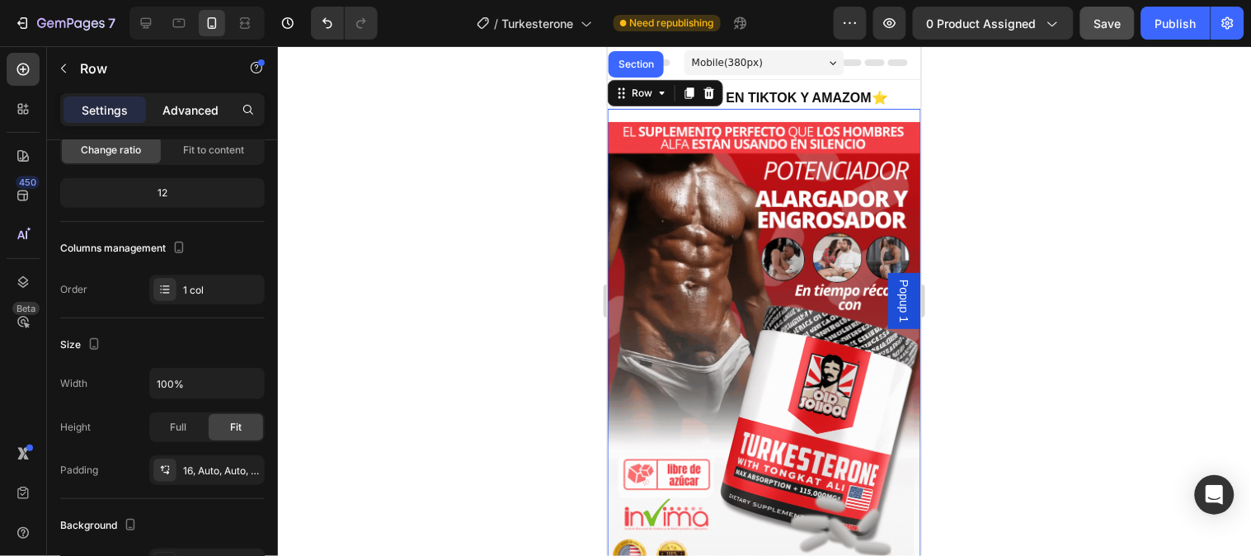
click at [204, 107] on p "Advanced" at bounding box center [190, 109] width 56 height 17
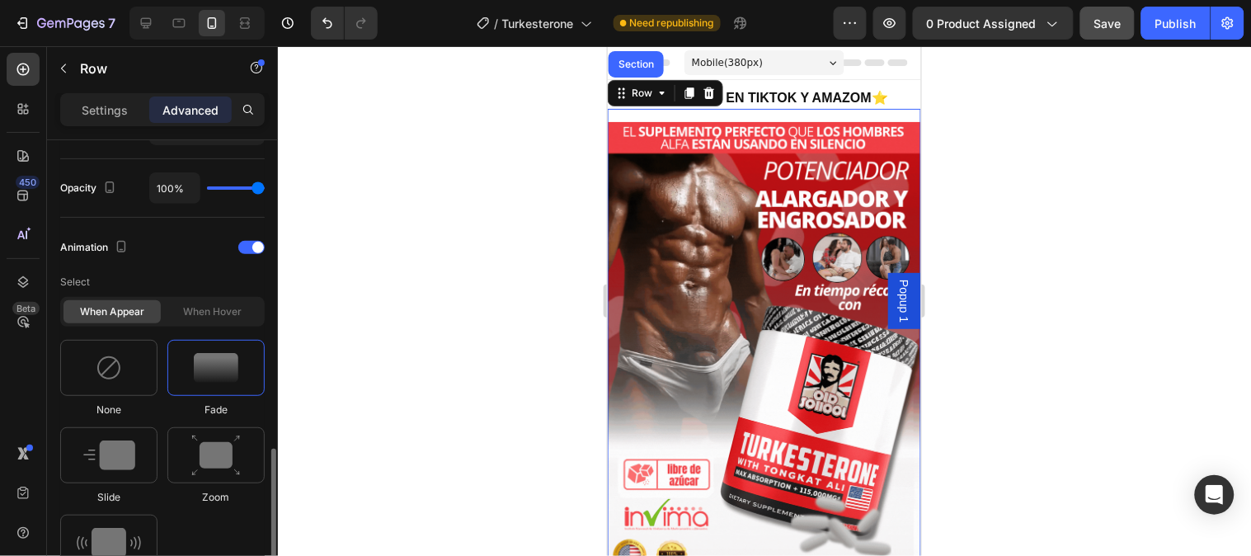
scroll to position [732, 0]
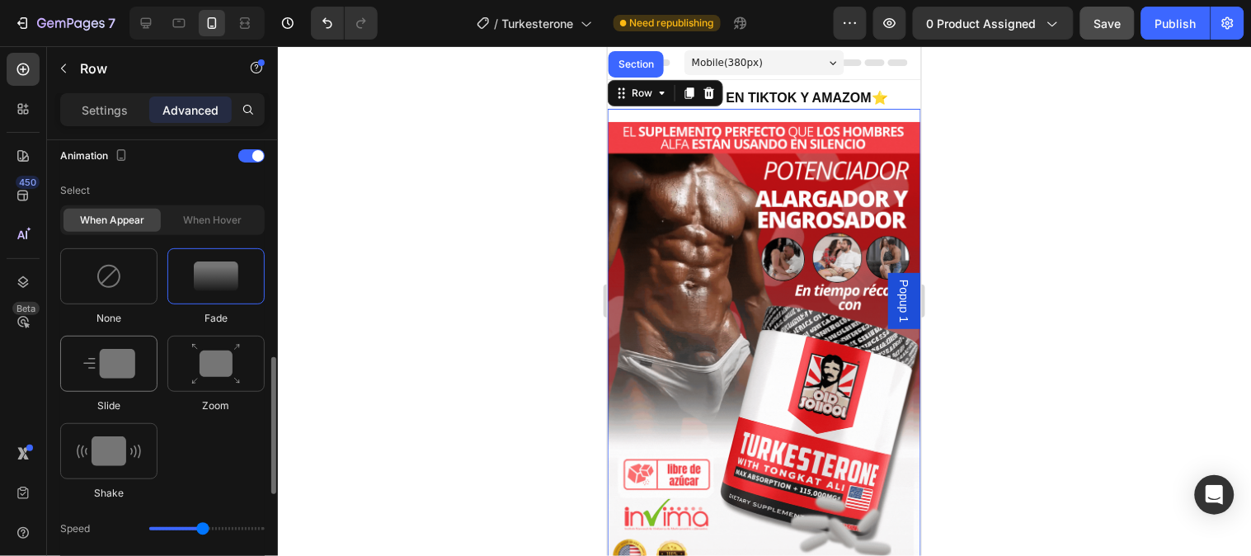
click at [116, 366] on img at bounding box center [109, 364] width 52 height 30
click at [102, 361] on img at bounding box center [109, 364] width 52 height 30
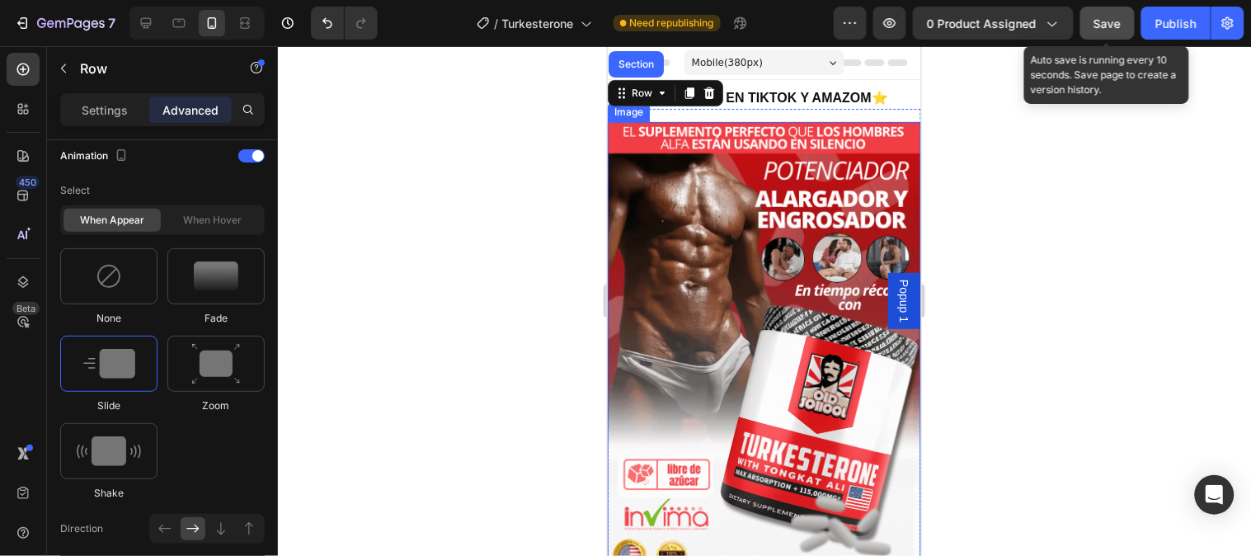
click at [1117, 28] on span "Save" at bounding box center [1107, 23] width 27 height 14
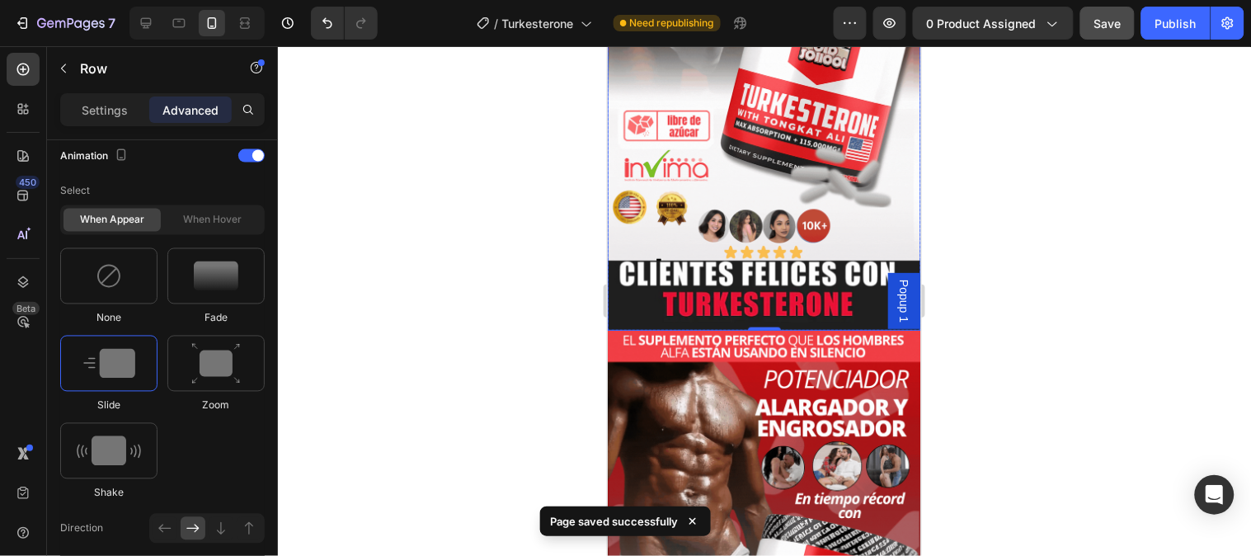
scroll to position [366, 0]
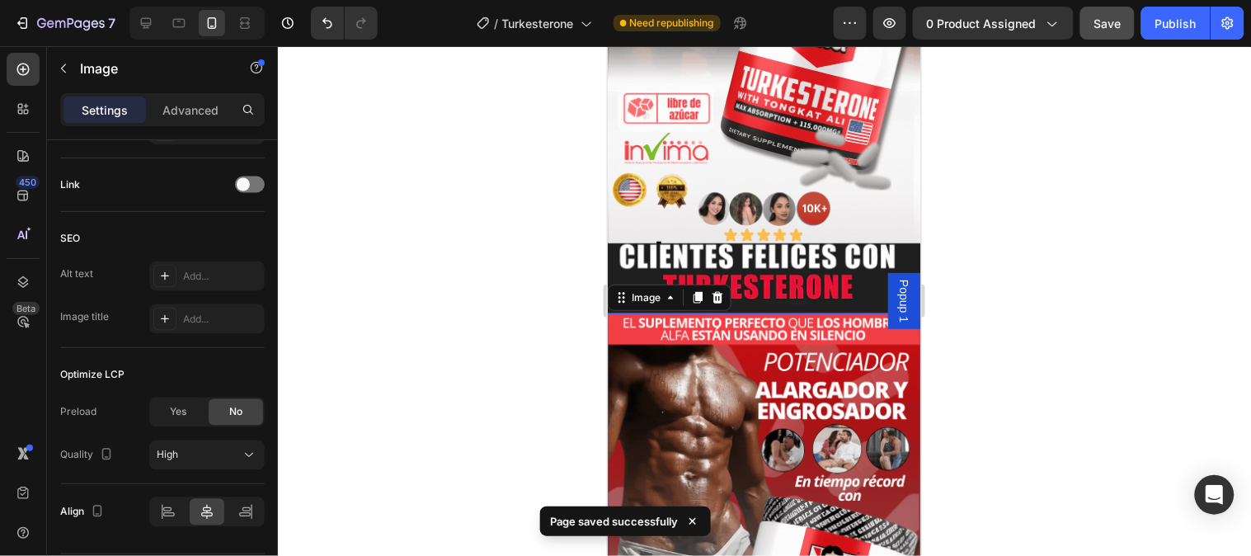
scroll to position [0, 0]
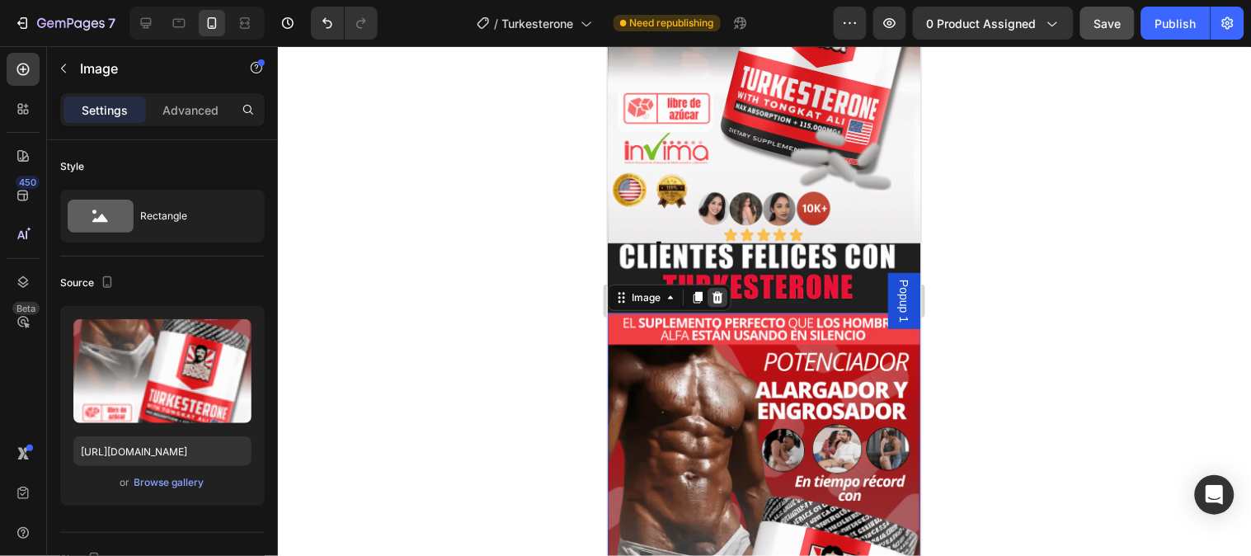
click at [716, 291] on icon at bounding box center [717, 297] width 11 height 12
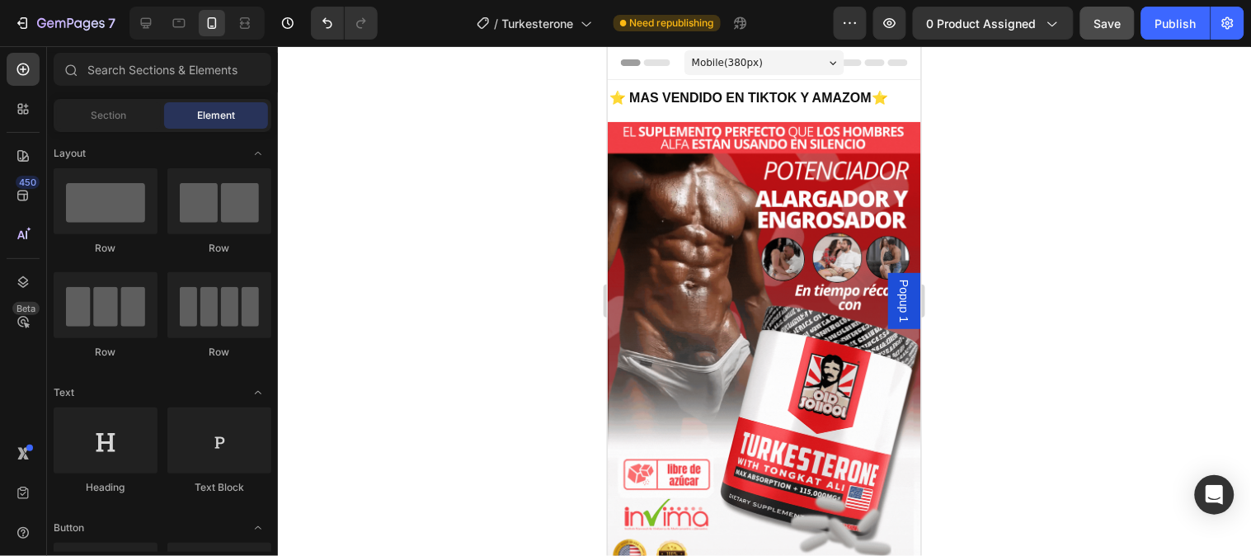
click at [814, 272] on img at bounding box center [763, 399] width 313 height 557
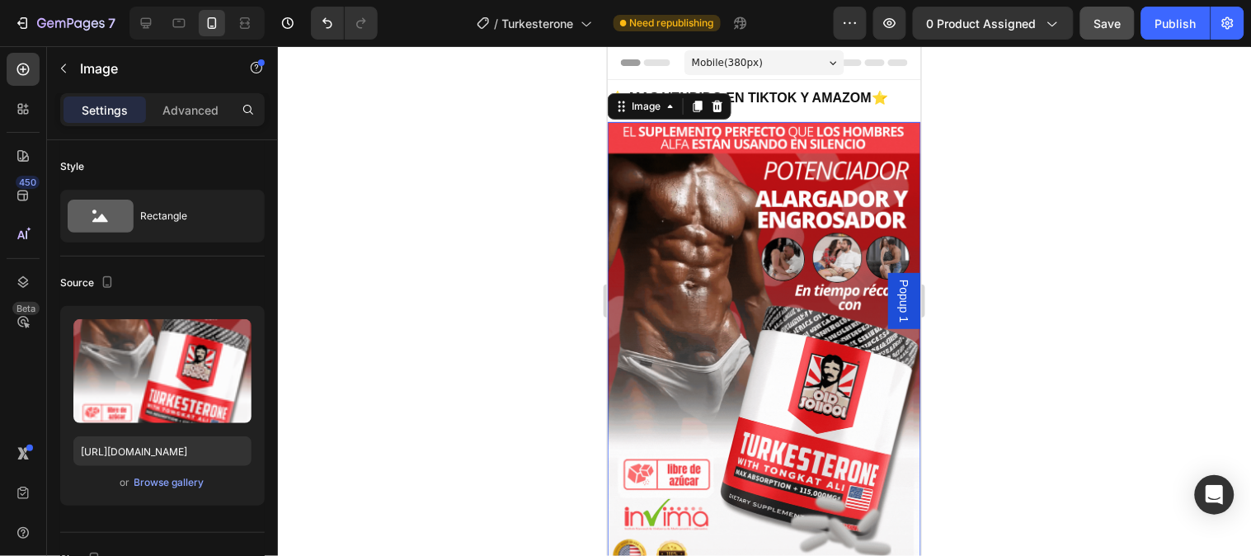
click at [648, 275] on img at bounding box center [763, 399] width 313 height 557
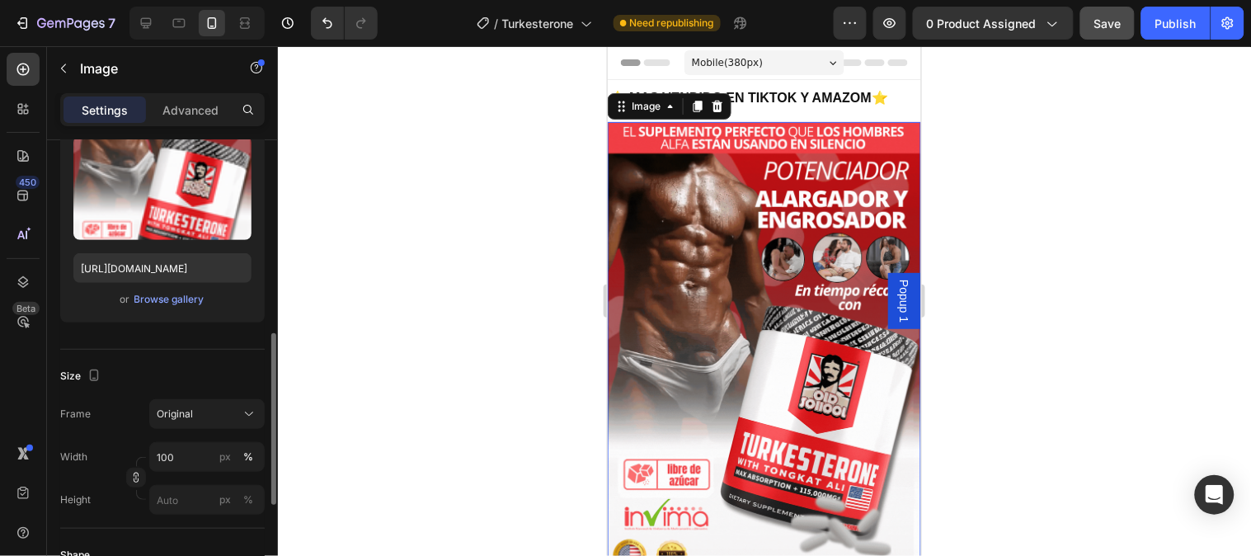
scroll to position [275, 0]
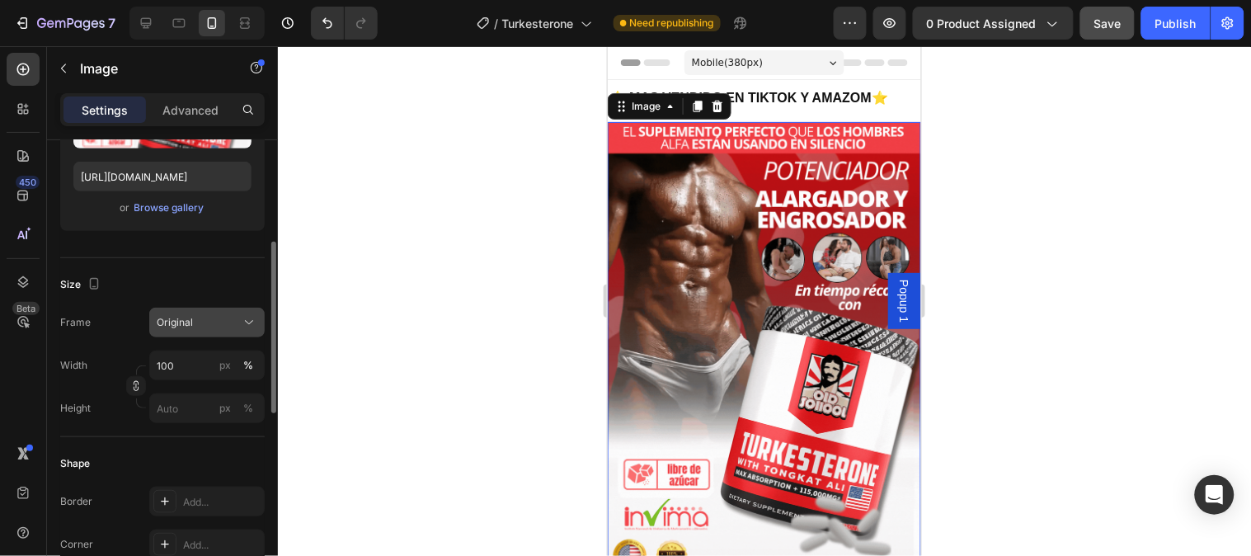
click at [250, 320] on icon at bounding box center [249, 322] width 16 height 16
click at [225, 290] on div "Size" at bounding box center [162, 284] width 205 height 26
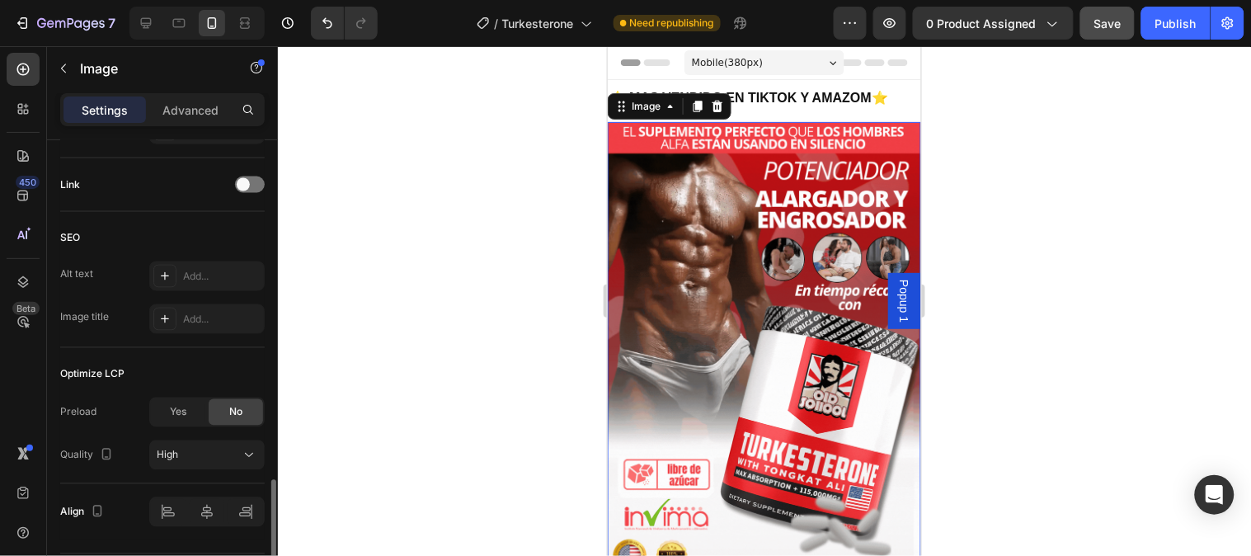
scroll to position [782, 0]
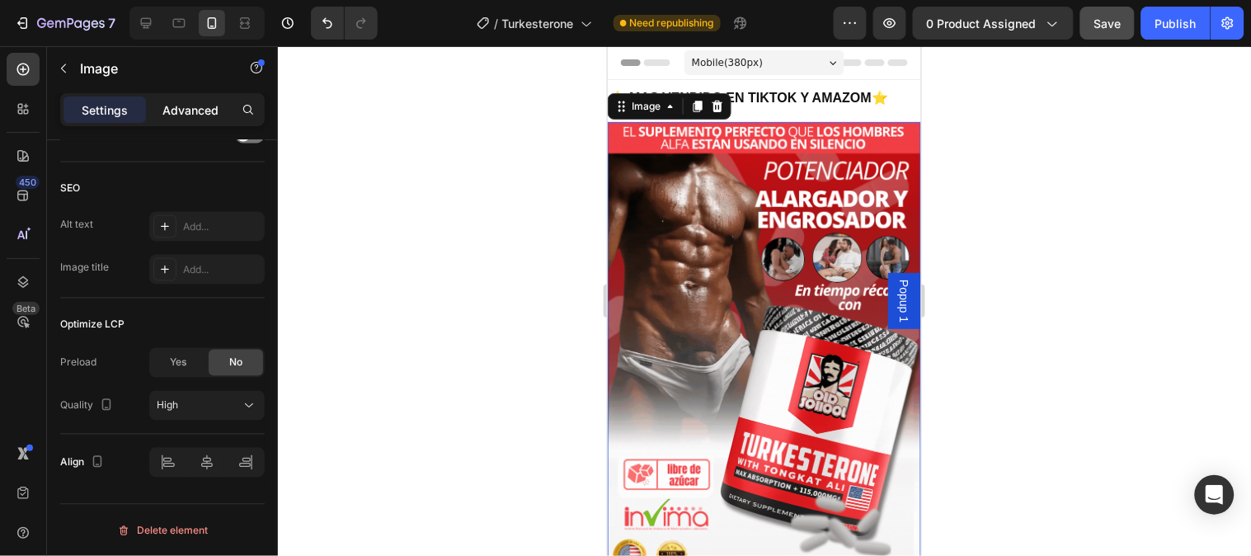
click at [173, 121] on div "Advanced" at bounding box center [190, 109] width 82 height 26
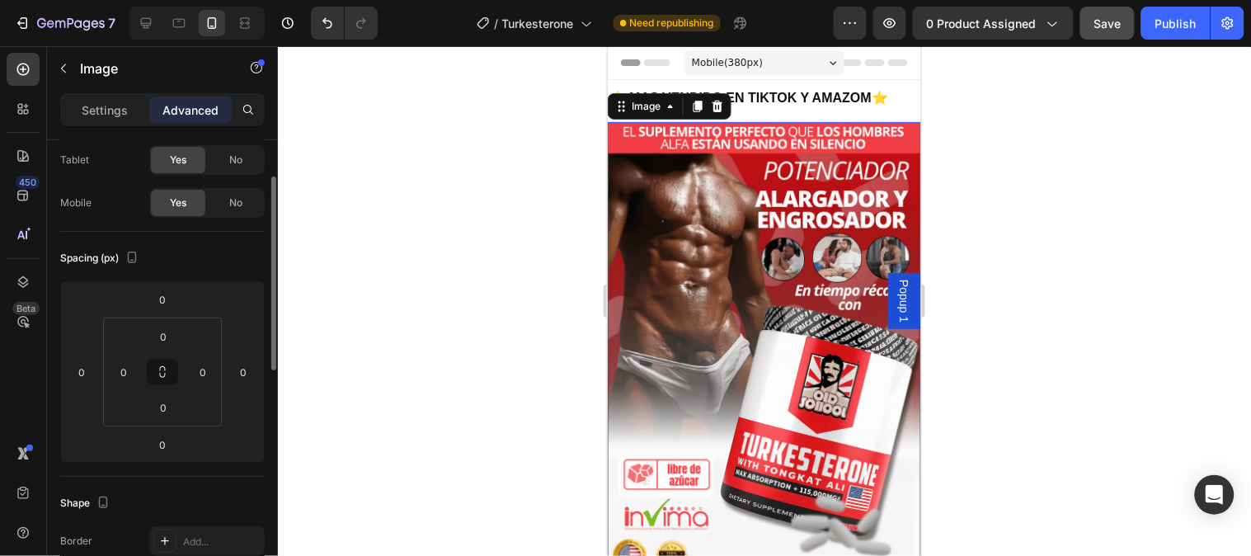
scroll to position [0, 0]
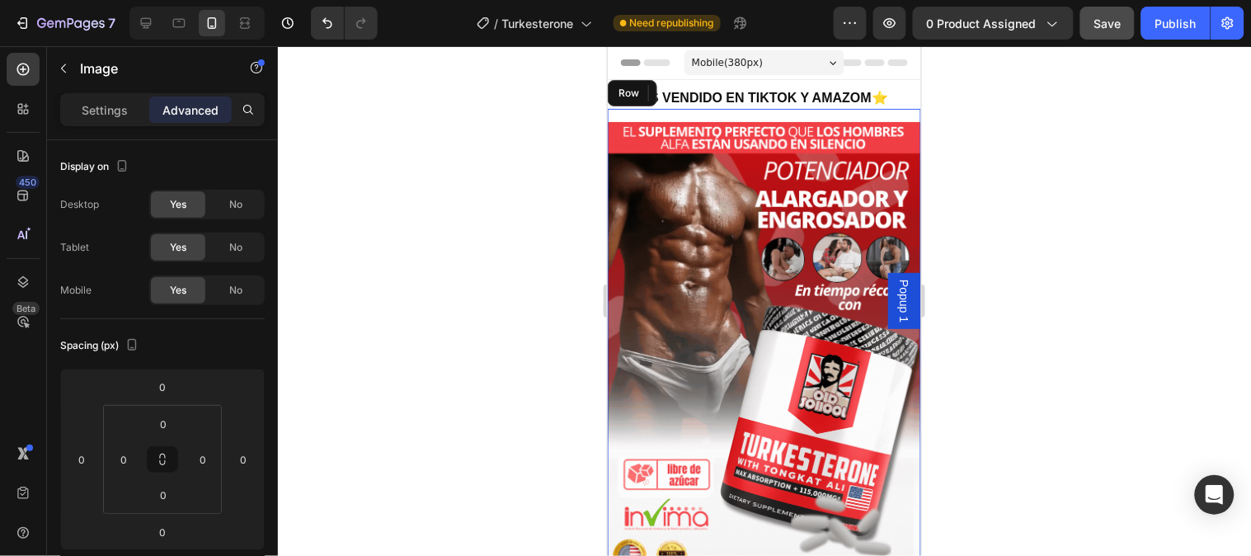
click at [870, 112] on div "Image 0 Row" at bounding box center [763, 393] width 313 height 570
click at [622, 101] on div "Row" at bounding box center [641, 92] width 60 height 20
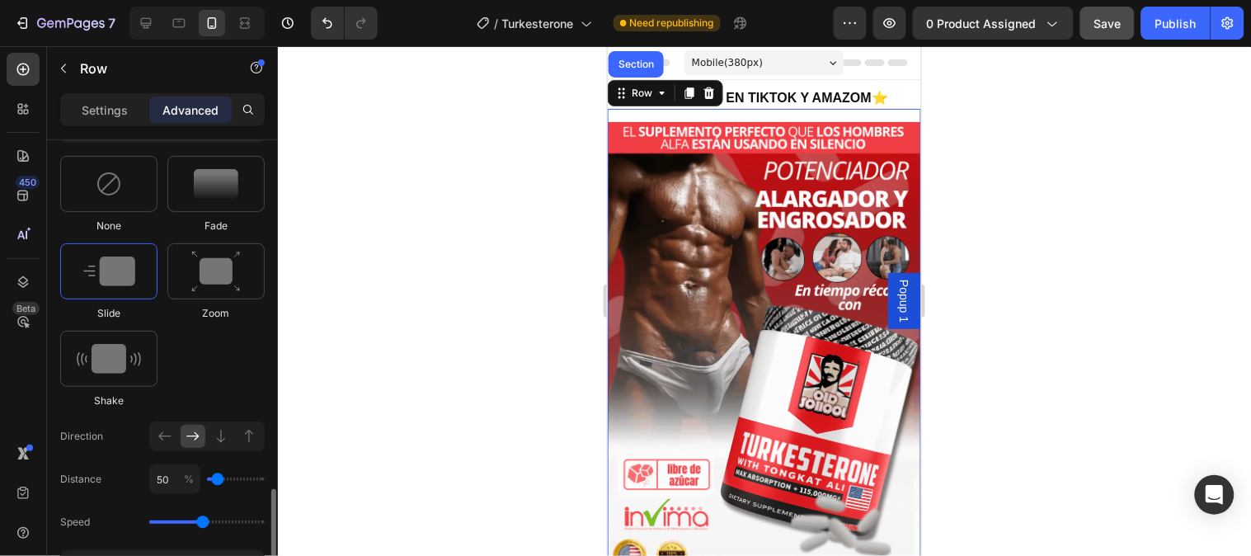
scroll to position [916, 0]
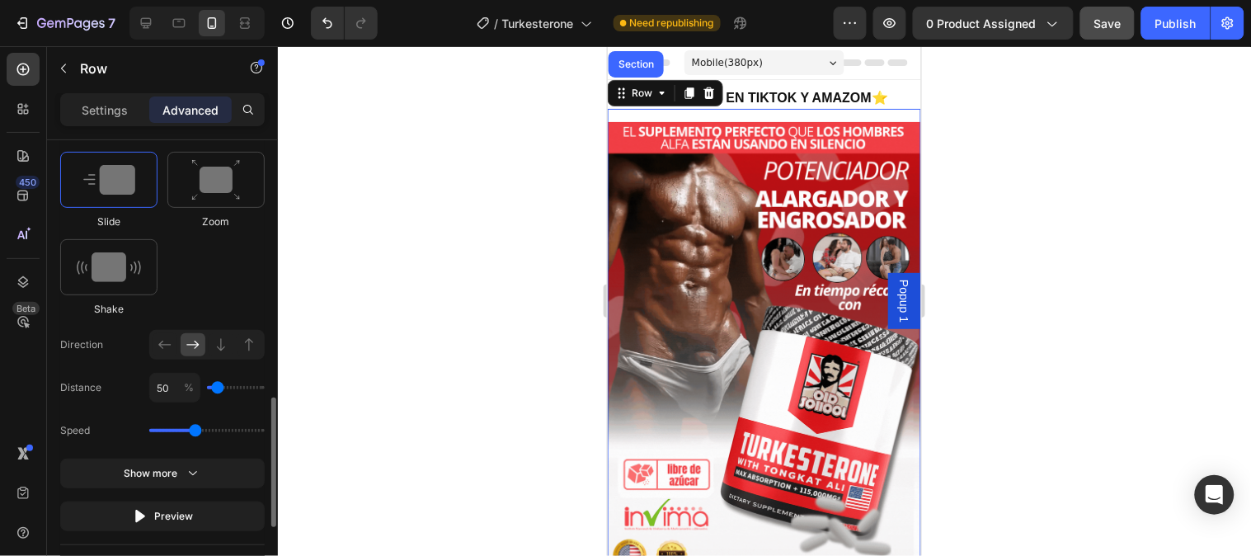
drag, startPoint x: 207, startPoint y: 430, endPoint x: 195, endPoint y: 438, distance: 14.9
type input "1.5"
click at [195, 432] on input "range" at bounding box center [206, 430] width 115 height 3
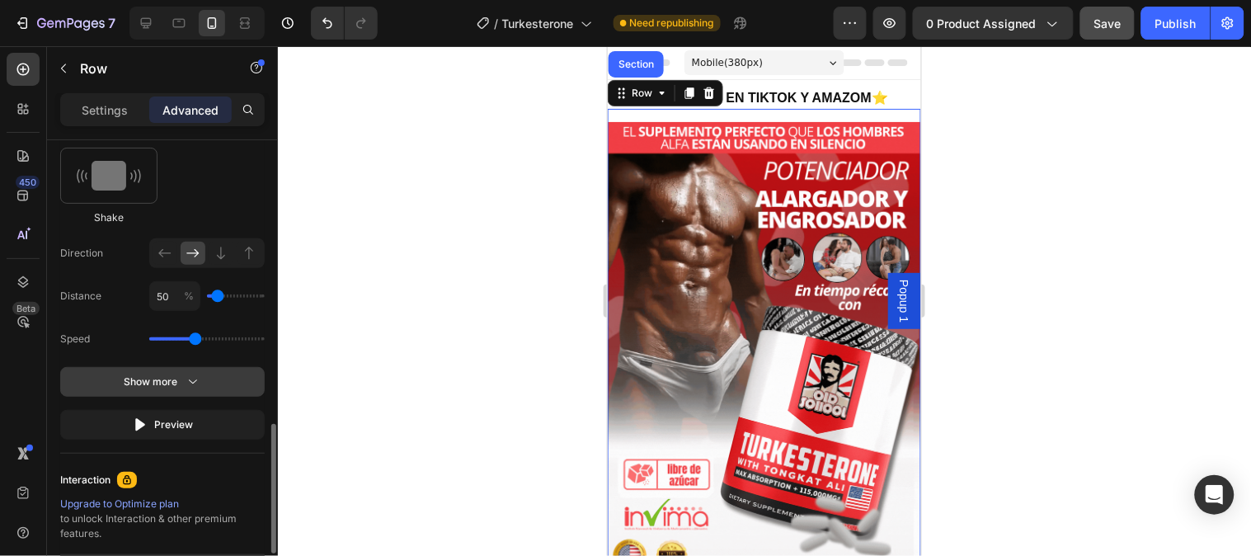
click at [186, 379] on icon "button" at bounding box center [193, 382] width 16 height 16
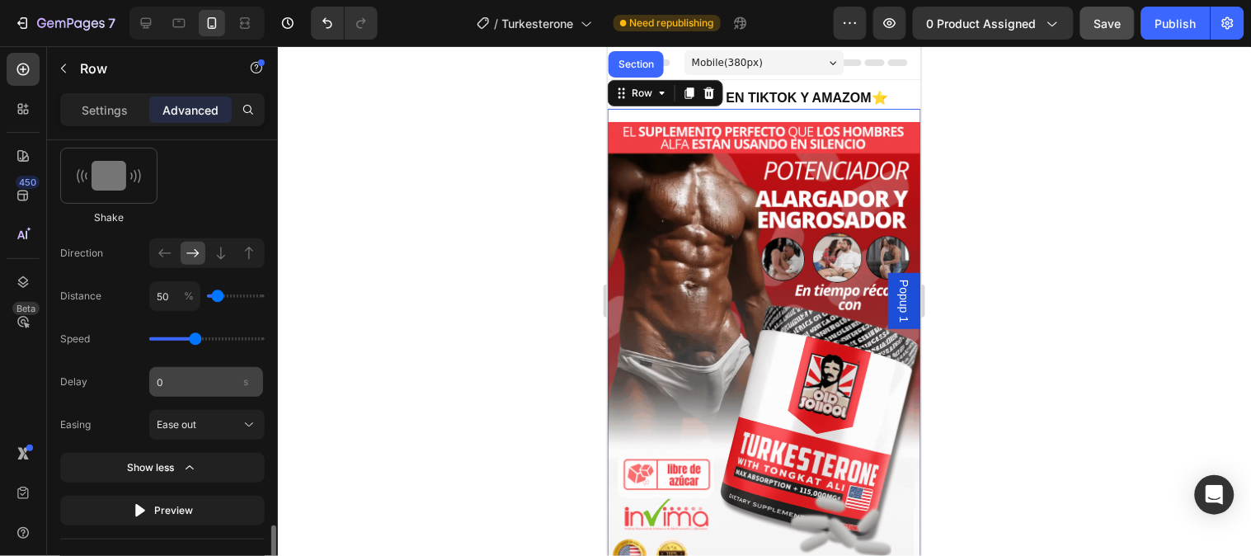
scroll to position [1099, 0]
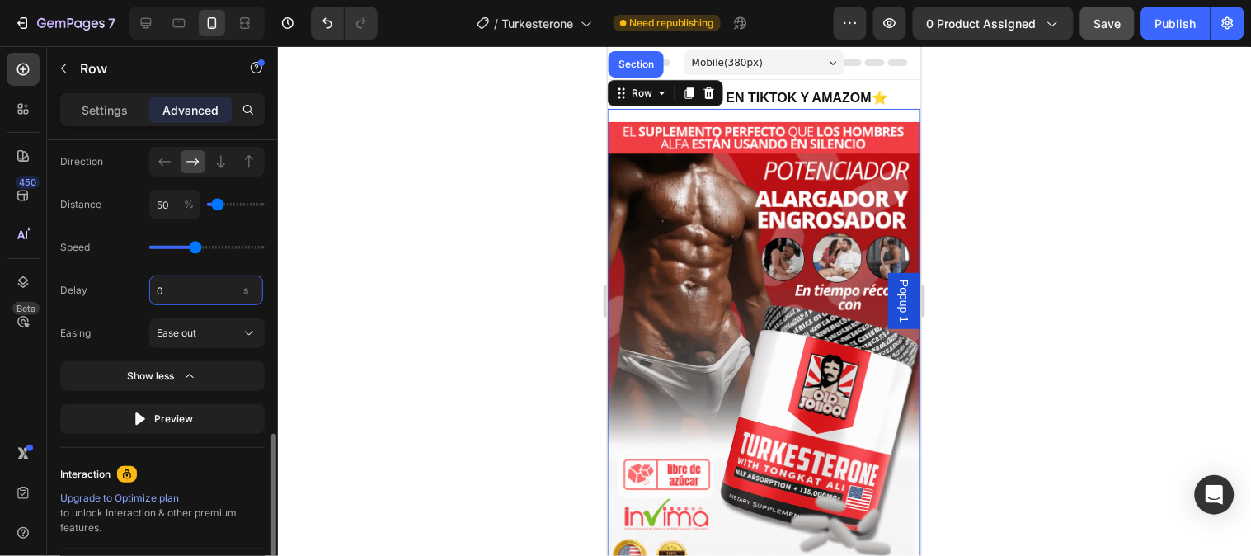
click at [186, 285] on input "0" at bounding box center [206, 290] width 114 height 30
click at [180, 294] on input "20" at bounding box center [206, 290] width 114 height 30
type input "2"
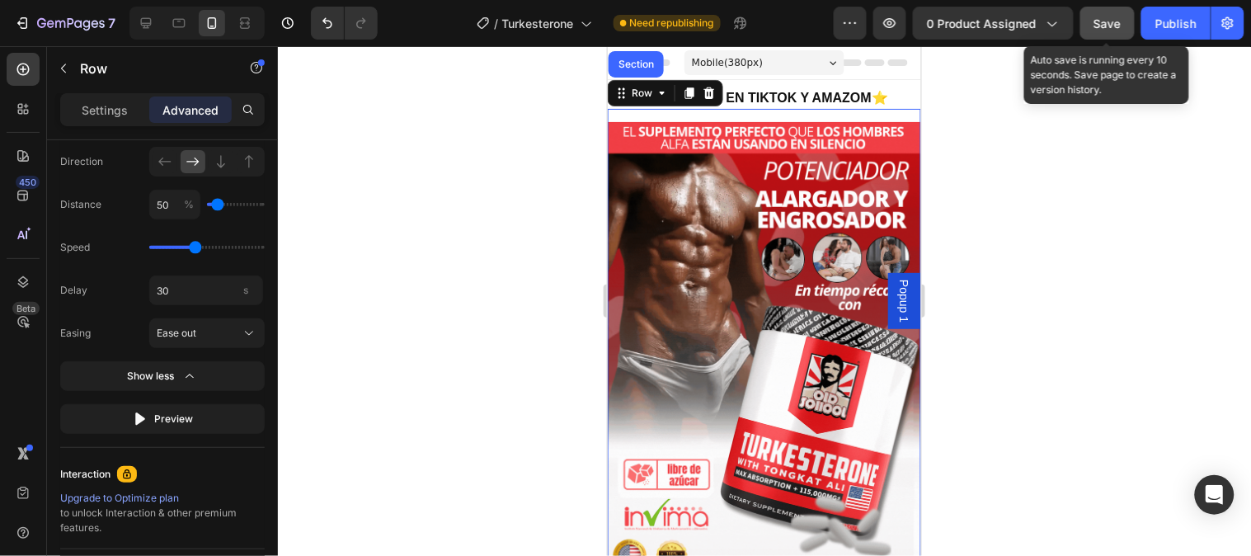
type input "20"
click at [1116, 28] on span "Save" at bounding box center [1107, 23] width 27 height 14
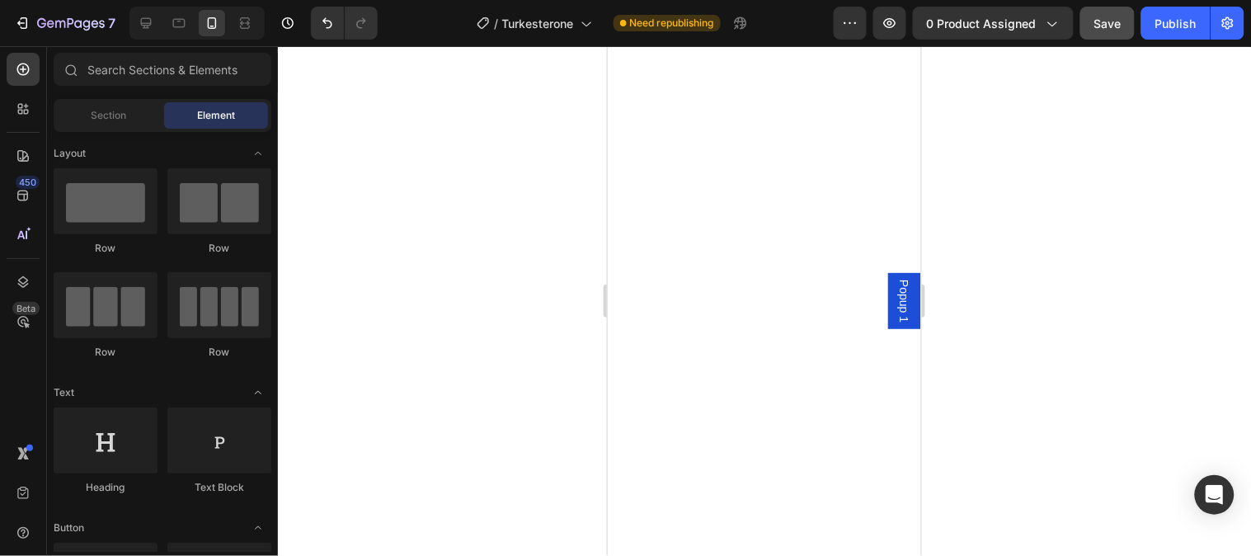
scroll to position [0, 0]
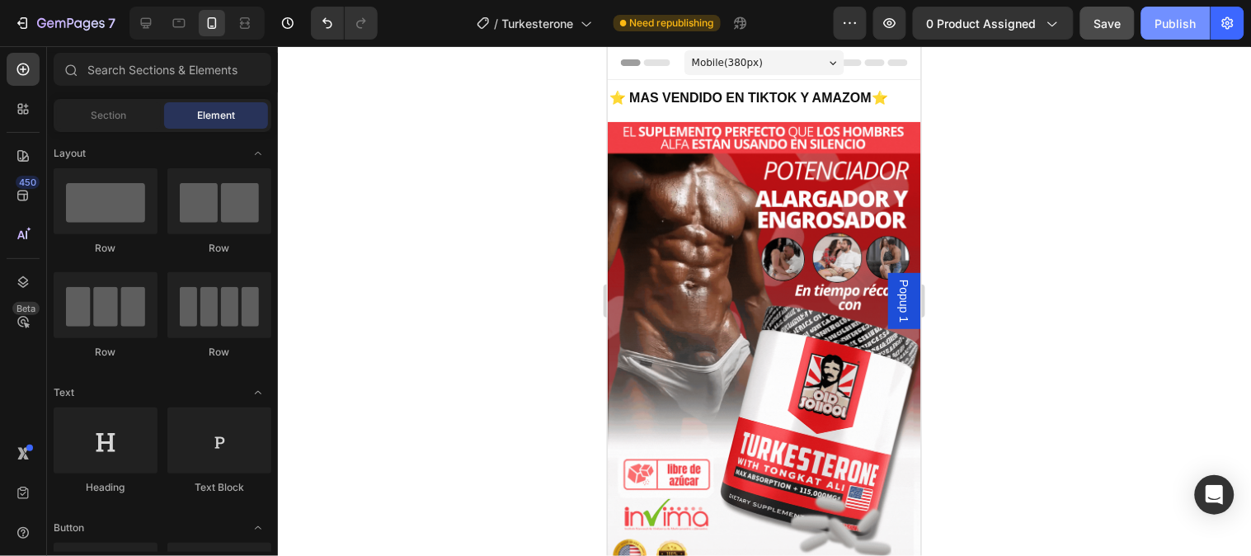
click at [1126, 31] on button "Publish" at bounding box center [1175, 23] width 69 height 33
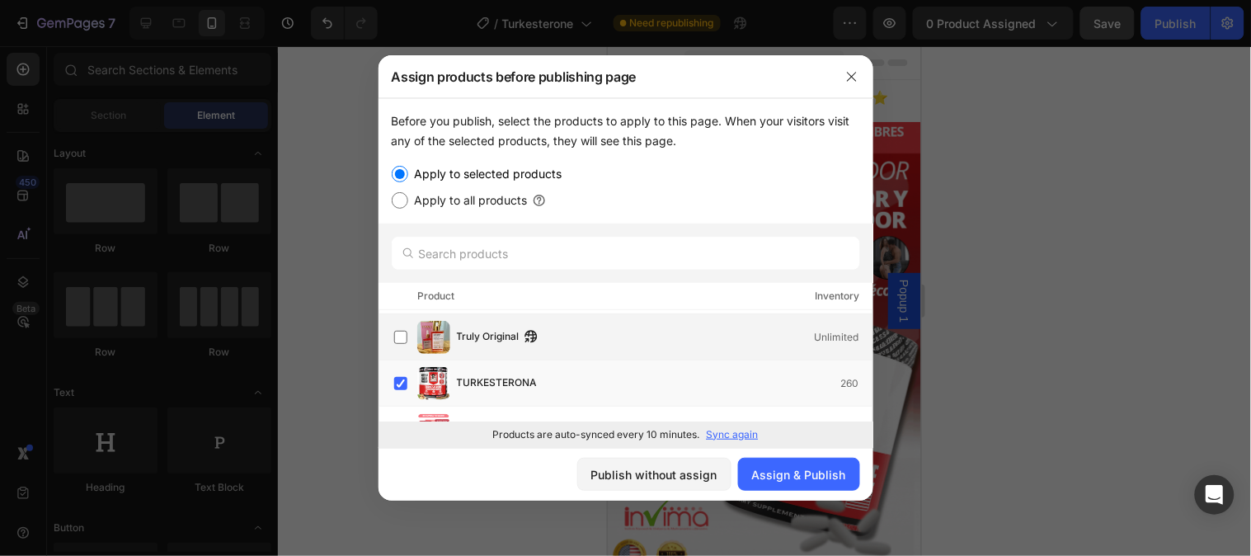
scroll to position [485, 0]
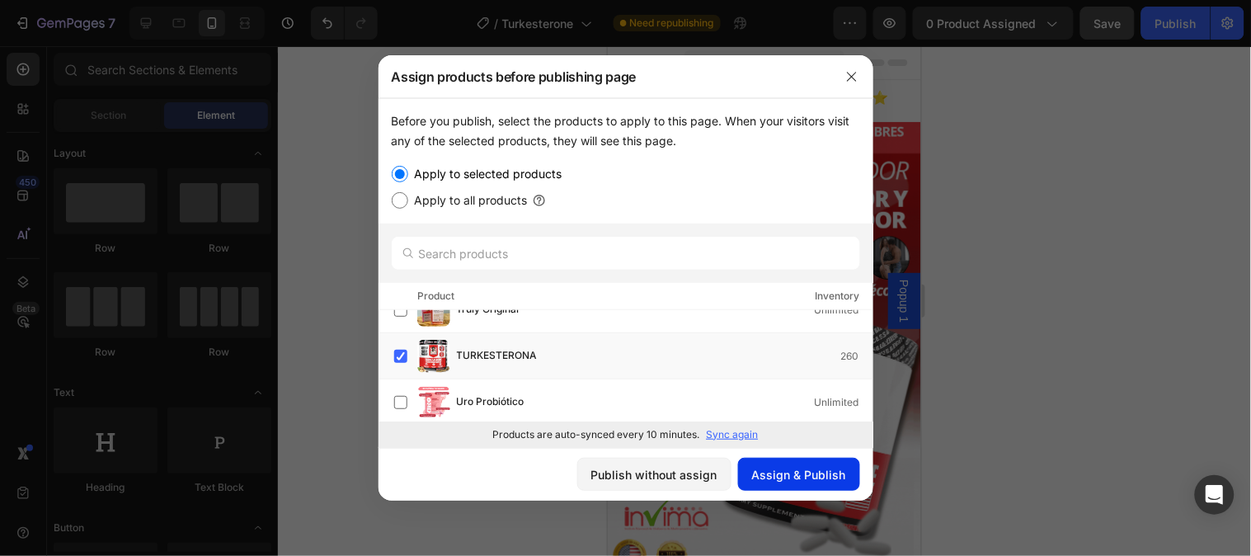
click at [819, 475] on div "Assign & Publish" at bounding box center [799, 474] width 94 height 17
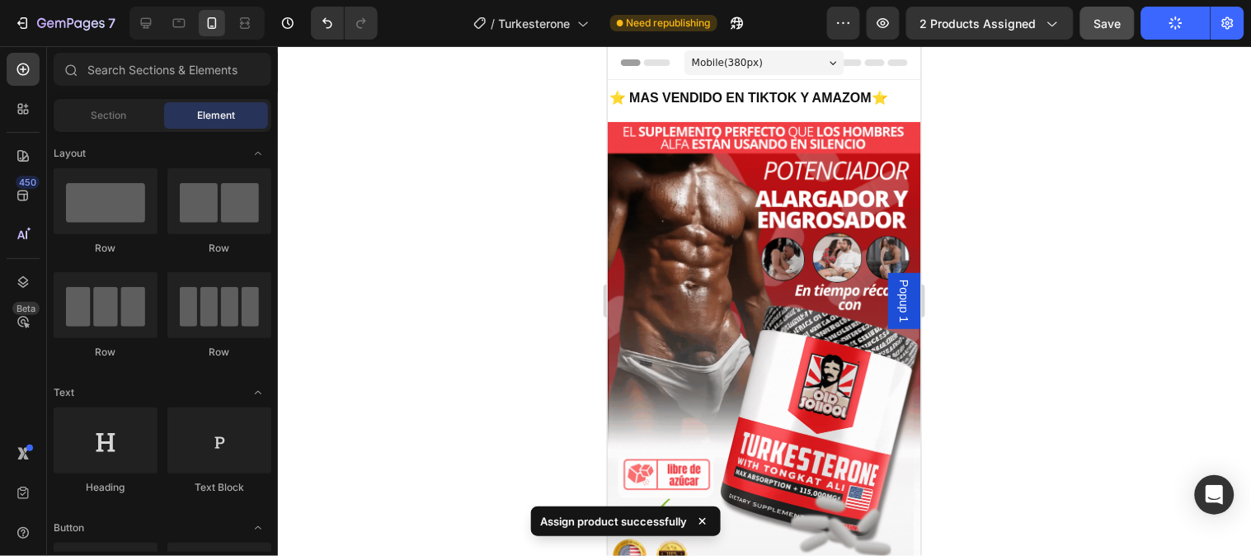
click at [1095, 213] on div at bounding box center [764, 301] width 973 height 510
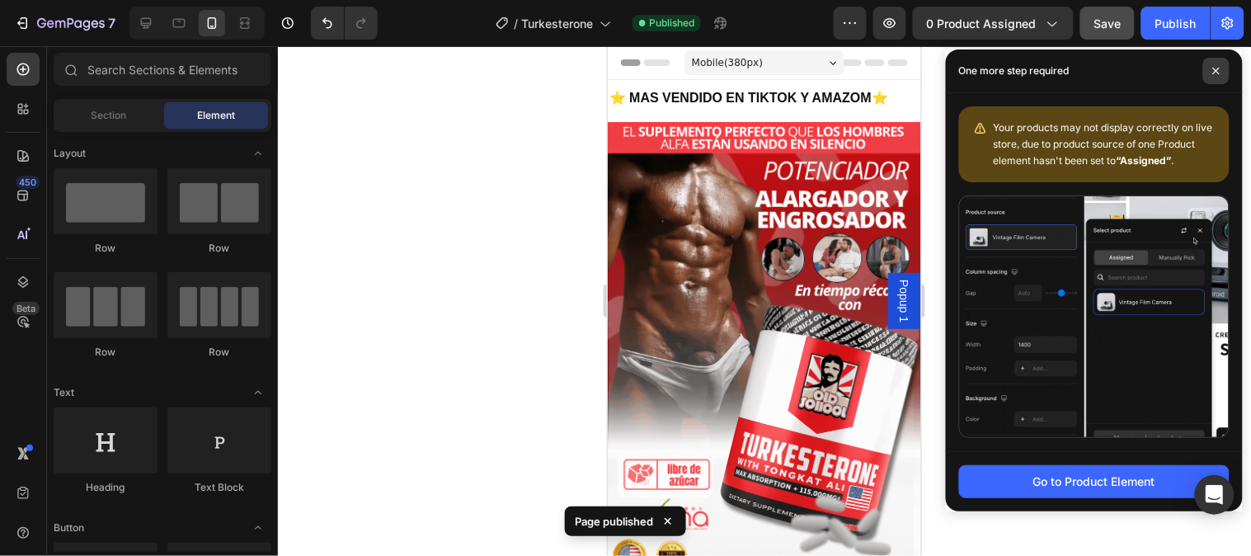
click at [1126, 69] on icon at bounding box center [1216, 71] width 8 height 8
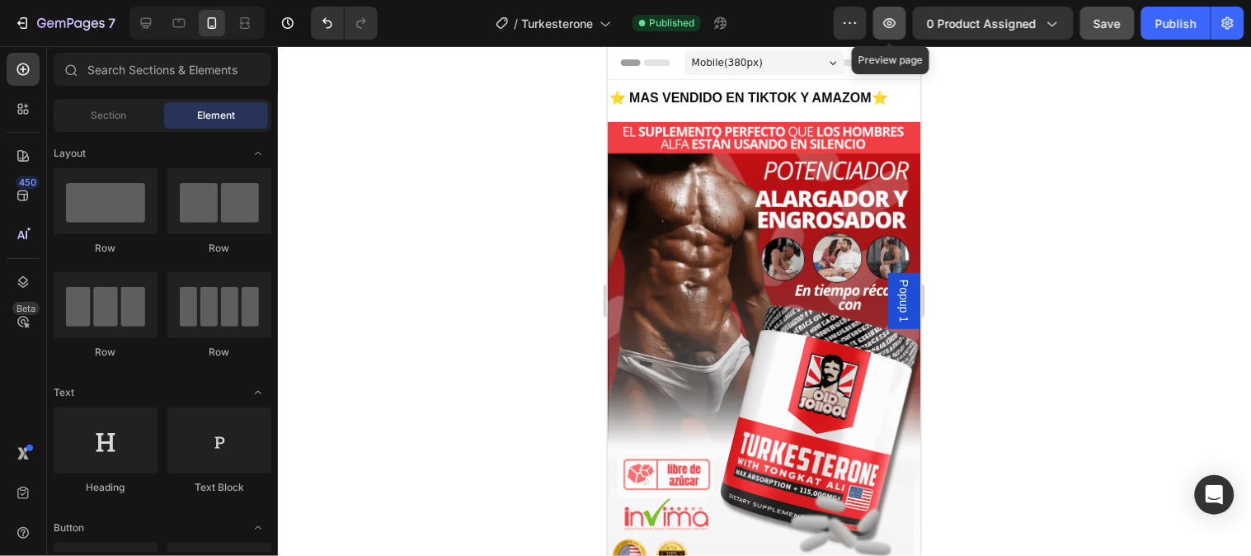
click at [882, 28] on button "button" at bounding box center [889, 23] width 33 height 33
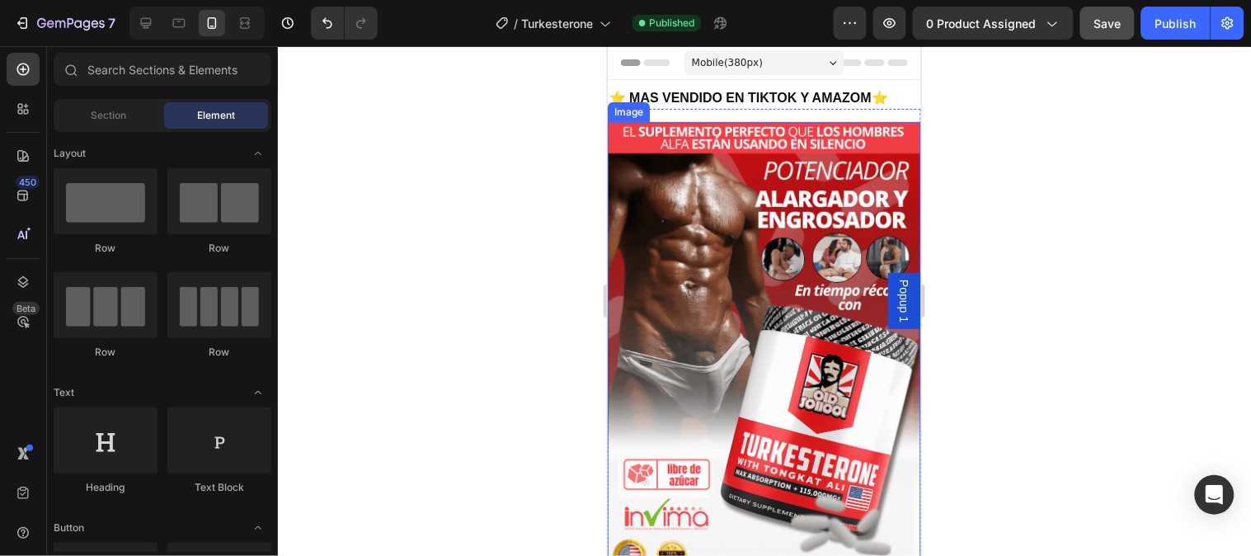
click at [699, 265] on img at bounding box center [763, 399] width 313 height 557
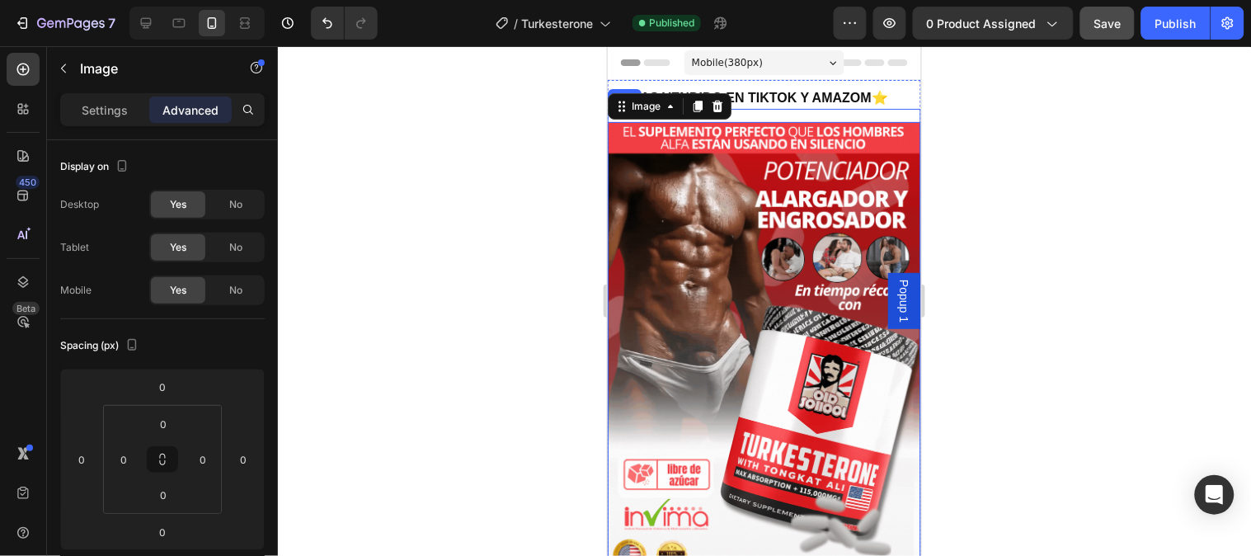
click at [780, 112] on div "Image 0 Row" at bounding box center [763, 393] width 313 height 570
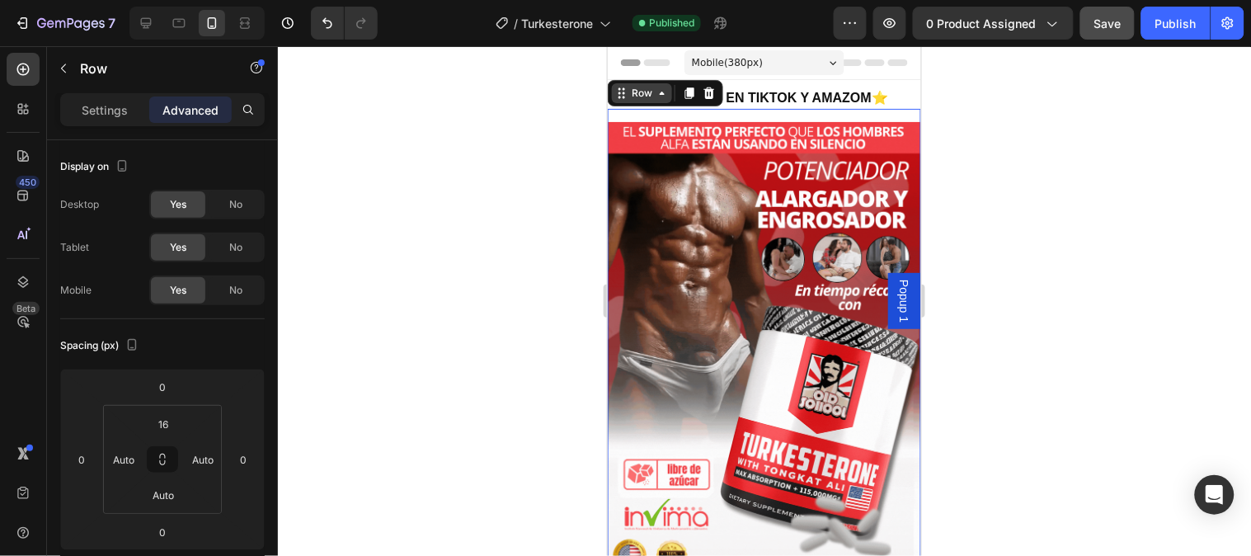
click at [641, 95] on div "Row" at bounding box center [641, 92] width 27 height 15
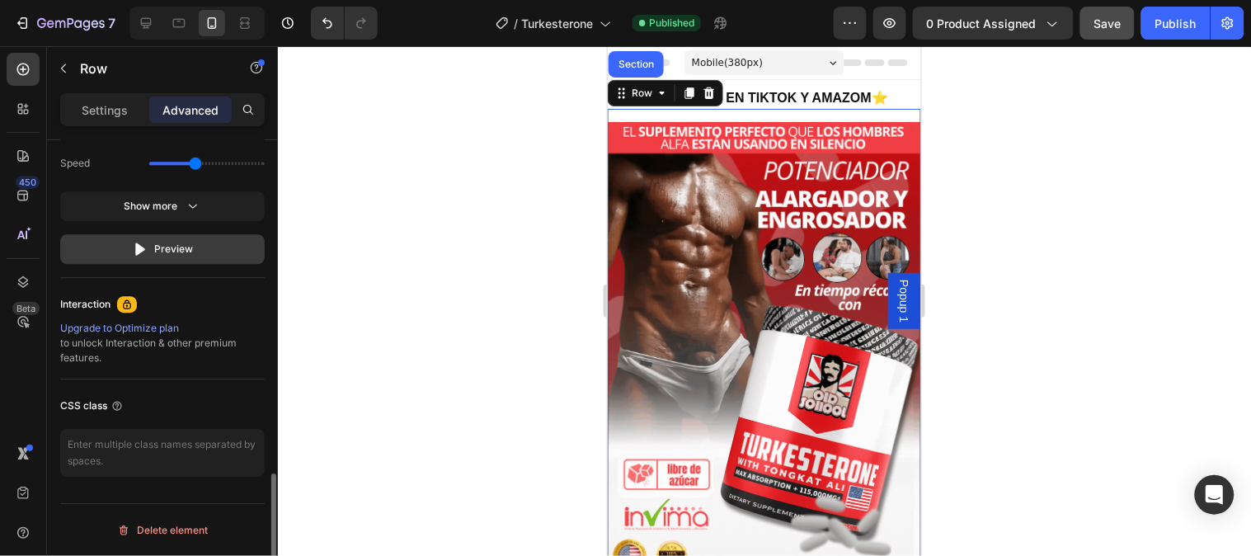
scroll to position [1092, 0]
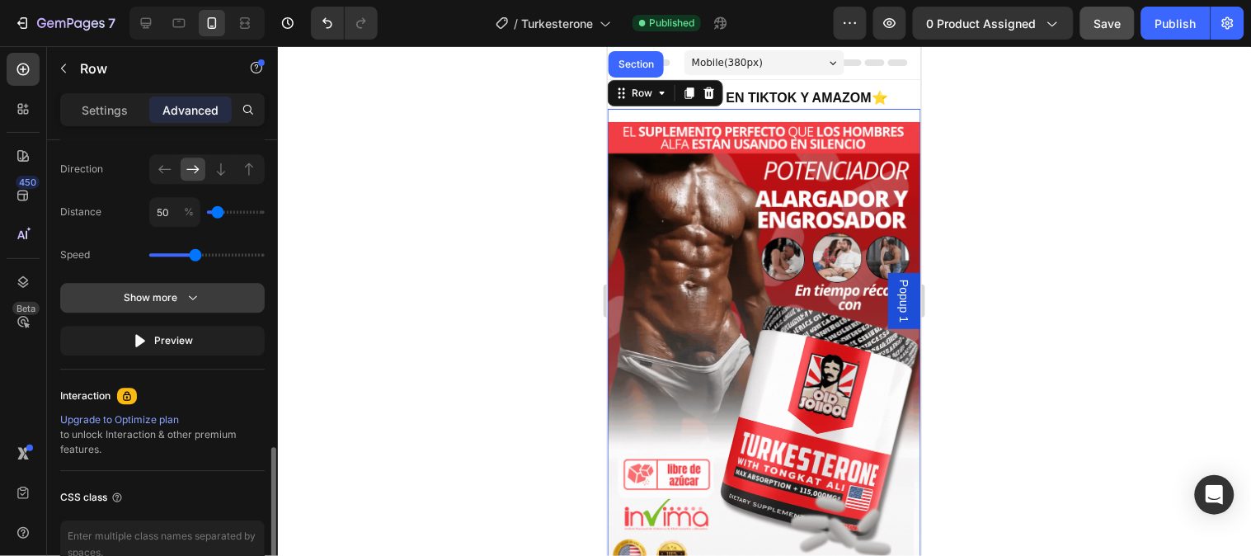
click at [186, 293] on icon "button" at bounding box center [193, 297] width 16 height 16
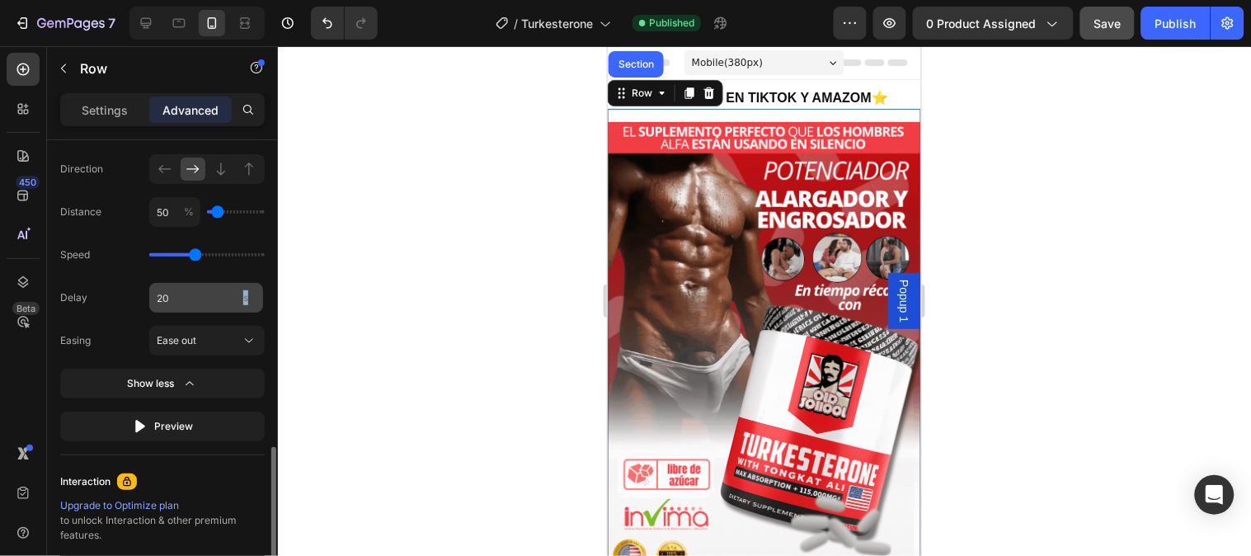
click at [248, 297] on span "s" at bounding box center [245, 297] width 5 height 12
click at [199, 299] on input "20" at bounding box center [206, 298] width 114 height 30
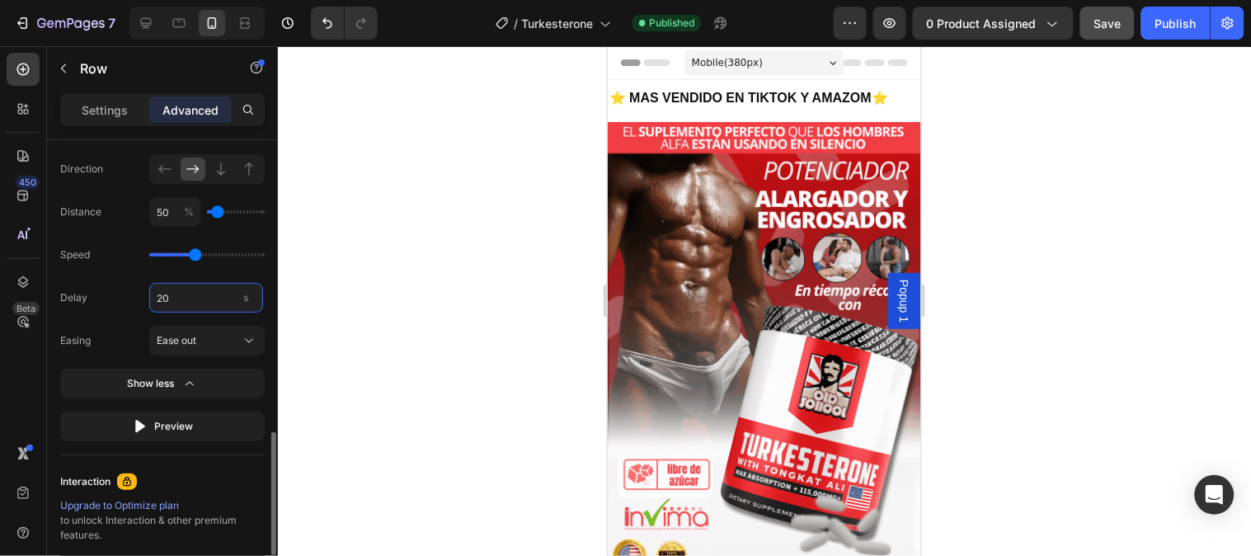
paste input "0.03"
type input "0.03"
click at [398, 314] on div at bounding box center [764, 301] width 973 height 510
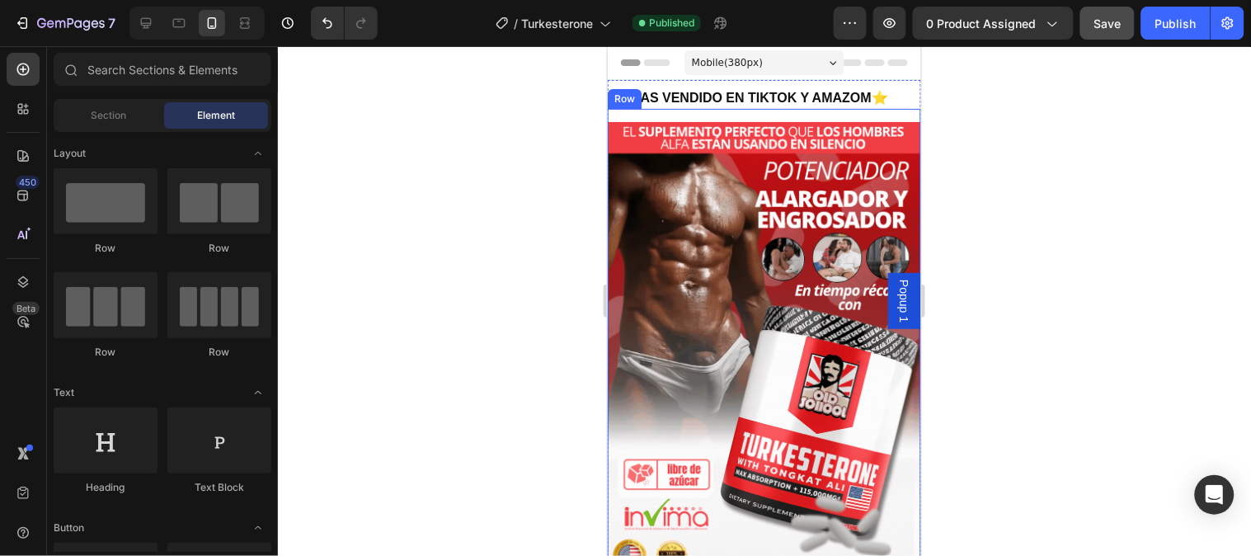
click at [691, 116] on div "Image Row" at bounding box center [763, 393] width 313 height 570
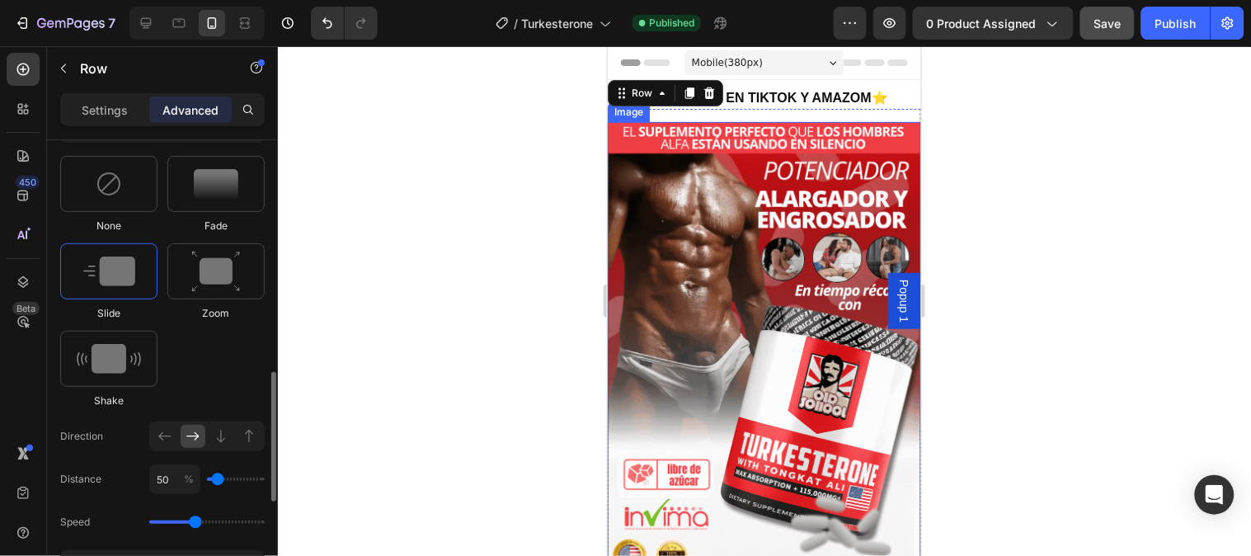
scroll to position [916, 0]
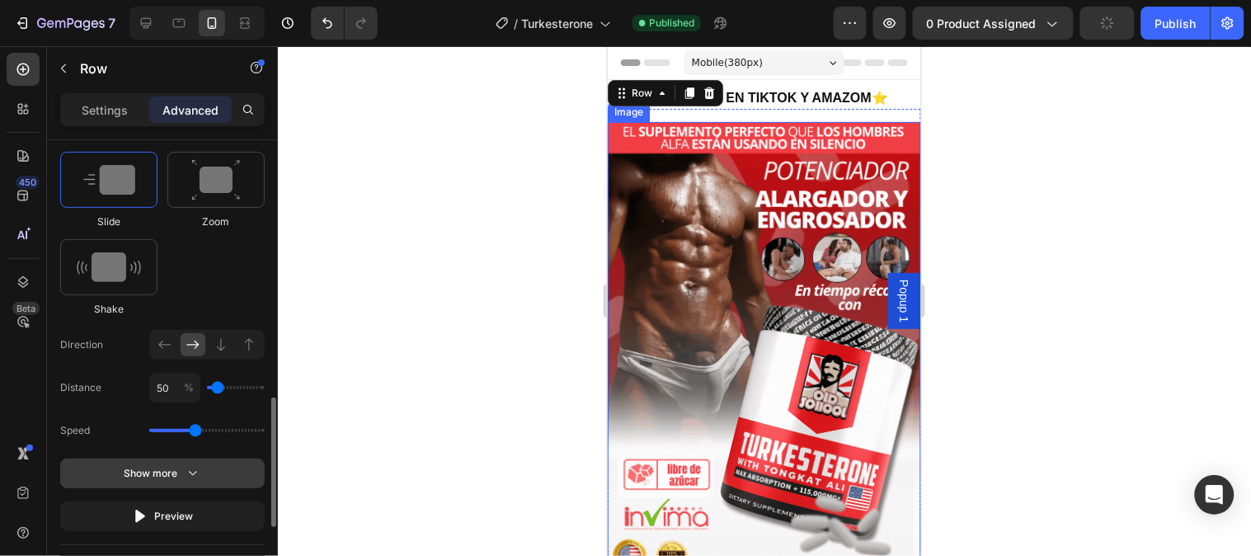
click at [191, 473] on icon "button" at bounding box center [193, 473] width 16 height 16
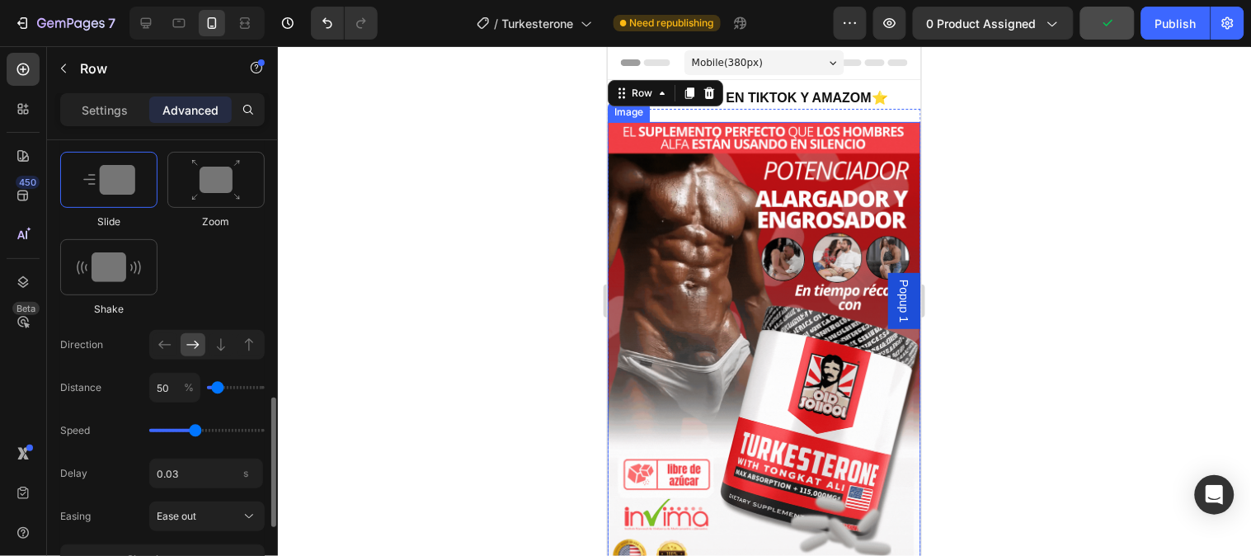
scroll to position [1008, 0]
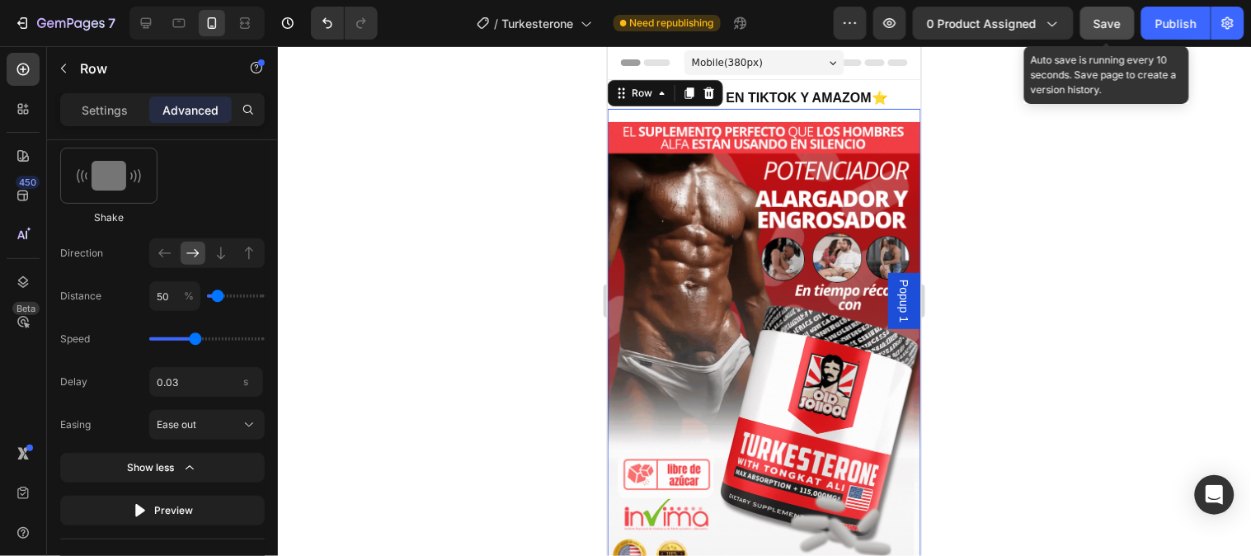
drag, startPoint x: 1155, startPoint y: 23, endPoint x: 1122, endPoint y: 23, distance: 33.0
click at [1122, 23] on div "Preview 0 product assigned Save Auto save is running every 10 seconds. Save pag…" at bounding box center [1039, 23] width 411 height 33
click at [1122, 23] on span "Save" at bounding box center [1107, 23] width 27 height 14
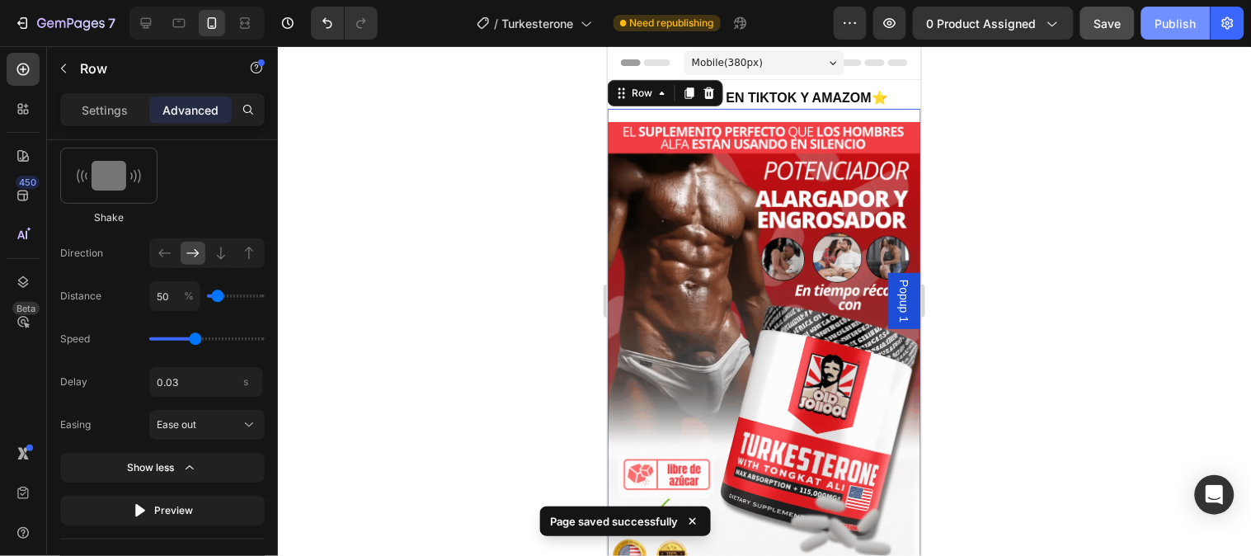
click at [1126, 26] on div "Publish" at bounding box center [1175, 23] width 41 height 17
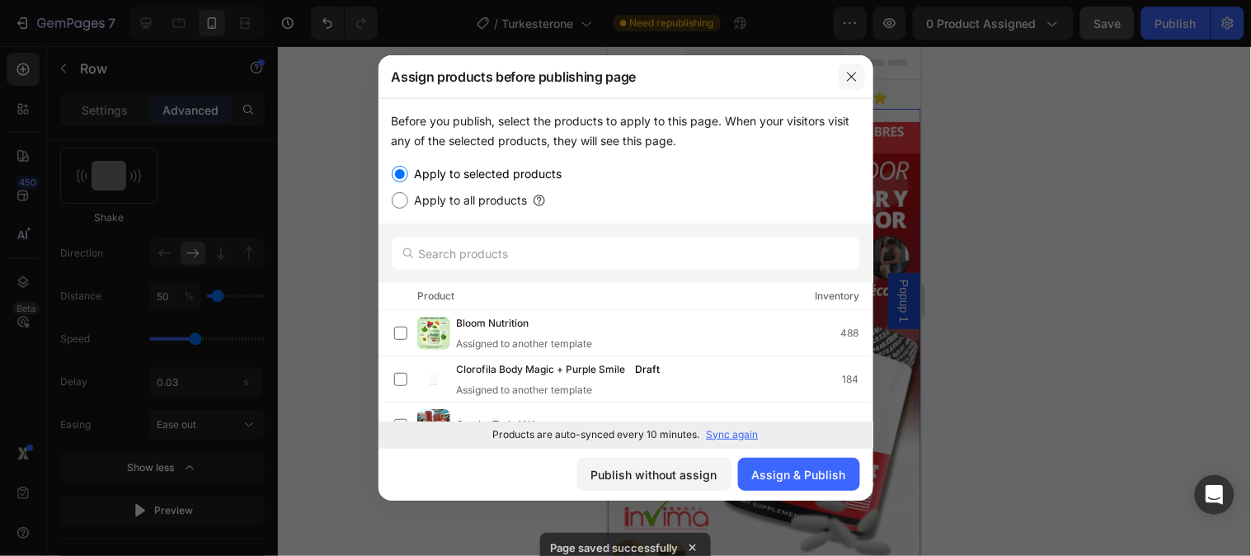
click at [852, 74] on icon "button" at bounding box center [851, 76] width 13 height 13
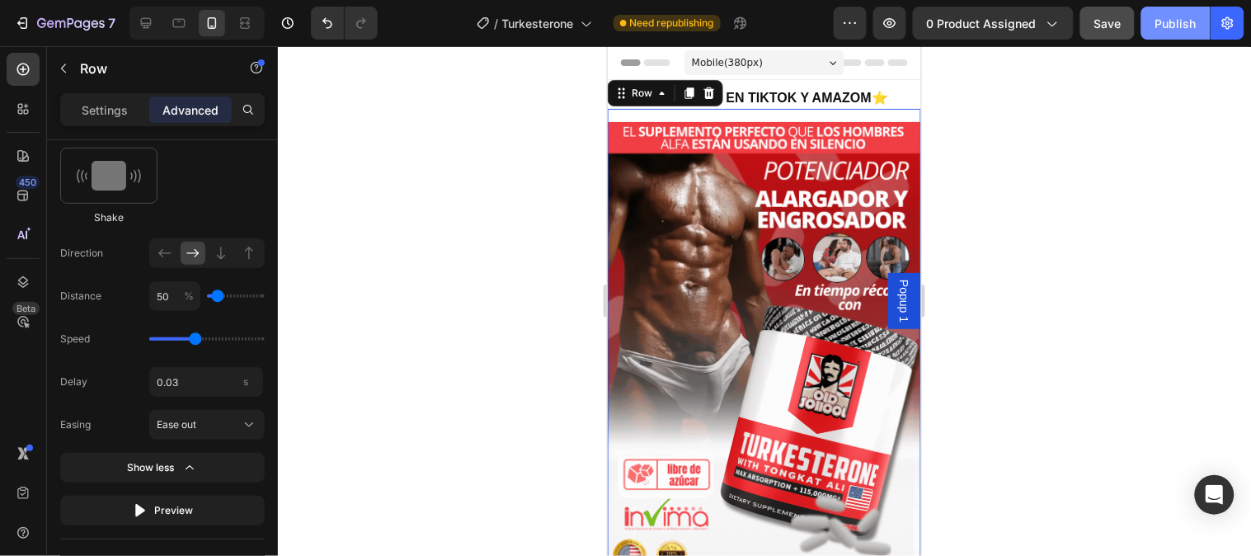
click at [1126, 28] on div "Publish" at bounding box center [1175, 23] width 41 height 17
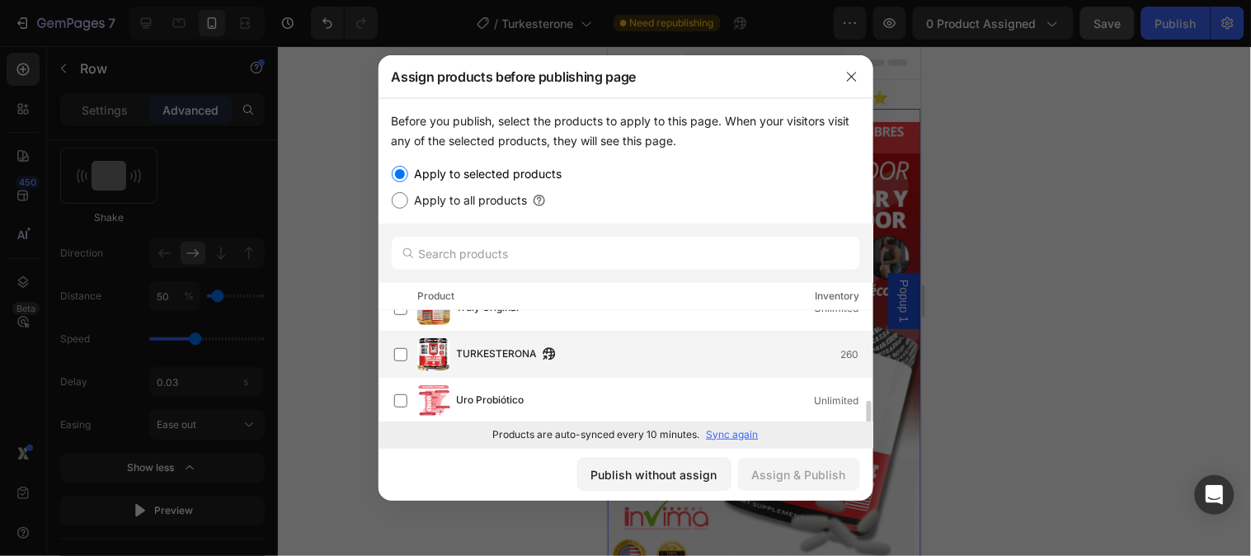
scroll to position [485, 0]
click at [401, 359] on label at bounding box center [400, 356] width 13 height 13
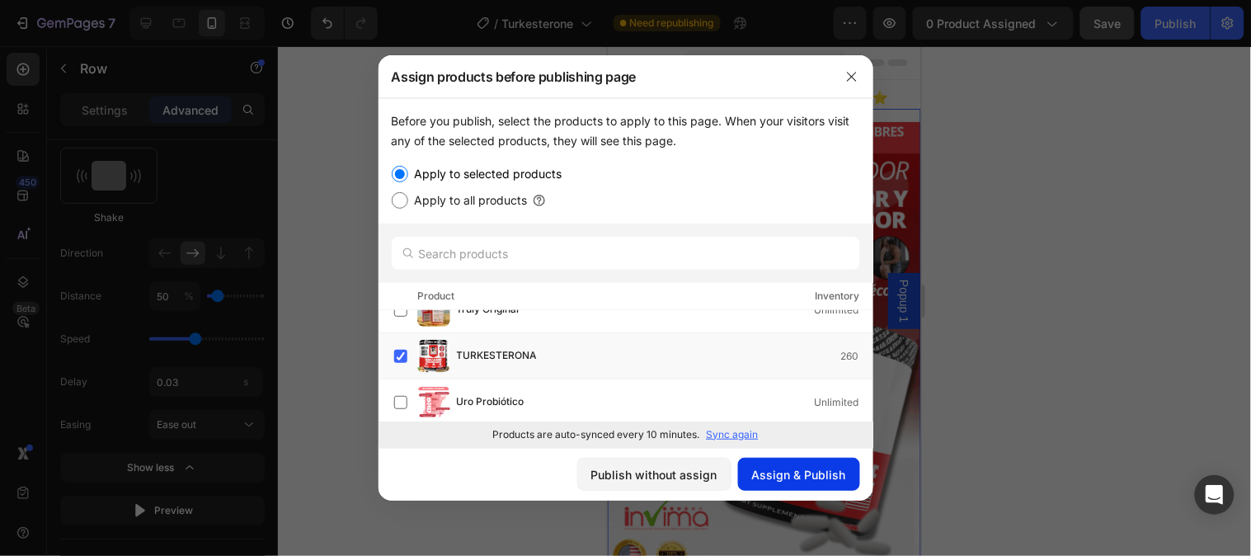
click at [801, 484] on button "Assign & Publish" at bounding box center [799, 474] width 122 height 33
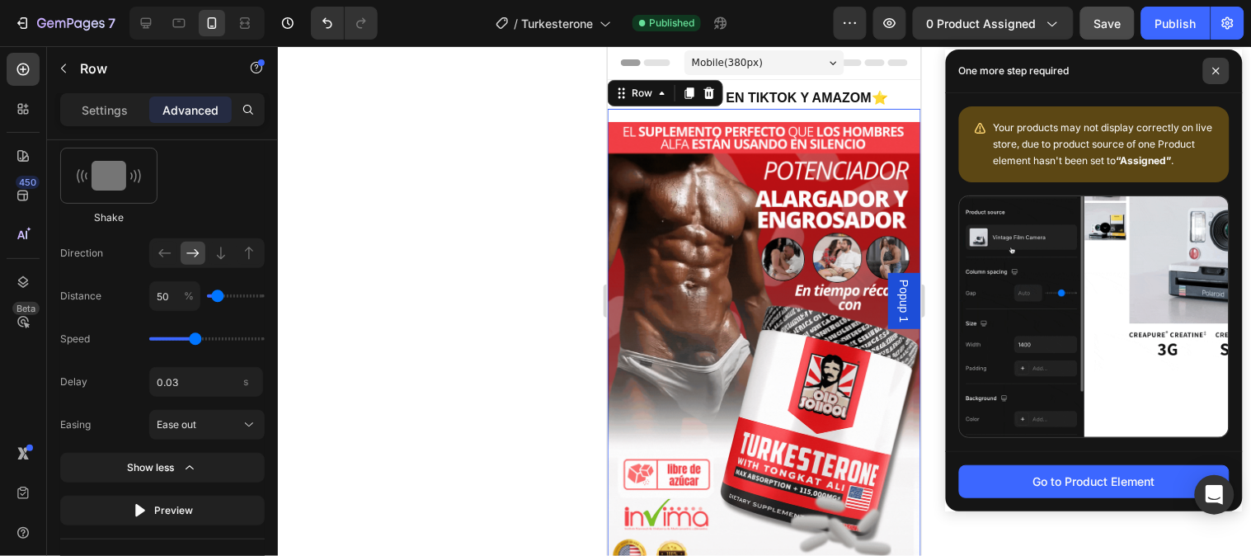
click at [1126, 73] on span at bounding box center [1216, 71] width 26 height 26
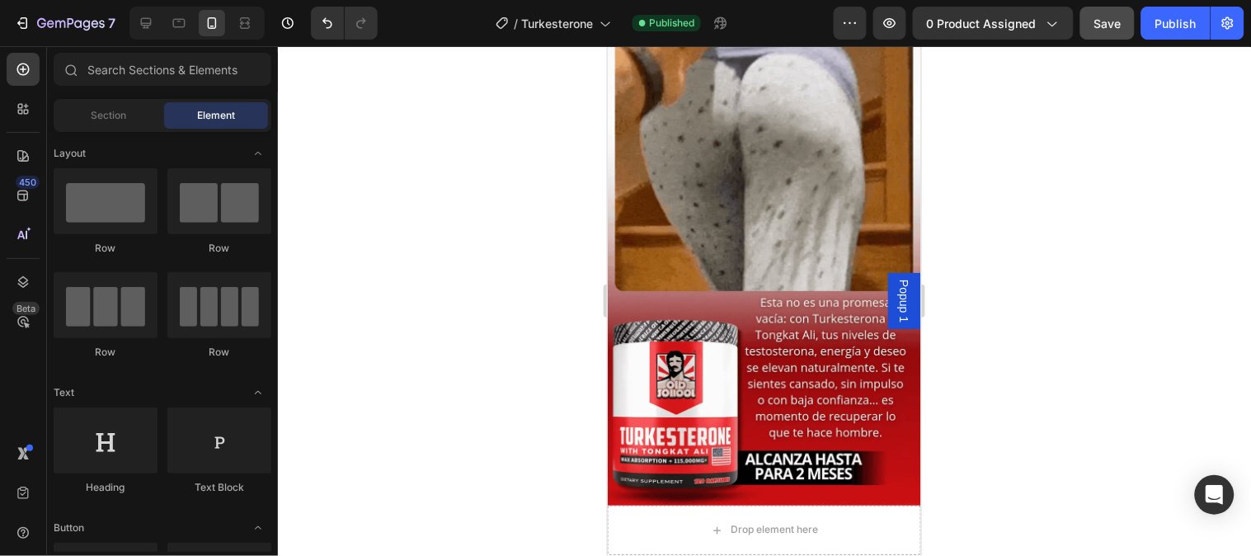
scroll to position [709, 0]
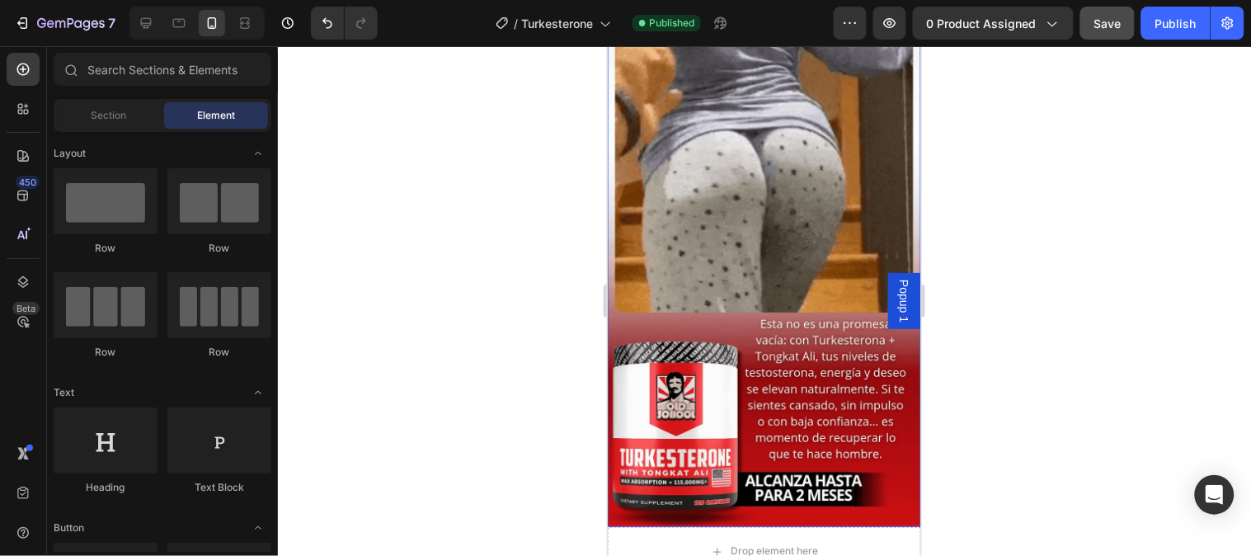
click at [828, 380] on img at bounding box center [763, 247] width 313 height 557
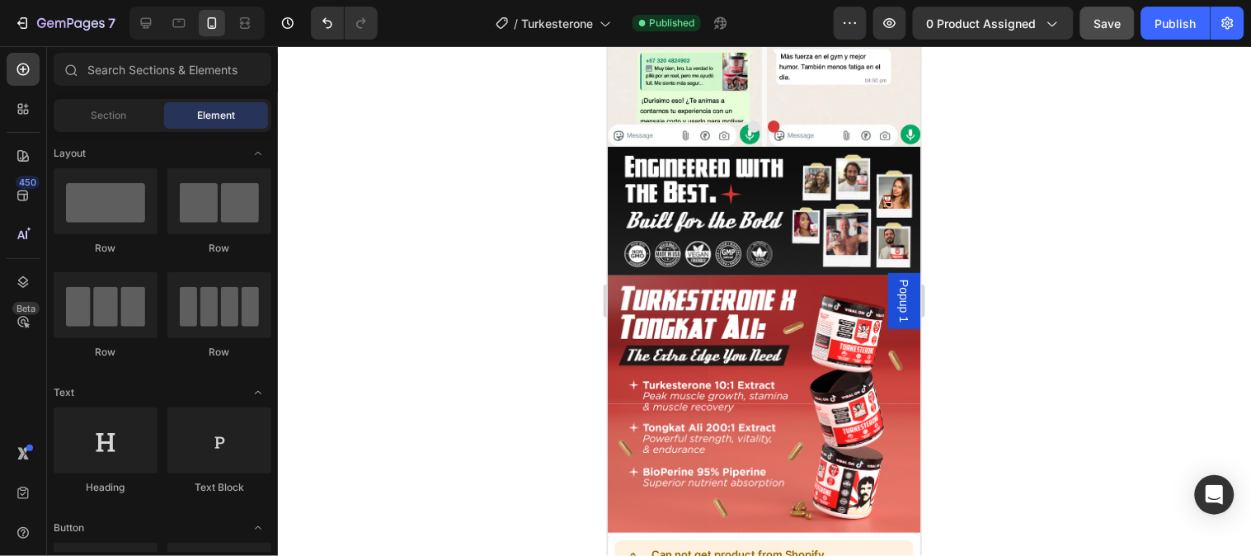
scroll to position [4968, 0]
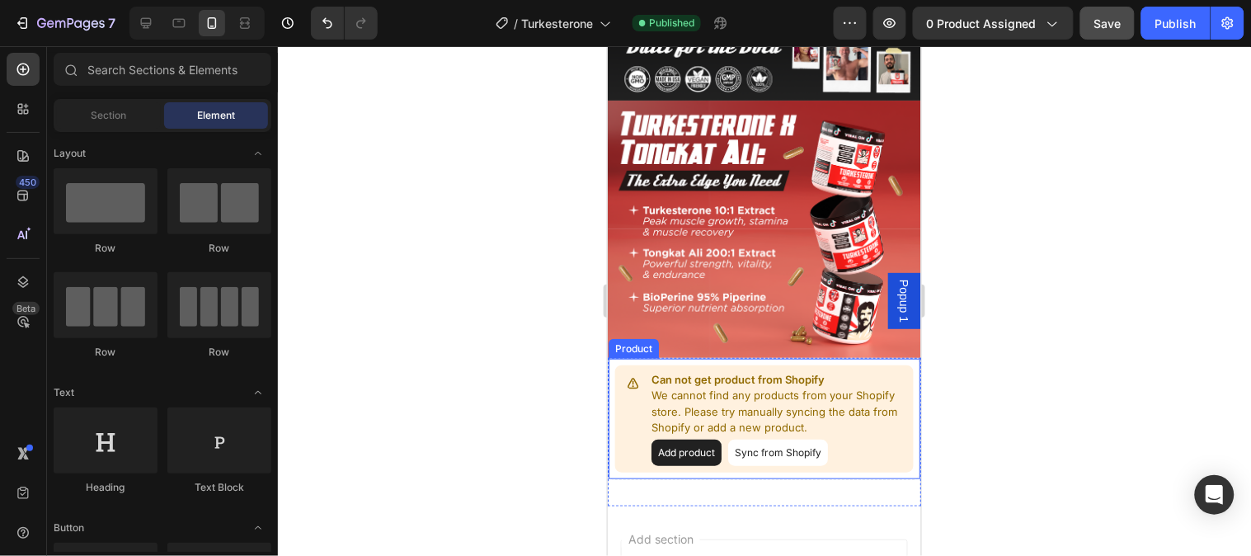
click at [761, 387] on p "We cannot find any products from your Shopify store. Please try manually syncin…" at bounding box center [779, 411] width 256 height 49
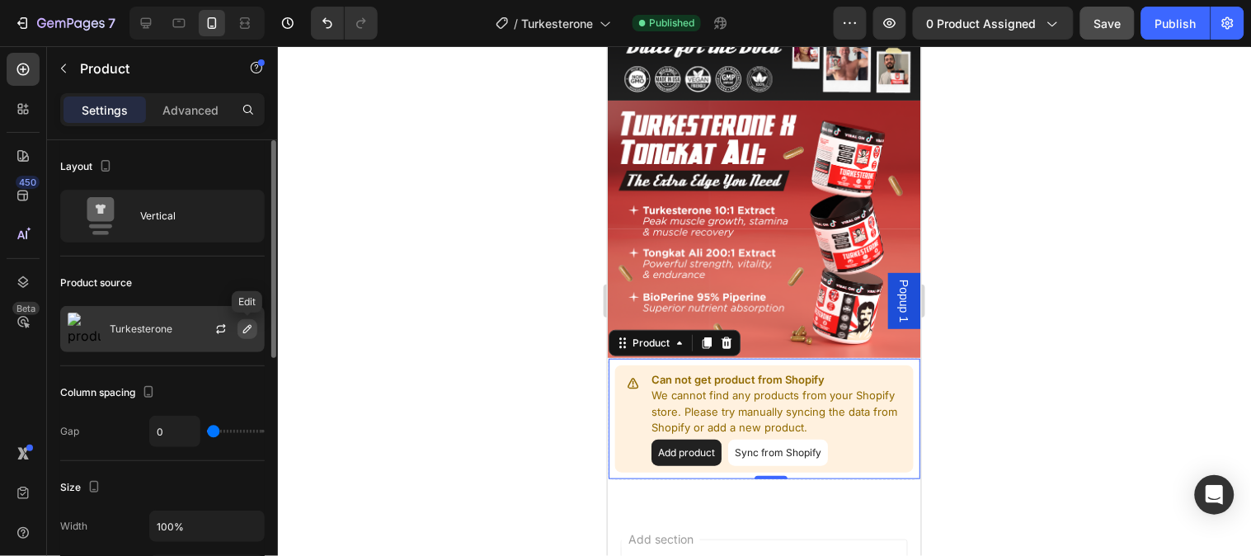
click at [250, 334] on icon "button" at bounding box center [247, 328] width 13 height 13
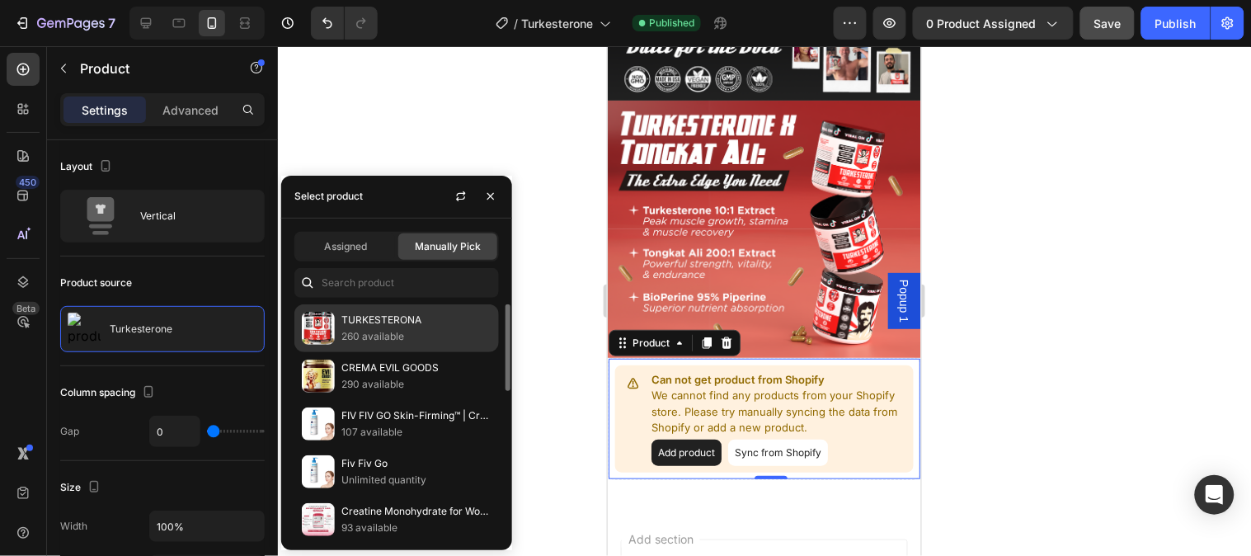
click at [413, 339] on p "260 available" at bounding box center [416, 336] width 150 height 16
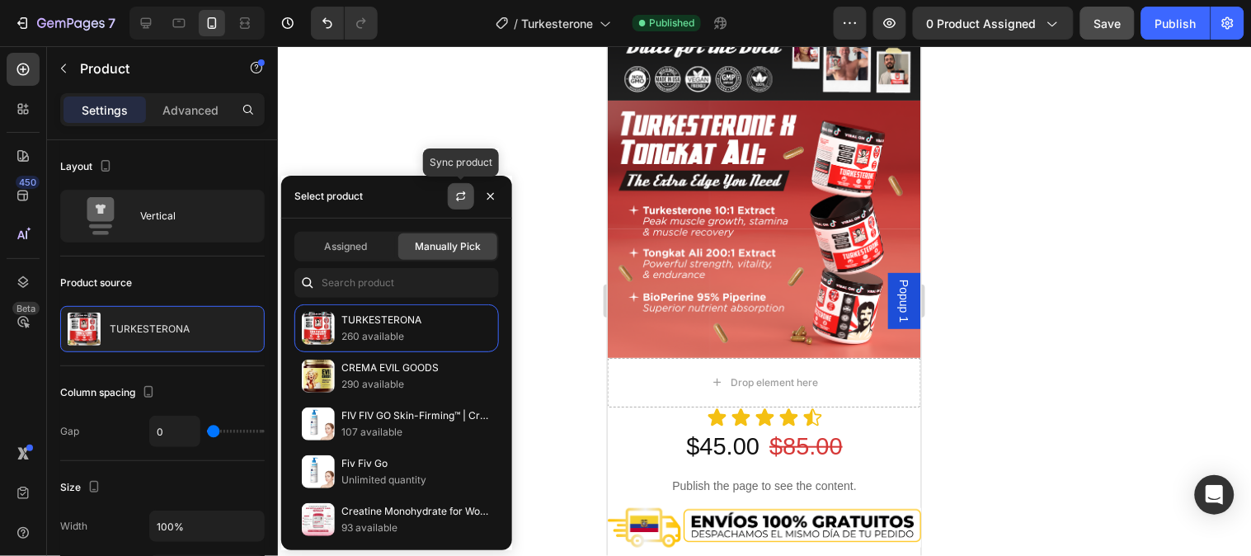
click at [448, 191] on button "button" at bounding box center [461, 196] width 26 height 26
click at [1066, 357] on div at bounding box center [764, 301] width 973 height 510
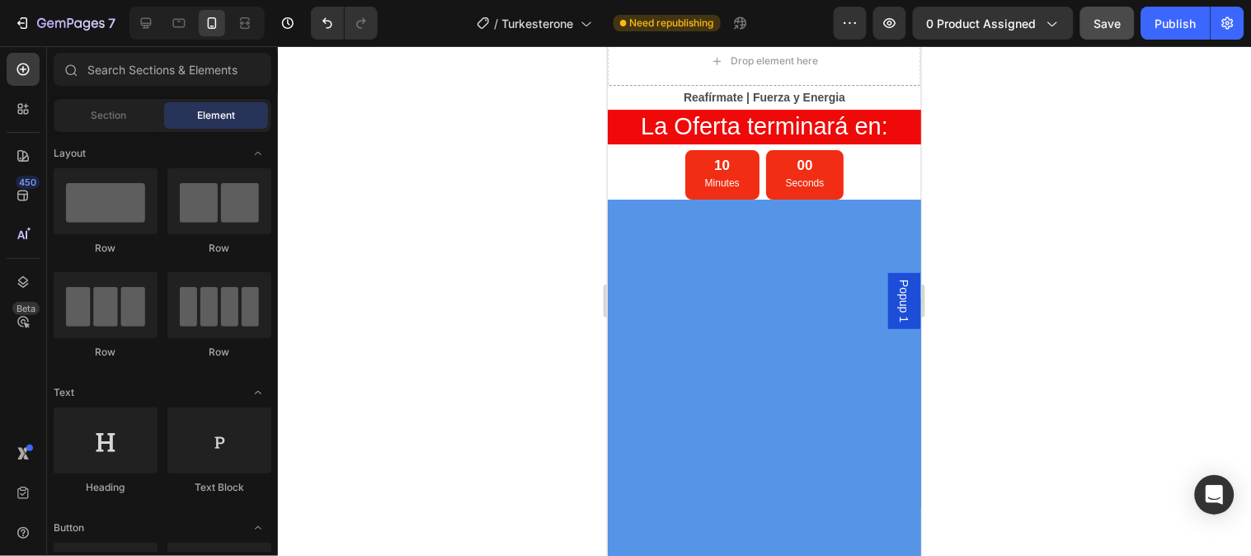
scroll to position [1268, 0]
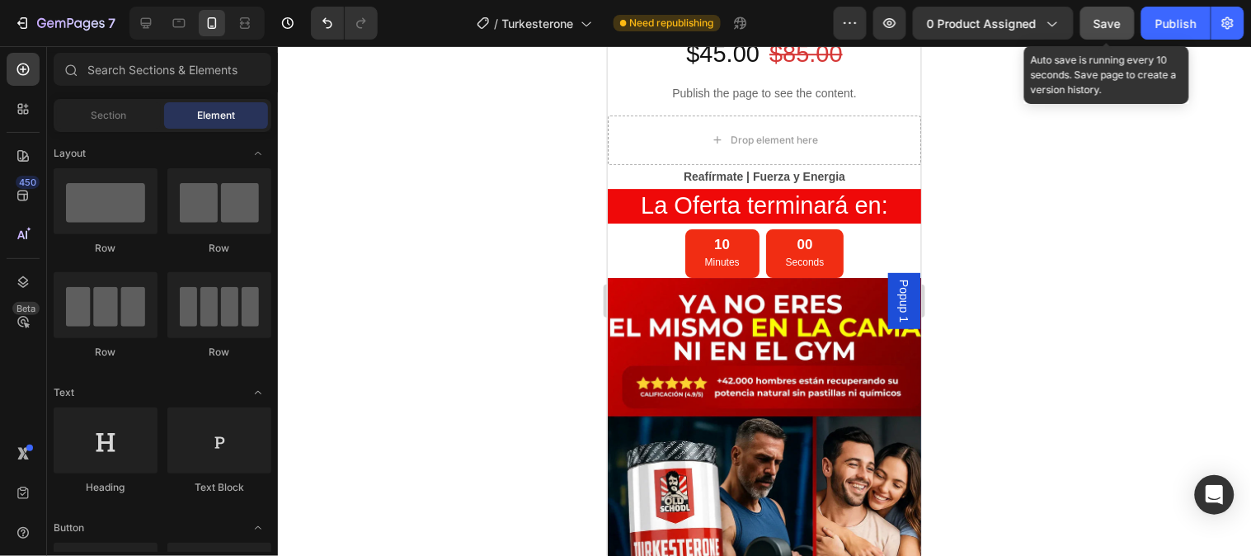
click at [1108, 29] on span "Save" at bounding box center [1107, 23] width 27 height 14
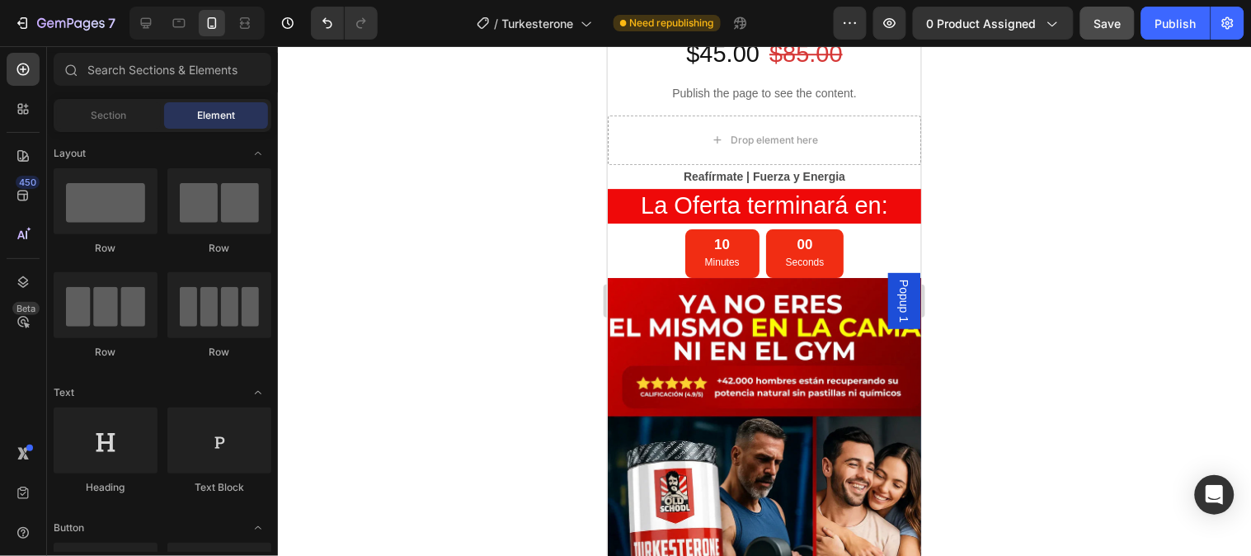
scroll to position [1136, 0]
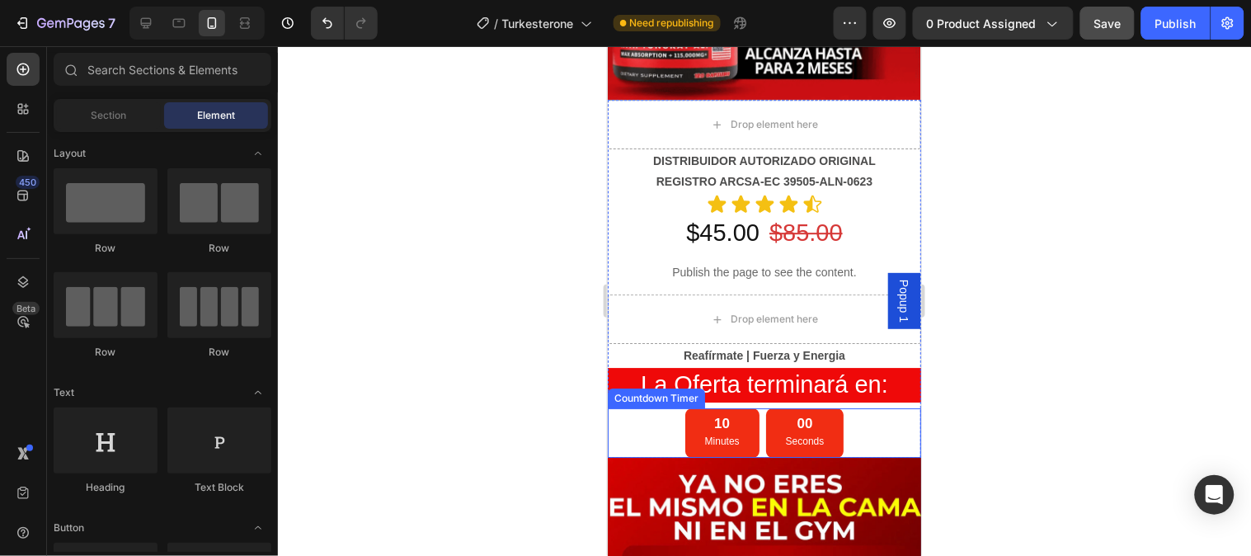
click at [525, 331] on div at bounding box center [764, 301] width 973 height 510
